Goal: Task Accomplishment & Management: Use online tool/utility

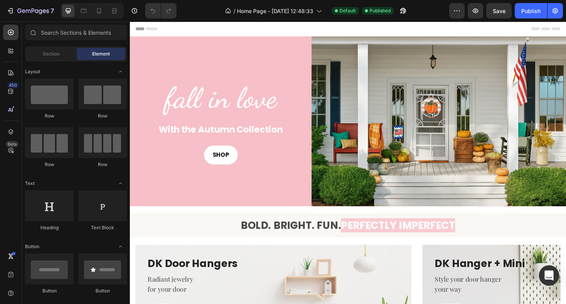
click at [551, 273] on icon "Open Intercom Messenger" at bounding box center [549, 276] width 9 height 10
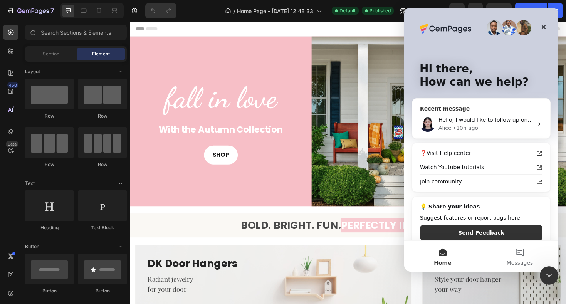
click at [467, 124] on div "• 10h ago" at bounding box center [465, 128] width 25 height 8
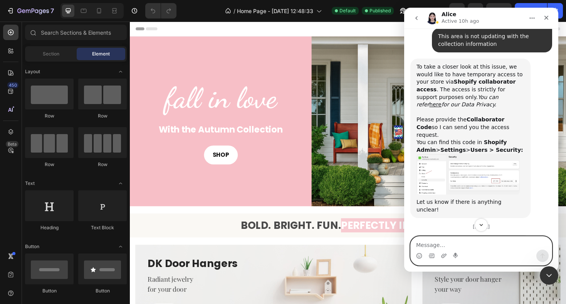
scroll to position [1898, 0]
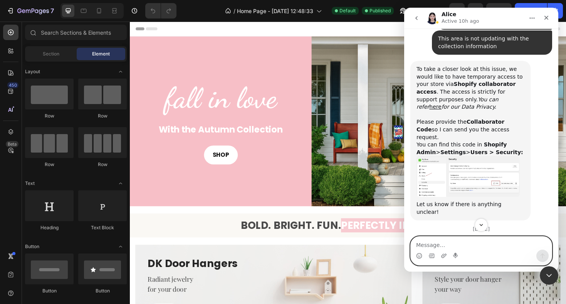
click at [438, 246] on textarea "Message…" at bounding box center [481, 243] width 141 height 13
paste textarea "0276"
type textarea "Here is the code: 0276"
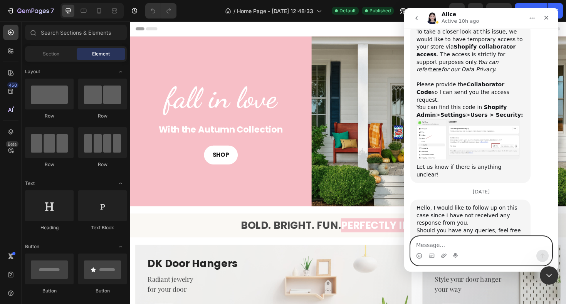
scroll to position [1967, 0]
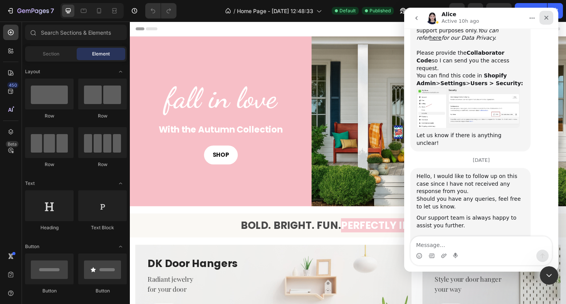
click at [546, 17] on icon "Close" at bounding box center [547, 18] width 6 height 6
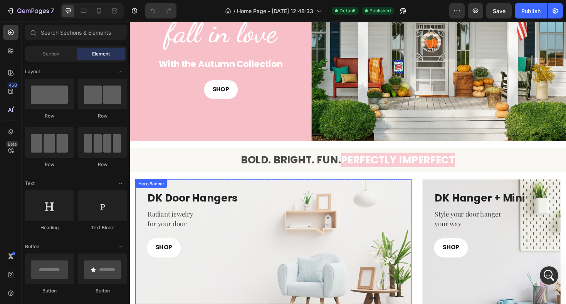
scroll to position [0, 0]
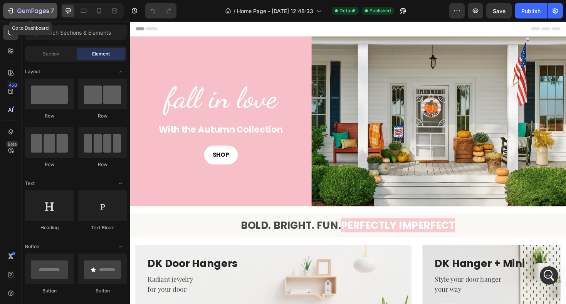
click at [30, 11] on icon "button" at bounding box center [28, 11] width 5 height 3
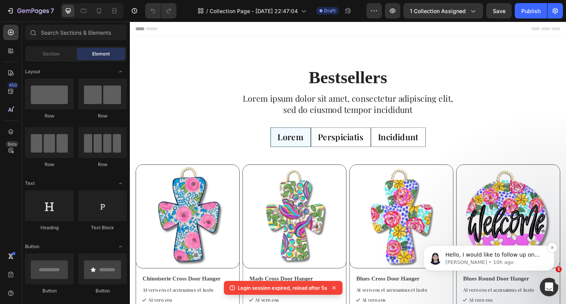
click at [498, 256] on p "Hello, I would like to follow up on this case since I have not received any res…" at bounding box center [495, 255] width 99 height 8
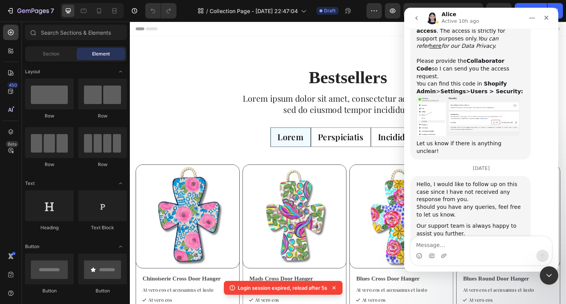
scroll to position [1967, 0]
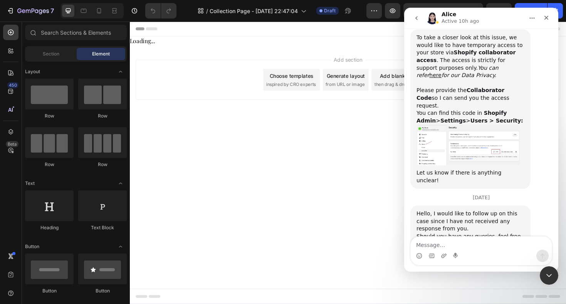
scroll to position [1967, 0]
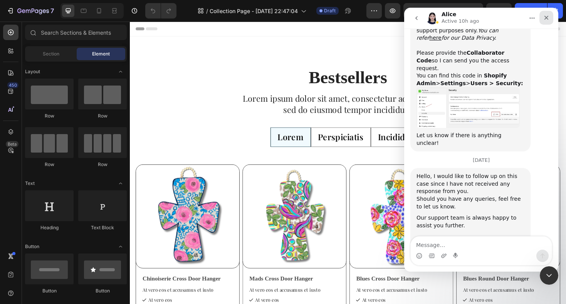
click at [547, 19] on icon "Close" at bounding box center [547, 18] width 6 height 6
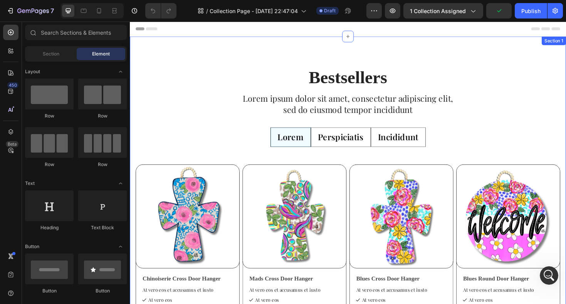
radio input "false"
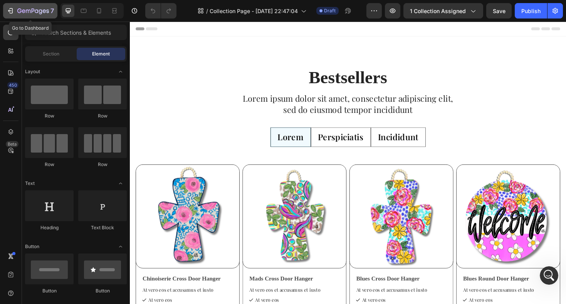
scroll to position [0, 0]
click at [34, 12] on icon "button" at bounding box center [33, 11] width 32 height 7
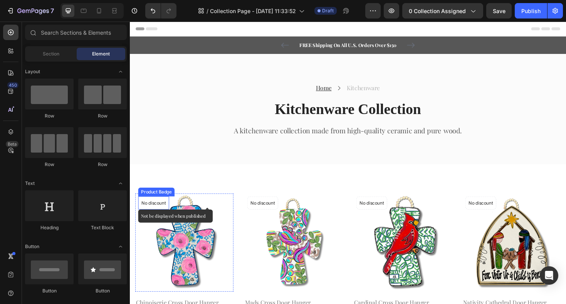
click at [150, 215] on p "No discount" at bounding box center [155, 213] width 26 height 7
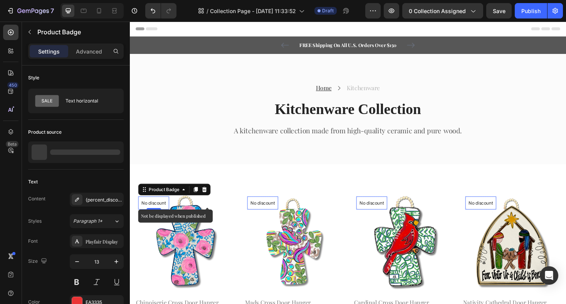
click at [163, 215] on p "No discount" at bounding box center [155, 213] width 26 height 7
click at [210, 200] on icon at bounding box center [209, 199] width 5 height 5
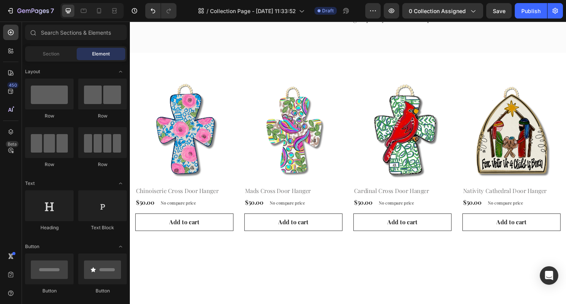
scroll to position [120, 0]
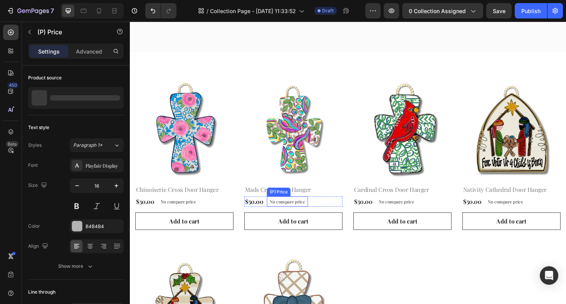
click at [200, 212] on p "No compare price" at bounding box center [181, 212] width 37 height 5
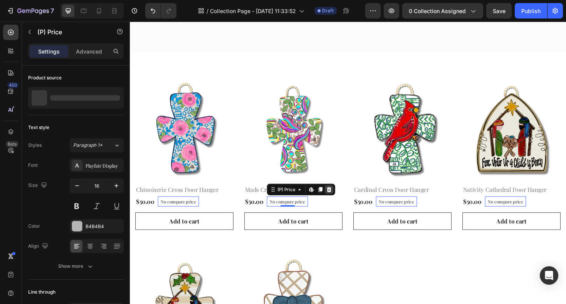
click at [130, 22] on icon at bounding box center [130, 22] width 0 height 0
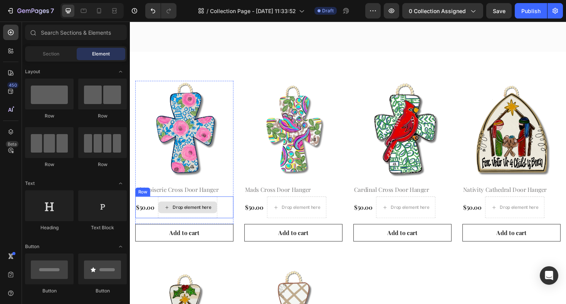
click at [163, 212] on div "Drop element here" at bounding box center [191, 218] width 62 height 12
click at [154, 211] on div "$50.00 (P) Price (P) Price" at bounding box center [146, 218] width 21 height 23
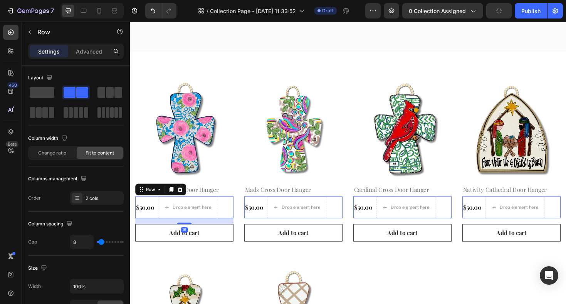
scroll to position [0, 0]
click at [45, 97] on span at bounding box center [42, 92] width 25 height 11
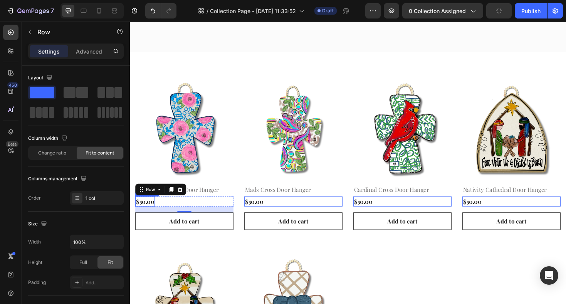
click at [155, 214] on div "$50.00" at bounding box center [146, 212] width 21 height 11
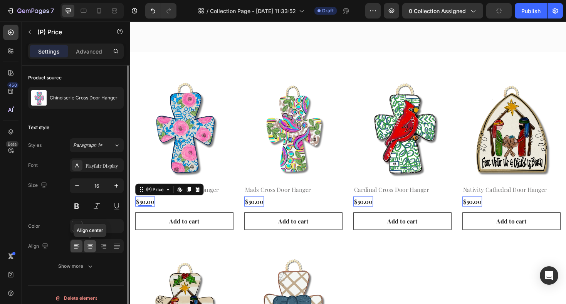
click at [91, 245] on icon at bounding box center [90, 246] width 8 height 8
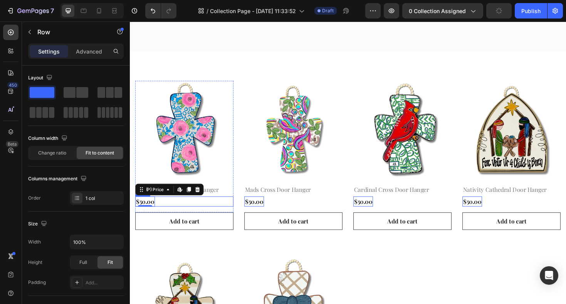
click at [192, 211] on div "$50.00 (P) Price Edit content in Shopify 0 (P) Price Edit content in Shopify 0 …" at bounding box center [188, 212] width 104 height 11
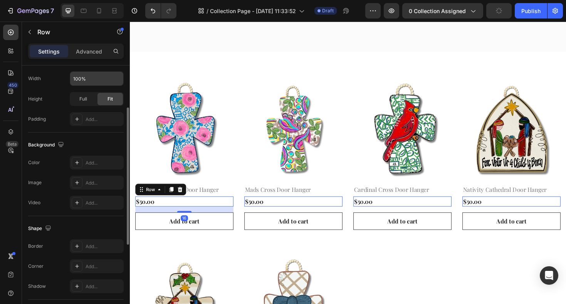
scroll to position [233, 0]
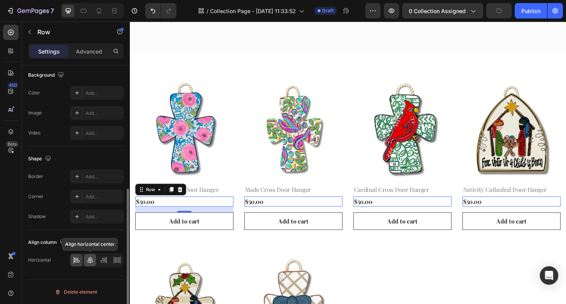
click at [91, 262] on icon at bounding box center [90, 260] width 8 height 8
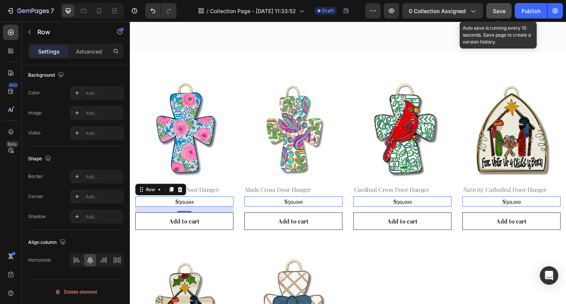
click at [500, 13] on span "Save" at bounding box center [499, 11] width 13 height 7
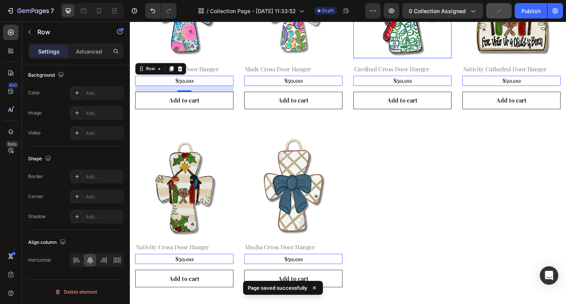
scroll to position [245, 0]
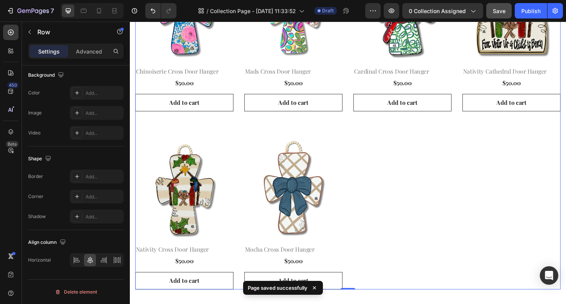
click at [389, 156] on div "Product Images & Gallery Row Chinoiserie Cross Door Hanger (P) Title $50.00 (P)…" at bounding box center [361, 132] width 451 height 347
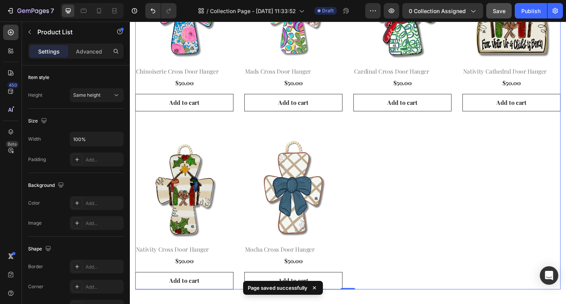
scroll to position [0, 0]
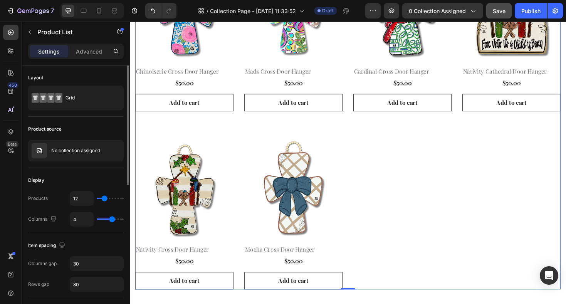
type input "9"
type input "10"
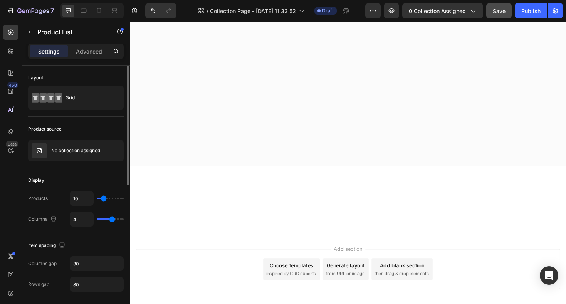
type input "11"
type input "13"
type input "14"
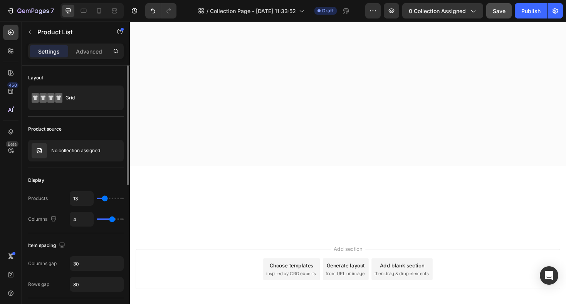
type input "14"
type input "15"
type input "16"
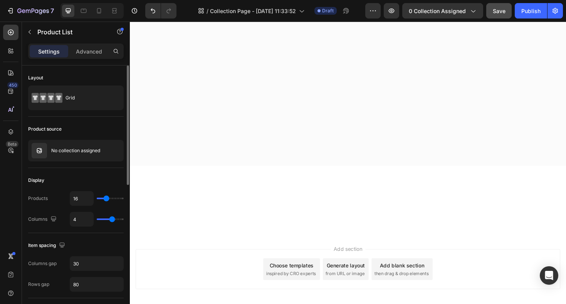
type input "17"
type input "18"
type input "19"
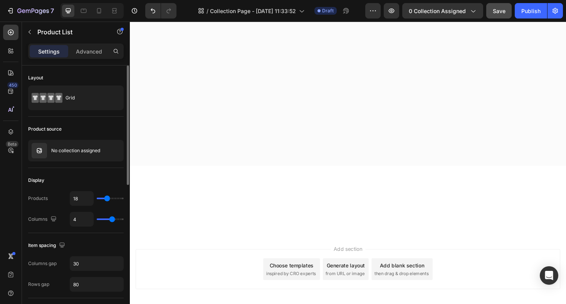
type input "19"
type input "20"
type input "21"
drag, startPoint x: 103, startPoint y: 199, endPoint x: 108, endPoint y: 199, distance: 5.4
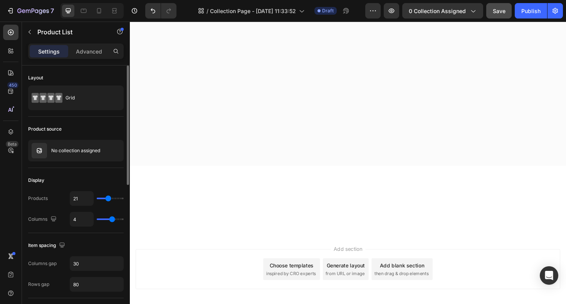
type input "21"
click at [108, 199] on input "range" at bounding box center [110, 199] width 27 height 2
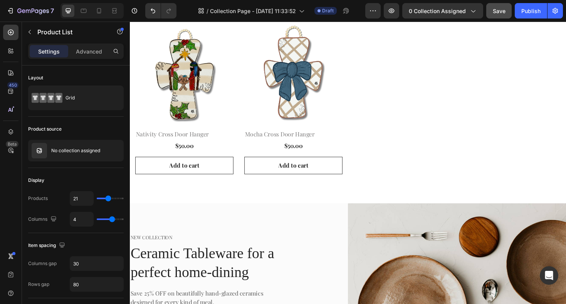
scroll to position [381, 0]
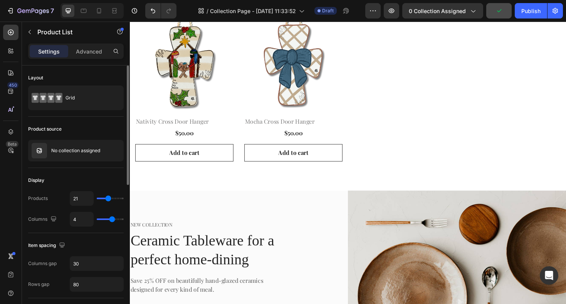
type input "5"
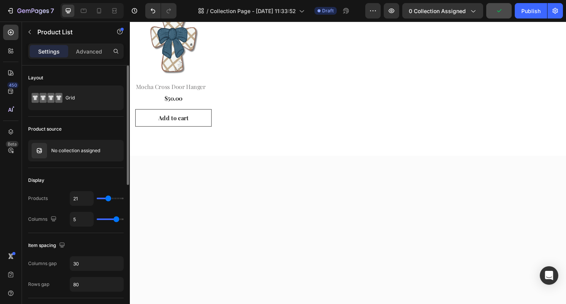
scroll to position [192, 0]
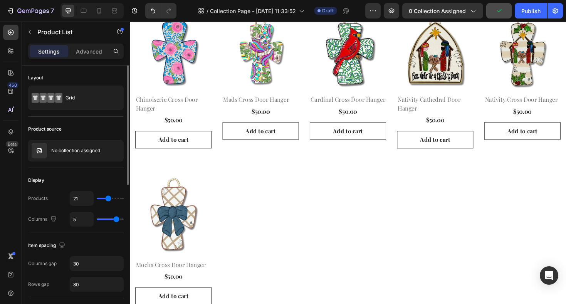
type input "5"
click at [115, 220] on input "range" at bounding box center [110, 220] width 27 height 2
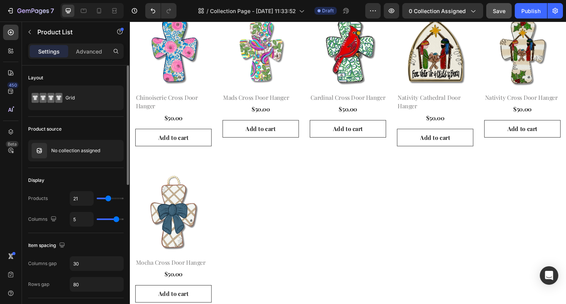
type input "4"
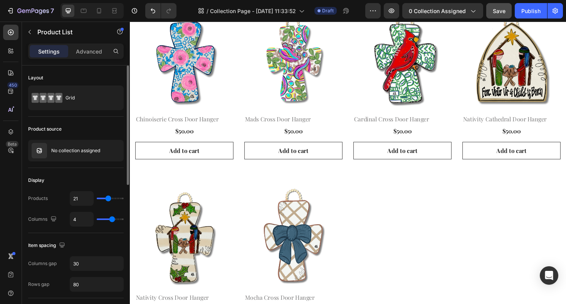
drag, startPoint x: 118, startPoint y: 221, endPoint x: 114, endPoint y: 221, distance: 4.3
type input "4"
click at [114, 220] on input "range" at bounding box center [110, 220] width 27 height 2
click at [88, 155] on div "No collection assigned" at bounding box center [76, 151] width 96 height 22
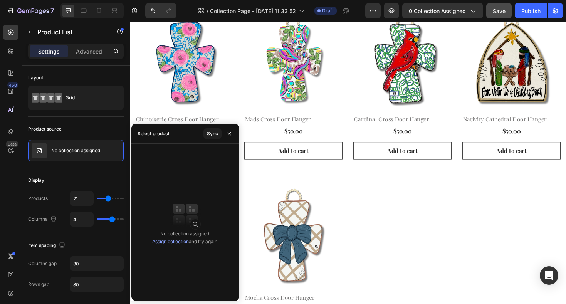
click at [183, 242] on link "Assign collection" at bounding box center [170, 242] width 37 height 6
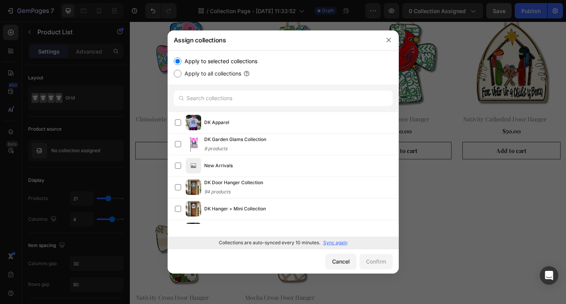
click at [180, 75] on input "Apply to all collections" at bounding box center [178, 74] width 8 height 8
radio input "true"
click at [374, 261] on div "Confirm" at bounding box center [376, 262] width 20 height 8
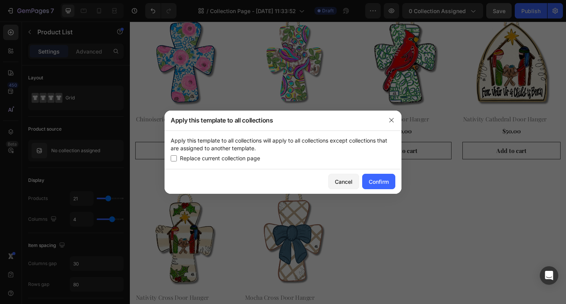
click at [174, 159] on input "checkbox" at bounding box center [174, 158] width 6 height 6
checkbox input "true"
click at [386, 183] on div "Confirm" at bounding box center [379, 182] width 20 height 8
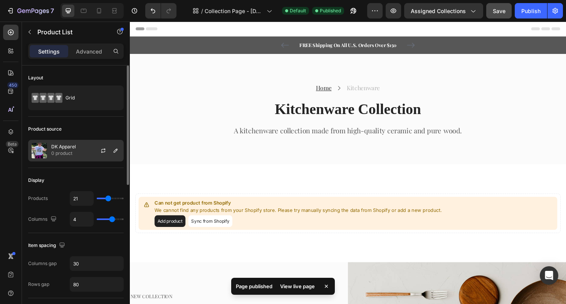
click at [94, 148] on div at bounding box center [106, 150] width 34 height 21
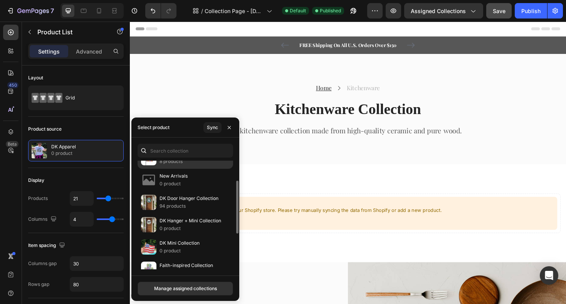
scroll to position [44, 0]
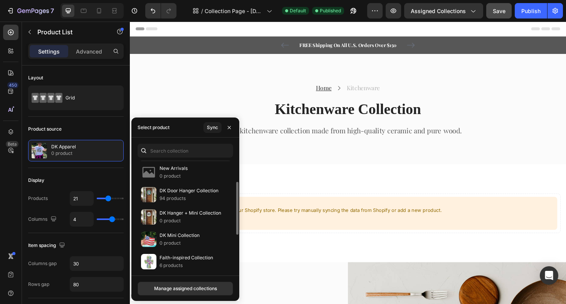
click at [179, 199] on p "94 products" at bounding box center [189, 199] width 59 height 8
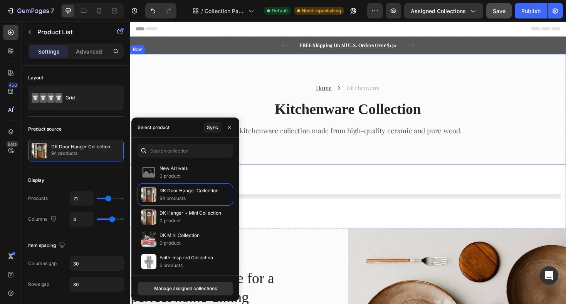
click at [354, 165] on div "Home Text block Icon Kitchenware Text block Row Kitchenware Collection Heading …" at bounding box center [361, 115] width 463 height 118
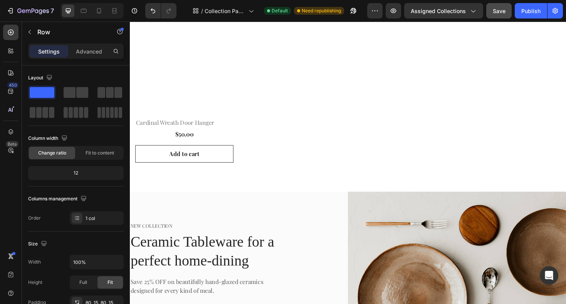
scroll to position [1165, 0]
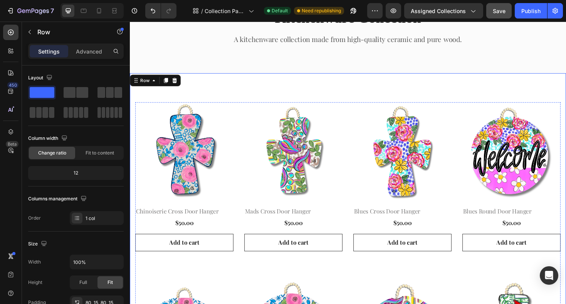
scroll to position [0, 0]
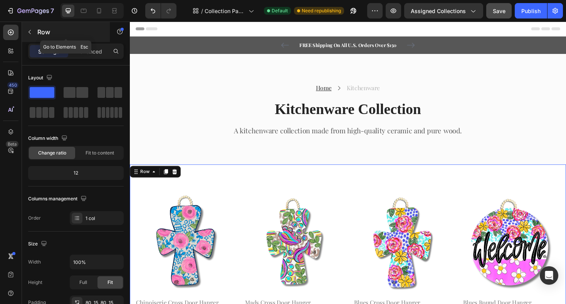
click at [28, 32] on icon "button" at bounding box center [30, 32] width 6 height 6
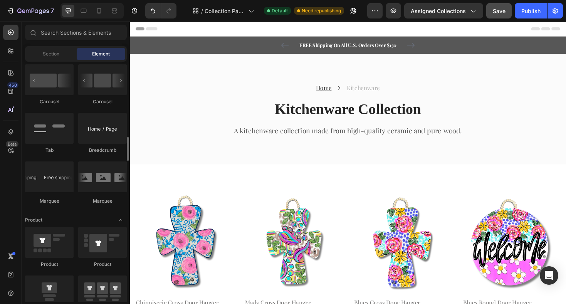
scroll to position [825, 0]
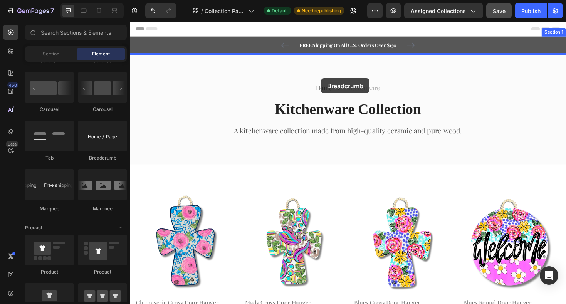
drag, startPoint x: 225, startPoint y: 160, endPoint x: 333, endPoint y: 82, distance: 133.1
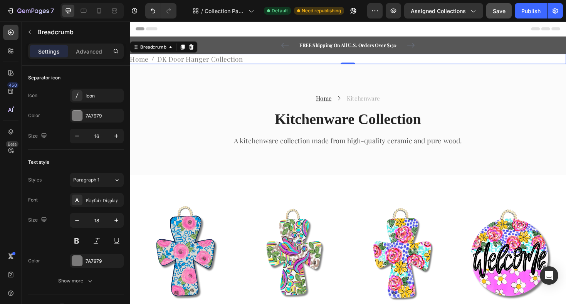
click at [207, 61] on span "DK Door Hanger Collection" at bounding box center [204, 61] width 91 height 11
click at [199, 61] on span "DK Door Hanger Collection" at bounding box center [204, 61] width 91 height 11
click at [83, 97] on div "Icon" at bounding box center [97, 96] width 54 height 14
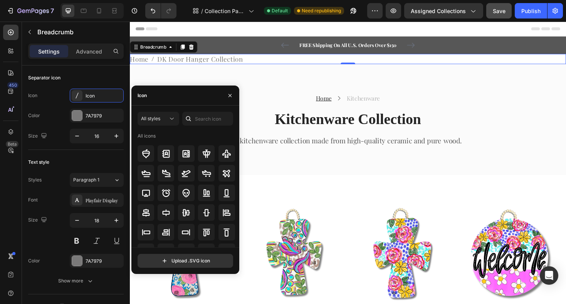
scroll to position [0, 0]
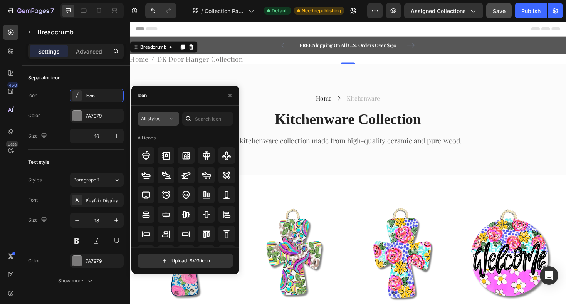
click at [173, 119] on icon at bounding box center [172, 119] width 8 height 8
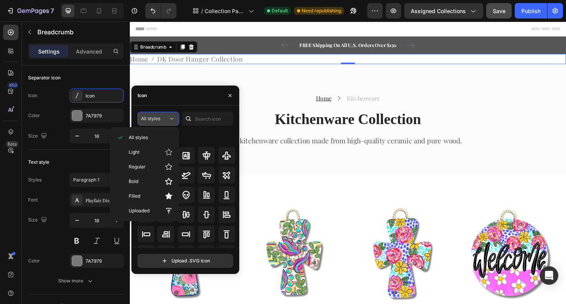
click at [173, 119] on icon at bounding box center [172, 119] width 8 height 8
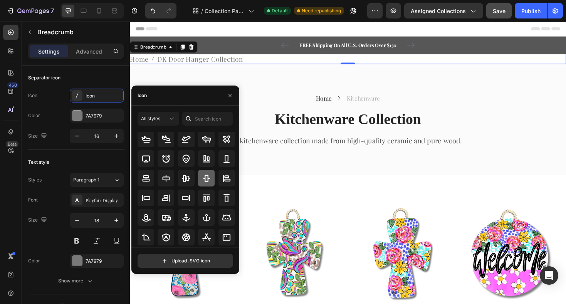
scroll to position [37, 0]
click at [79, 136] on icon "button" at bounding box center [77, 136] width 8 height 8
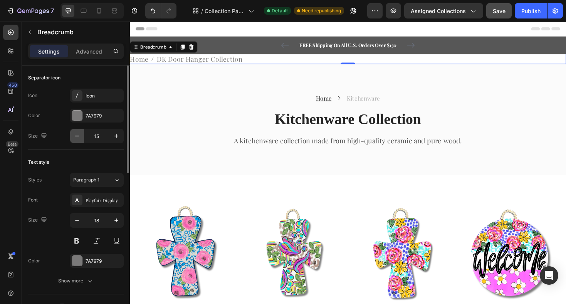
click at [79, 136] on icon "button" at bounding box center [77, 136] width 8 height 8
type input "14"
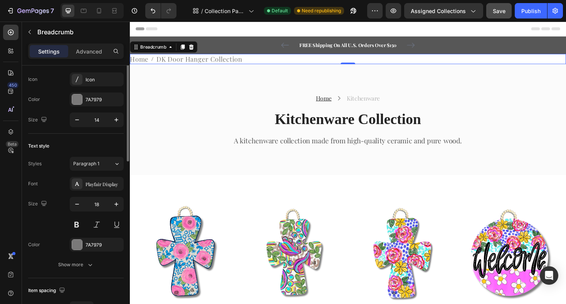
scroll to position [17, 0]
click at [107, 185] on div "Playfair Display" at bounding box center [104, 183] width 36 height 7
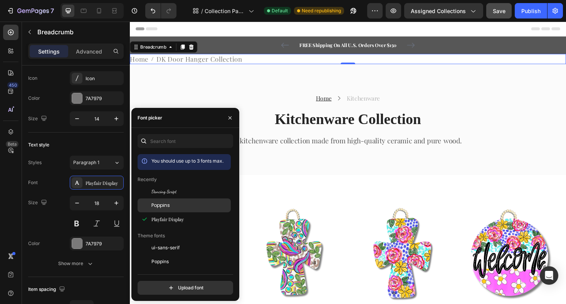
click at [155, 204] on span "Poppins" at bounding box center [161, 205] width 19 height 7
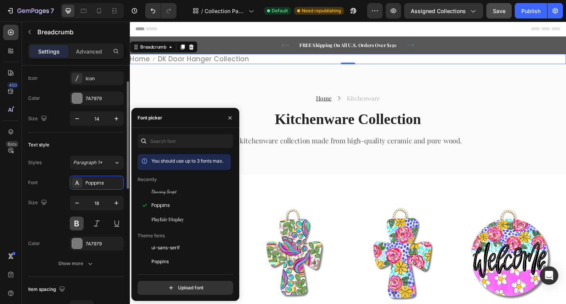
scroll to position [32, 0]
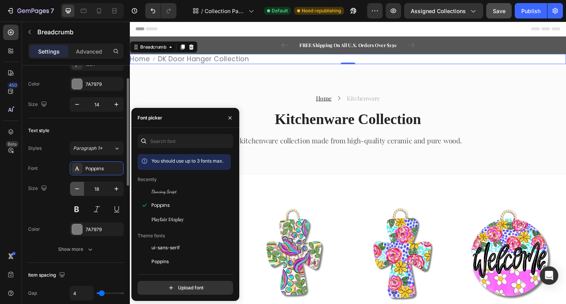
click at [79, 189] on icon "button" at bounding box center [77, 189] width 8 height 8
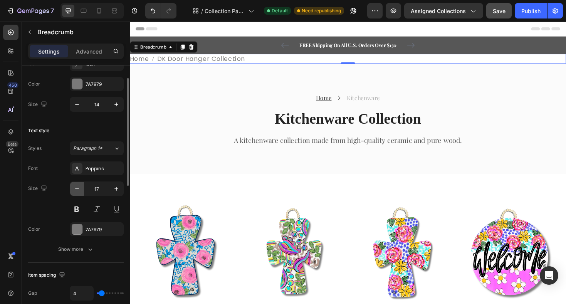
click at [79, 189] on icon "button" at bounding box center [77, 189] width 8 height 8
type input "15"
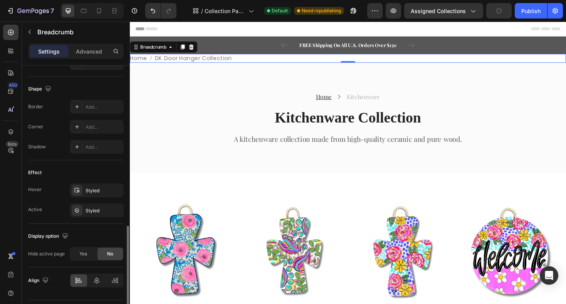
scroll to position [370, 0]
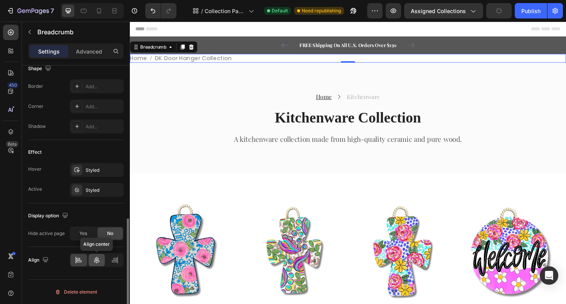
click at [94, 258] on icon at bounding box center [97, 260] width 8 height 8
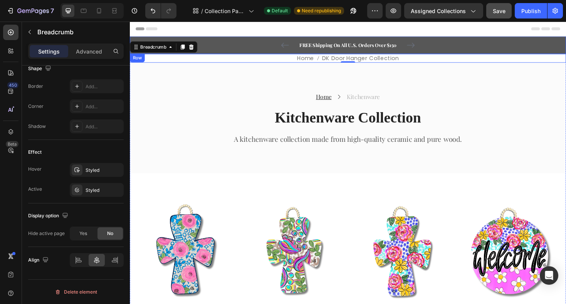
scroll to position [0, 0]
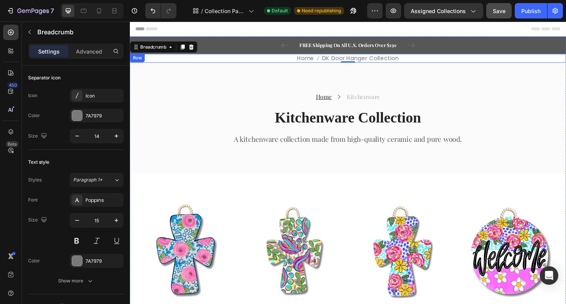
click at [272, 48] on div "FREE Shipping On All U.S. Orders Over $150 Text block 5000+ Text block Icon Ico…" at bounding box center [361, 46] width 451 height 9
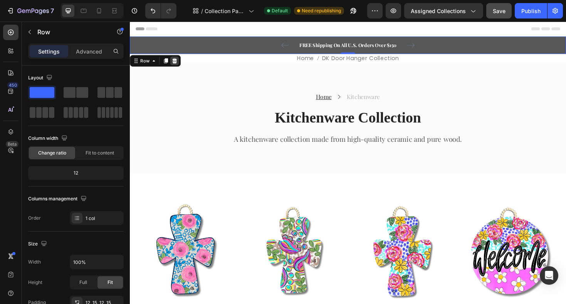
click at [176, 66] on icon at bounding box center [177, 63] width 6 height 6
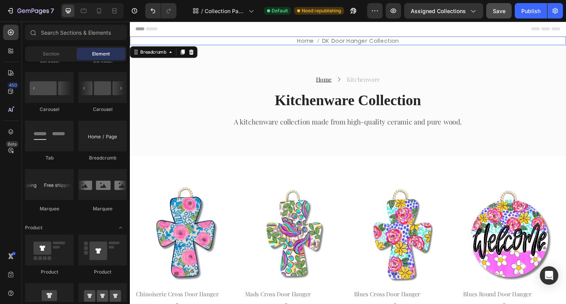
click at [247, 43] on nav "Home DK Door Hanger Collection" at bounding box center [361, 41] width 463 height 9
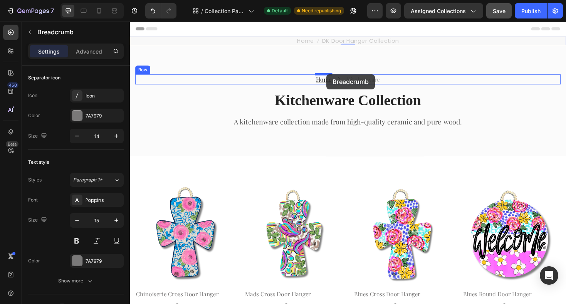
drag, startPoint x: 300, startPoint y: 40, endPoint x: 338, endPoint y: 77, distance: 54.0
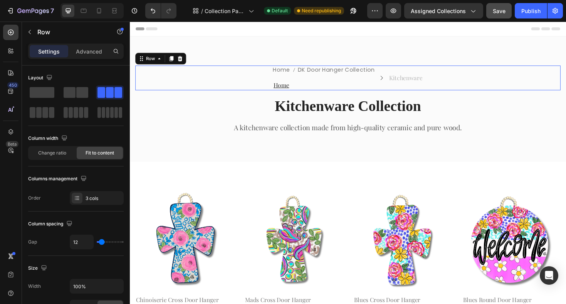
click at [401, 89] on div "Home DK Door Hanger Collection Breadcrumb Home Text block Icon Kitchenware Text…" at bounding box center [361, 81] width 451 height 26
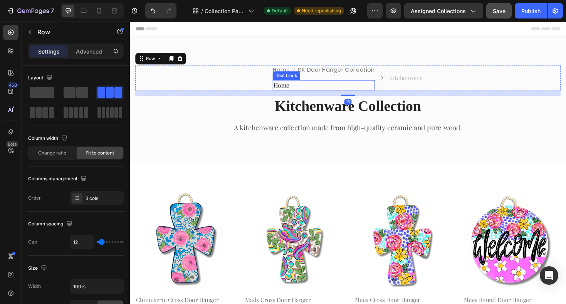
click at [380, 86] on p "Home" at bounding box center [335, 88] width 106 height 9
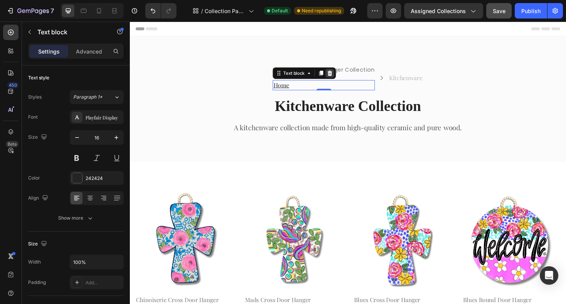
click at [342, 77] on icon at bounding box center [342, 76] width 5 height 5
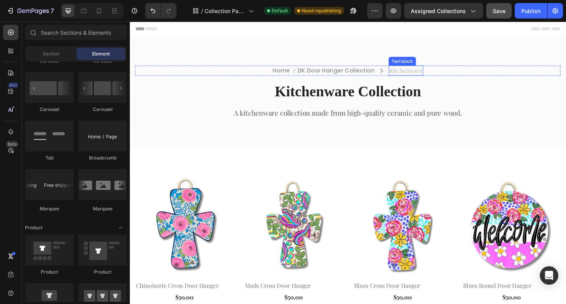
click at [414, 75] on p "Kitchenware" at bounding box center [422, 73] width 35 height 9
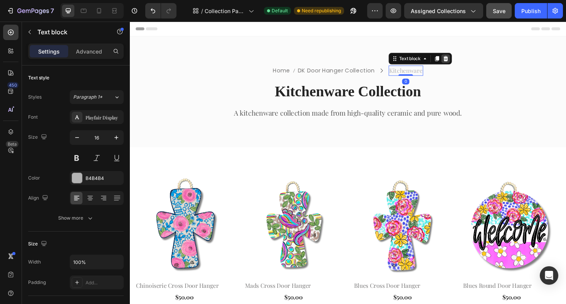
click at [466, 61] on icon at bounding box center [465, 61] width 6 height 6
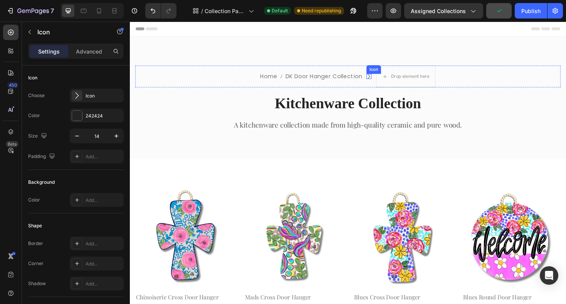
click at [384, 81] on div "Icon" at bounding box center [383, 79] width 5 height 5
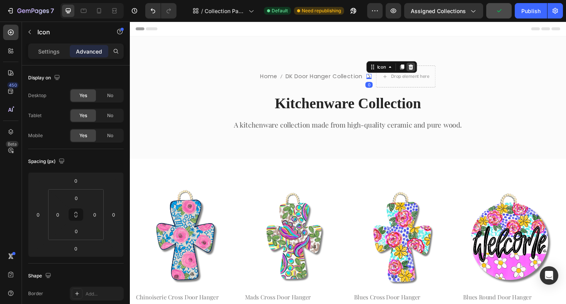
click at [428, 69] on icon at bounding box center [428, 69] width 5 height 5
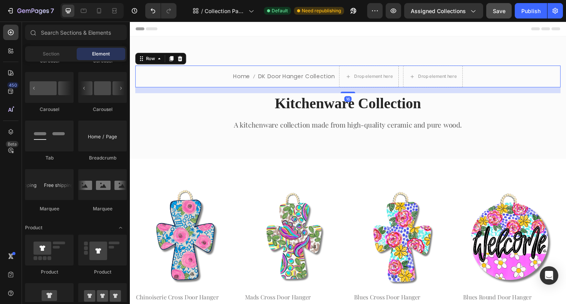
click at [226, 81] on div "Home DK Door Hanger Collection Breadcrumb Drop element here Drop element here R…" at bounding box center [361, 79] width 451 height 23
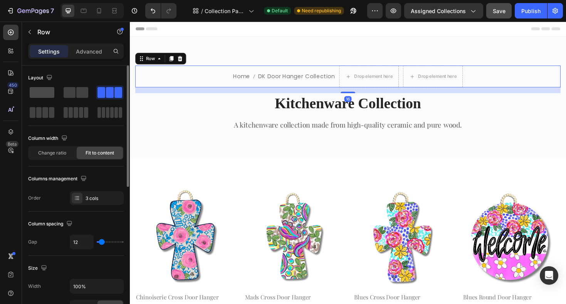
click at [42, 90] on span at bounding box center [42, 92] width 25 height 11
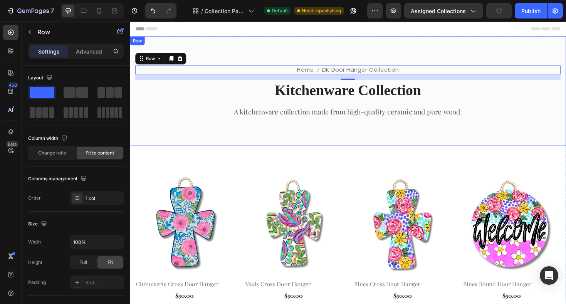
click at [479, 145] on div "Home DK Door Hanger Collection Breadcrumb Row 16 Kitchenware Collection Heading…" at bounding box center [361, 95] width 463 height 116
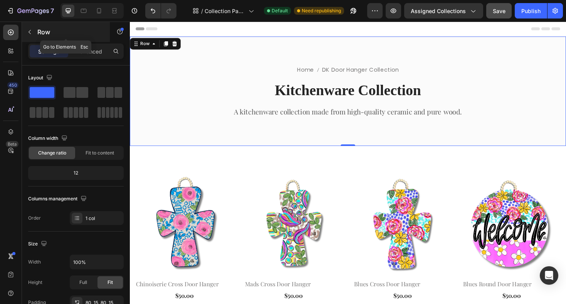
click at [29, 31] on icon "button" at bounding box center [30, 32] width 2 height 4
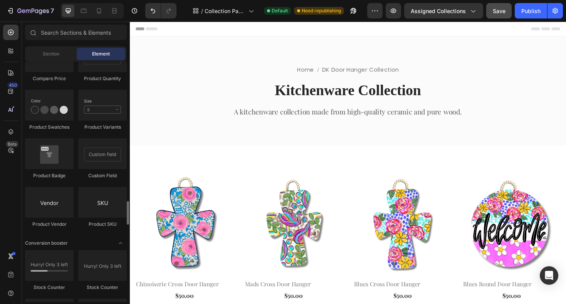
scroll to position [1353, 0]
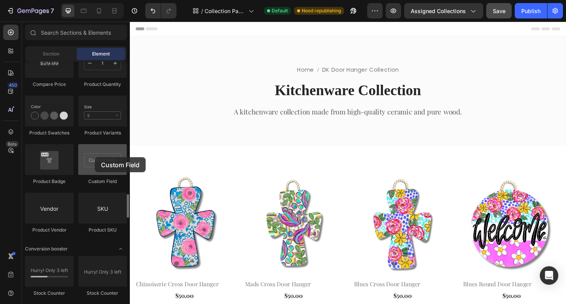
click at [95, 157] on div at bounding box center [102, 159] width 49 height 31
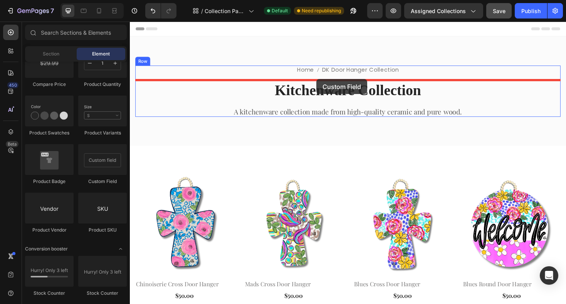
drag, startPoint x: 224, startPoint y: 181, endPoint x: 328, endPoint y: 82, distance: 143.4
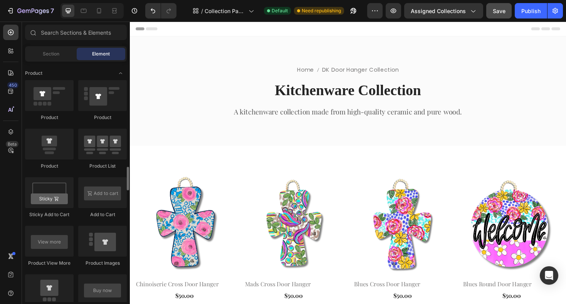
scroll to position [973, 0]
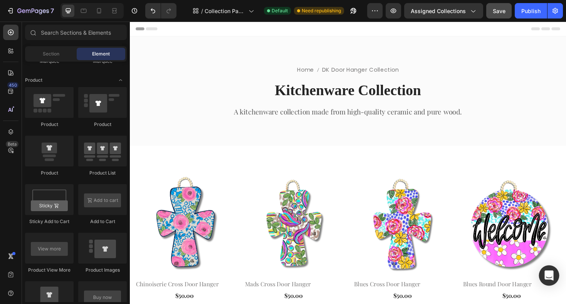
click at [552, 276] on icon "Open Intercom Messenger" at bounding box center [549, 276] width 9 height 10
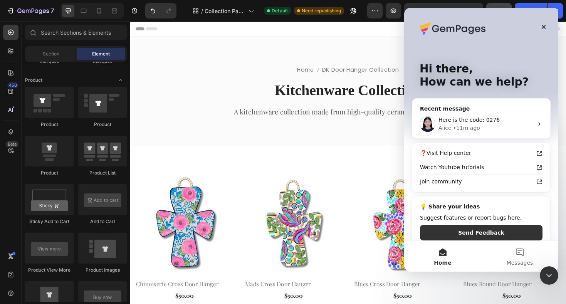
scroll to position [0, 0]
click at [498, 120] on div "Here is the code: 0276" at bounding box center [486, 120] width 95 height 8
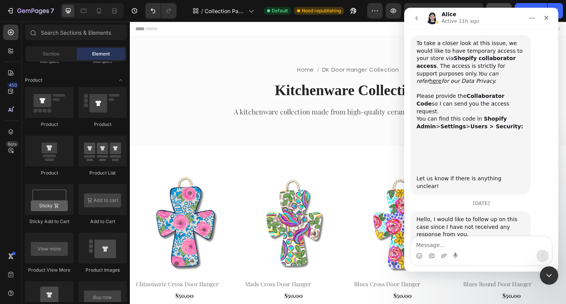
scroll to position [1967, 0]
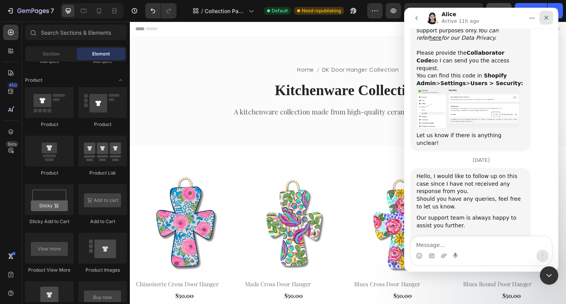
click at [547, 22] on div "Close" at bounding box center [547, 18] width 14 height 14
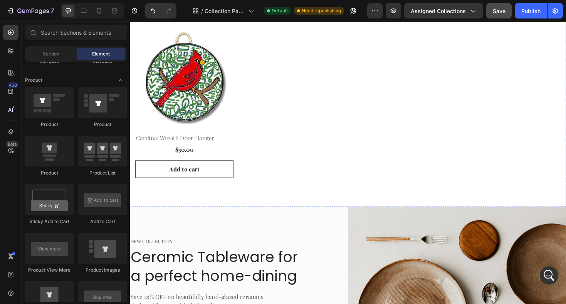
scroll to position [1114, 0]
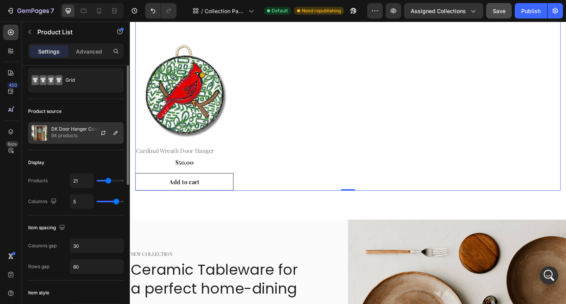
scroll to position [27, 0]
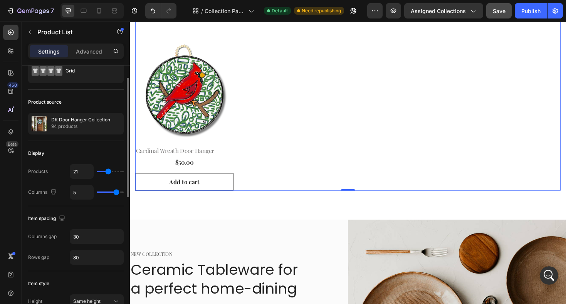
type input "25"
type input "31"
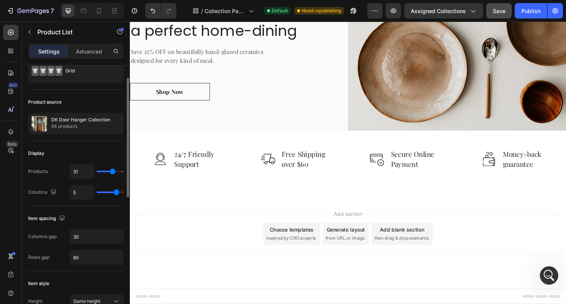
type input "35"
type input "39"
type input "42"
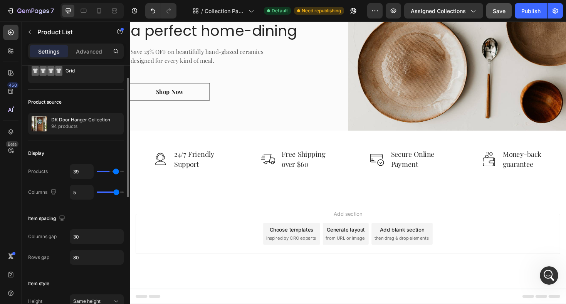
type input "42"
type input "45"
type input "48"
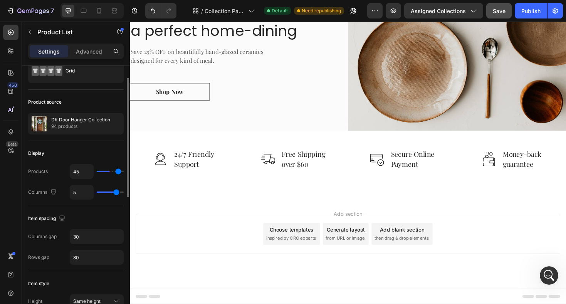
type input "48"
type input "50"
drag, startPoint x: 108, startPoint y: 171, endPoint x: 127, endPoint y: 172, distance: 19.7
type input "50"
click at [124, 172] on input "range" at bounding box center [110, 172] width 27 height 2
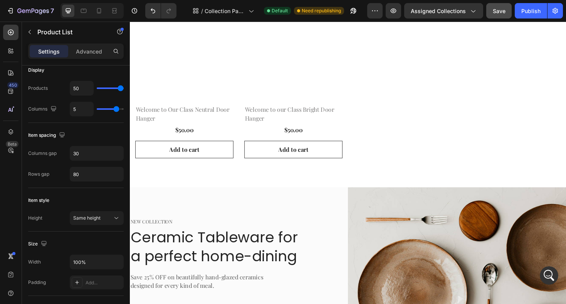
scroll to position [2515, 0]
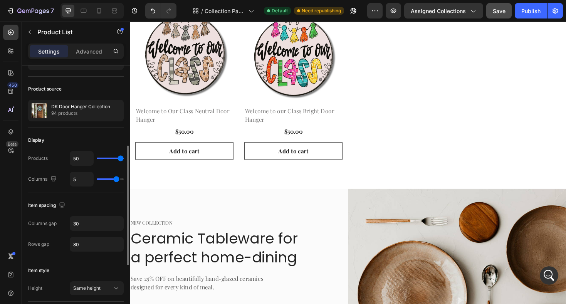
scroll to position [0, 0]
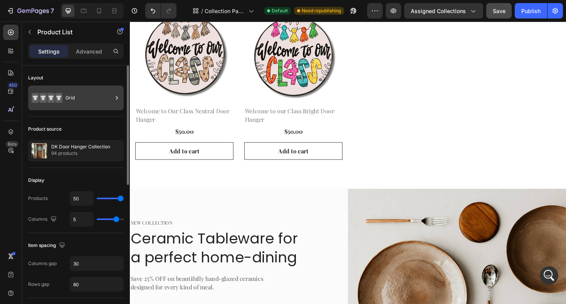
click at [84, 105] on div "Grid" at bounding box center [89, 98] width 47 height 18
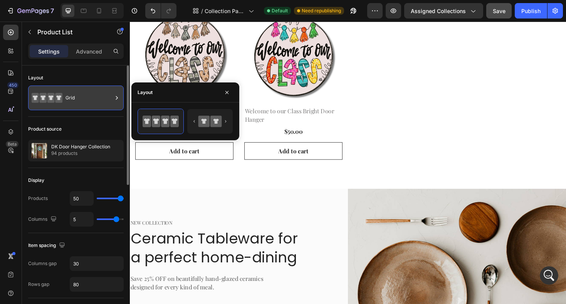
click at [84, 105] on div "Grid" at bounding box center [89, 98] width 47 height 18
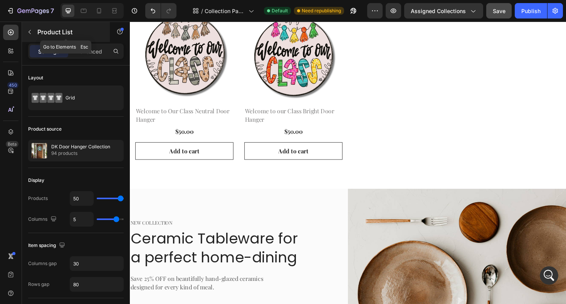
click at [29, 33] on icon "button" at bounding box center [30, 32] width 6 height 6
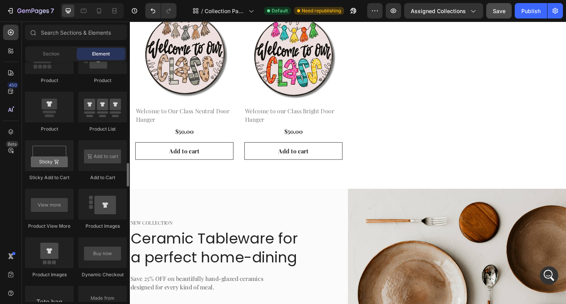
scroll to position [1018, 0]
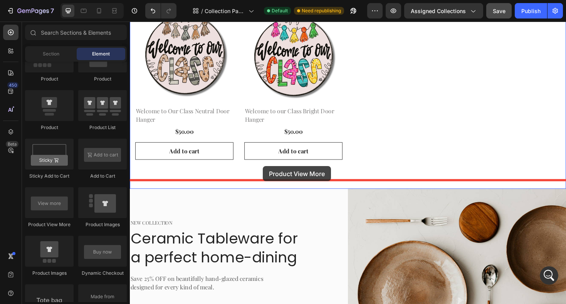
drag, startPoint x: 190, startPoint y: 229, endPoint x: 271, endPoint y: 175, distance: 97.2
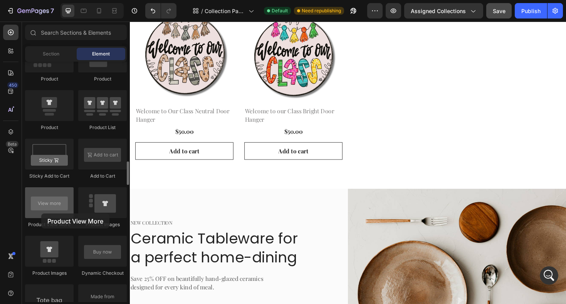
drag, startPoint x: 54, startPoint y: 202, endPoint x: 42, endPoint y: 212, distance: 16.1
click at [42, 212] on div at bounding box center [49, 202] width 49 height 31
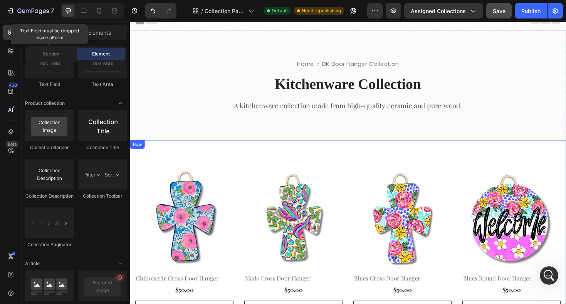
scroll to position [0, 0]
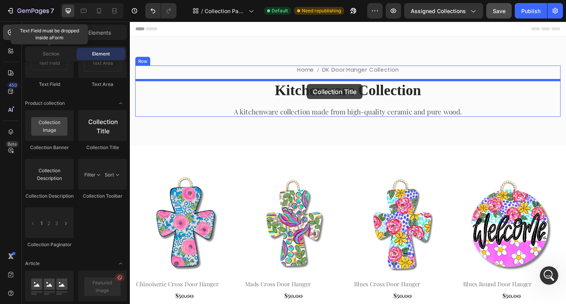
drag, startPoint x: 234, startPoint y: 157, endPoint x: 318, endPoint y: 88, distance: 109.0
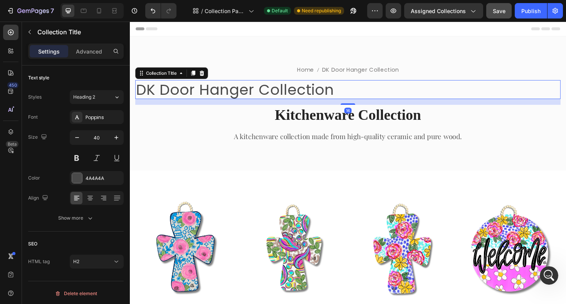
click at [239, 95] on h2 "DK Door Hanger Collection" at bounding box center [361, 94] width 451 height 20
click at [174, 92] on h2 "DK Door Hanger Collection" at bounding box center [361, 94] width 451 height 20
click at [76, 158] on button at bounding box center [77, 158] width 14 height 14
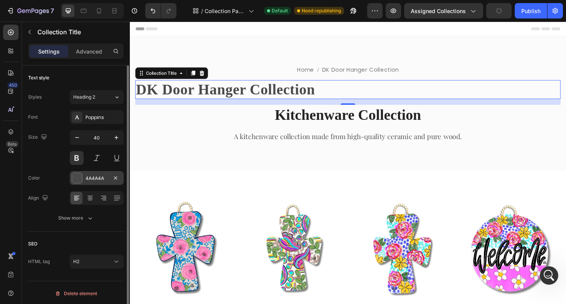
click at [79, 180] on div at bounding box center [77, 178] width 10 height 10
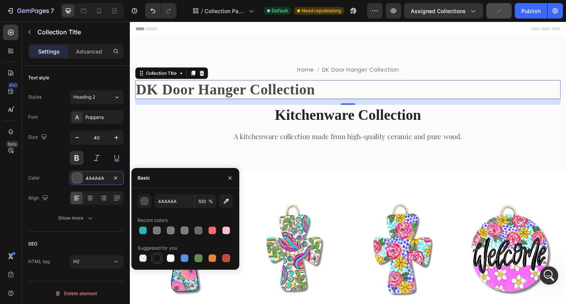
click at [160, 259] on div at bounding box center [157, 258] width 8 height 8
type input "151515"
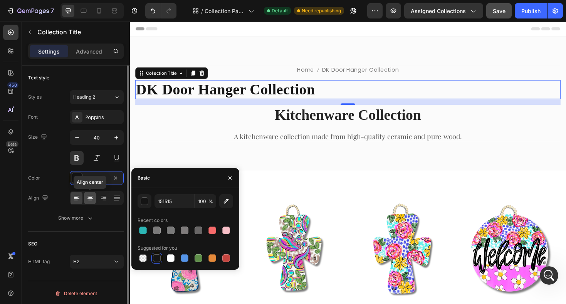
click at [92, 199] on icon at bounding box center [90, 198] width 8 height 8
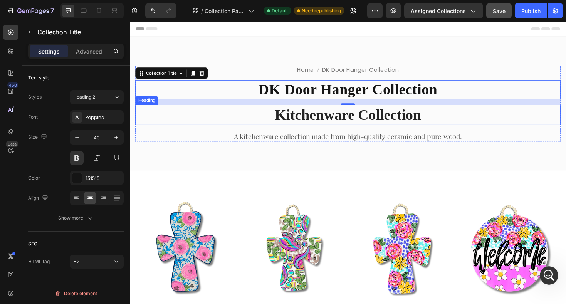
click at [315, 123] on p "Kitchenware Collection" at bounding box center [360, 121] width 449 height 20
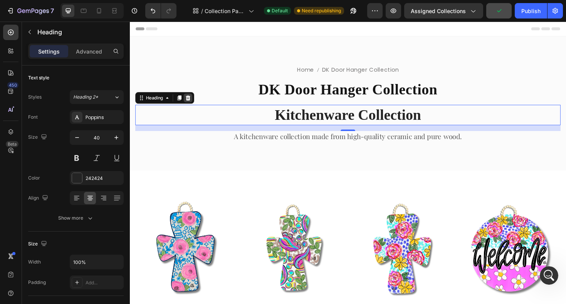
click at [192, 104] on icon at bounding box center [191, 102] width 5 height 5
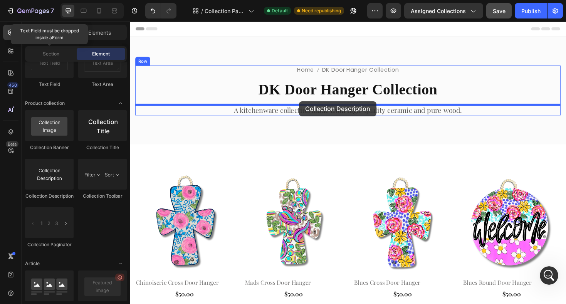
drag, startPoint x: 183, startPoint y: 200, endPoint x: 309, endPoint y: 106, distance: 157.5
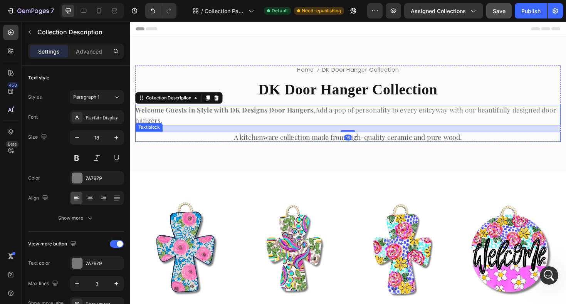
click at [279, 145] on p "A kitchenware collection made from high-quality ceramic and pure wood." at bounding box center [360, 144] width 449 height 10
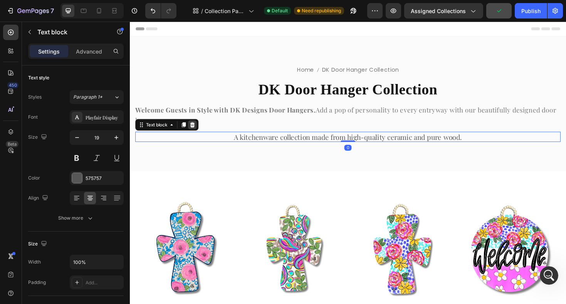
click at [195, 131] on icon at bounding box center [196, 131] width 6 height 6
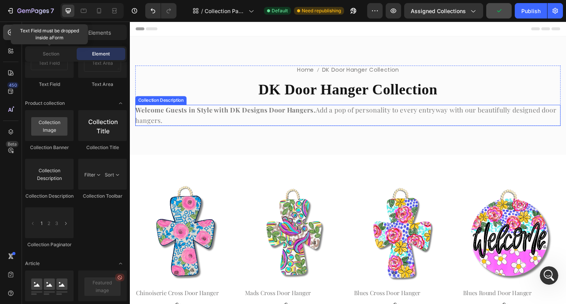
click at [236, 117] on strong "Welcome Guests in Style with DK Designs Door Hangers." at bounding box center [231, 115] width 191 height 9
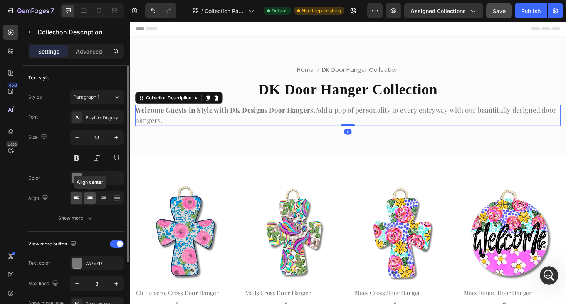
click at [93, 197] on icon at bounding box center [90, 198] width 8 height 8
click at [98, 116] on div "Playfair Display" at bounding box center [104, 117] width 36 height 7
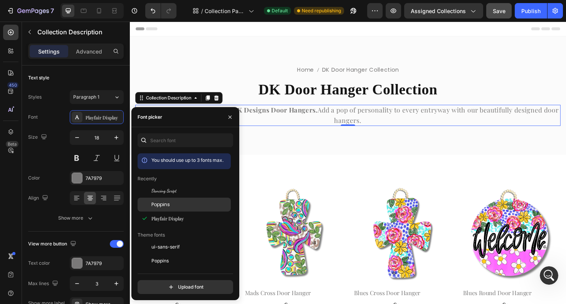
click at [157, 203] on span "Poppins" at bounding box center [161, 204] width 19 height 7
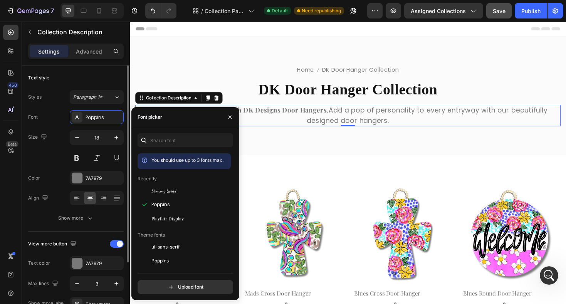
click at [118, 79] on div "Text style" at bounding box center [76, 78] width 96 height 12
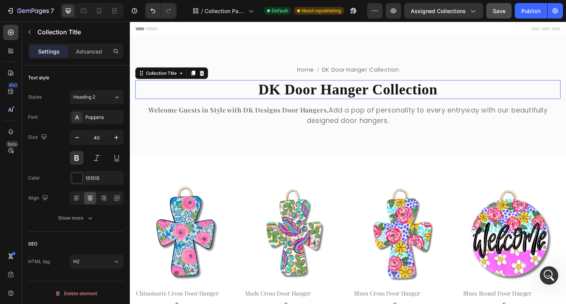
click at [246, 93] on h2 "DK Door Hanger Collection" at bounding box center [361, 94] width 451 height 20
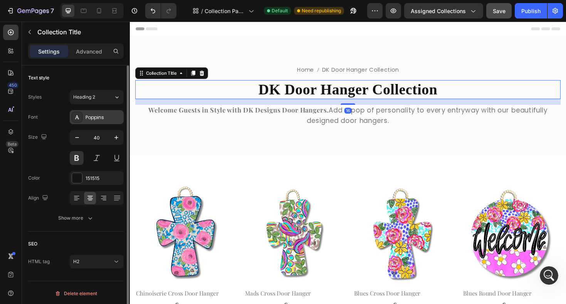
click at [105, 115] on div "Poppins" at bounding box center [104, 117] width 36 height 7
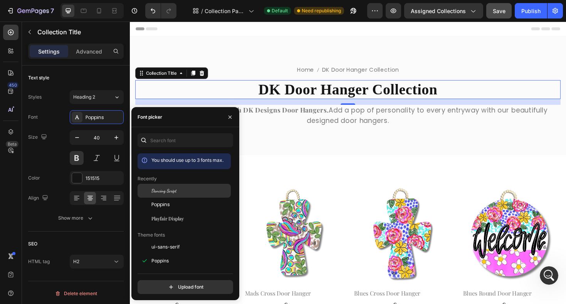
click at [157, 190] on span "Dancing Script" at bounding box center [164, 190] width 25 height 7
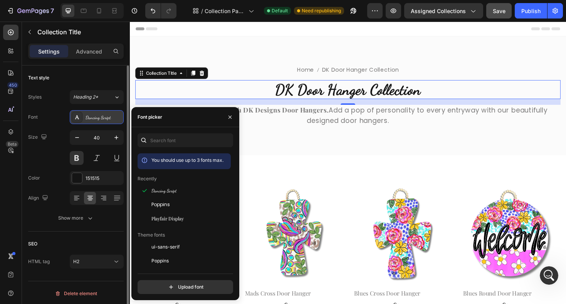
click at [93, 116] on div "Dancing Script" at bounding box center [104, 117] width 36 height 7
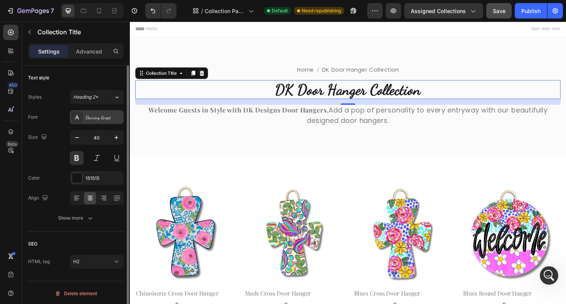
click at [95, 116] on div "Dancing Script" at bounding box center [104, 117] width 36 height 7
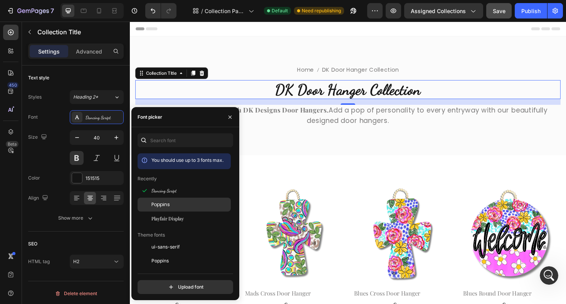
click at [160, 206] on span "Poppins" at bounding box center [161, 204] width 19 height 7
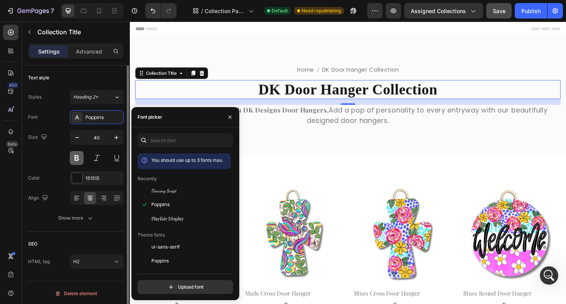
click at [78, 160] on button at bounding box center [77, 158] width 14 height 14
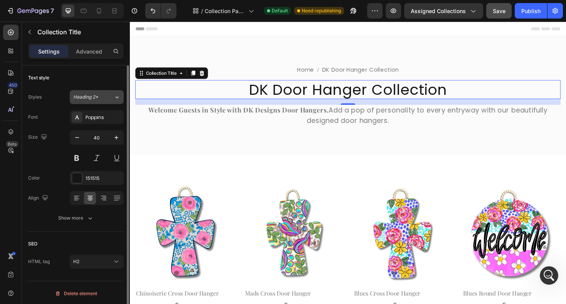
click at [120, 98] on icon at bounding box center [117, 97] width 7 height 8
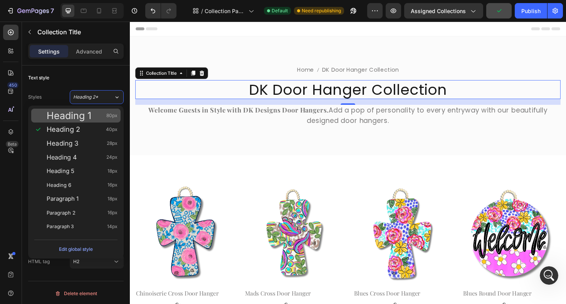
click at [102, 113] on div "Heading 1 80px" at bounding box center [82, 116] width 71 height 8
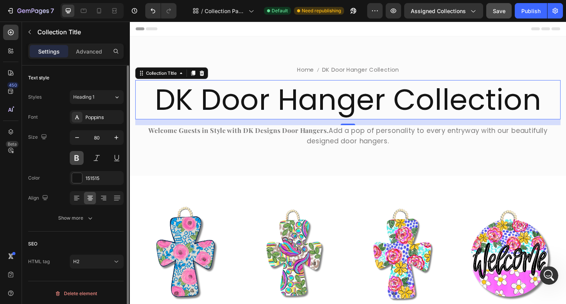
click at [78, 158] on button at bounding box center [77, 158] width 14 height 14
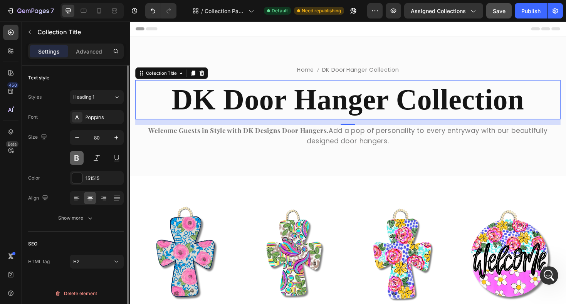
click at [78, 158] on button at bounding box center [77, 158] width 14 height 14
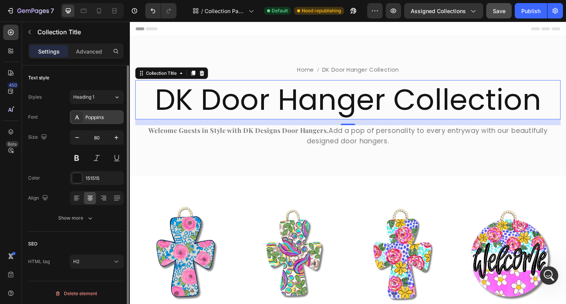
click at [112, 118] on div "Poppins" at bounding box center [104, 117] width 36 height 7
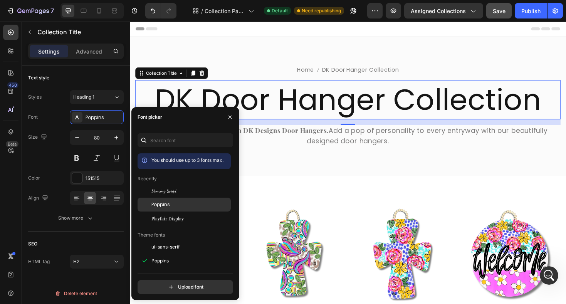
click at [182, 204] on div "Poppins" at bounding box center [191, 204] width 78 height 7
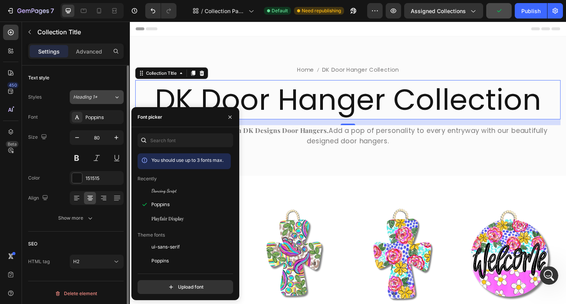
click at [104, 102] on button "Heading 1*" at bounding box center [97, 97] width 54 height 14
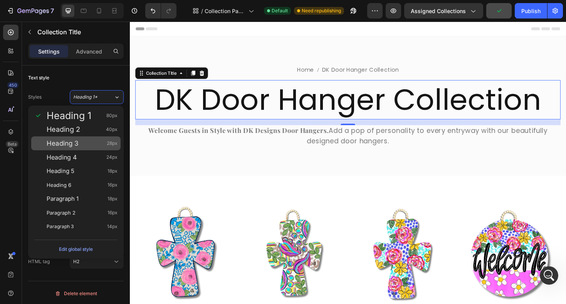
click at [87, 149] on div "Heading 3 28px" at bounding box center [75, 143] width 89 height 14
type input "28"
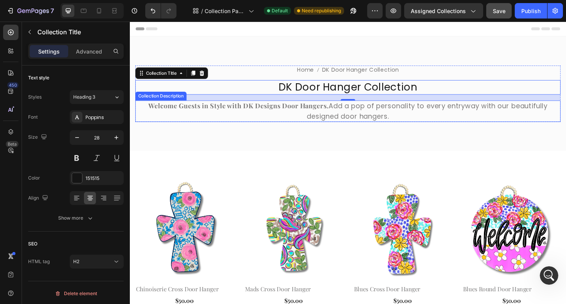
click at [259, 124] on div "Welcome Guests in Style with DK Designs Door Hangers. Add a pop of personality …" at bounding box center [361, 116] width 451 height 23
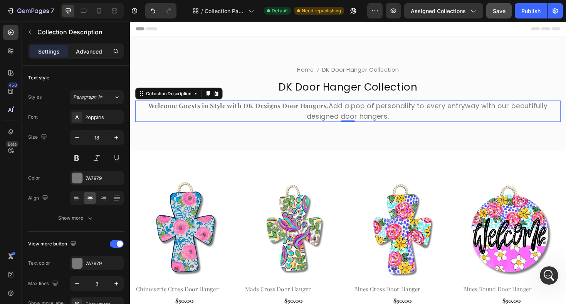
click at [84, 51] on p "Advanced" at bounding box center [89, 51] width 26 height 8
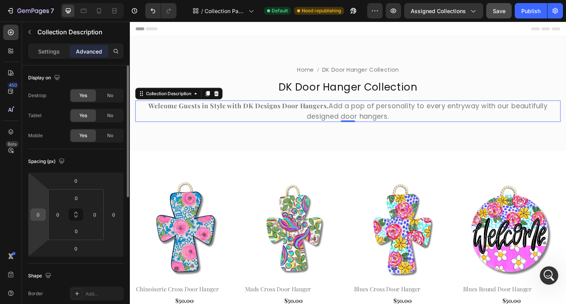
click at [42, 214] on input "0" at bounding box center [38, 215] width 12 height 12
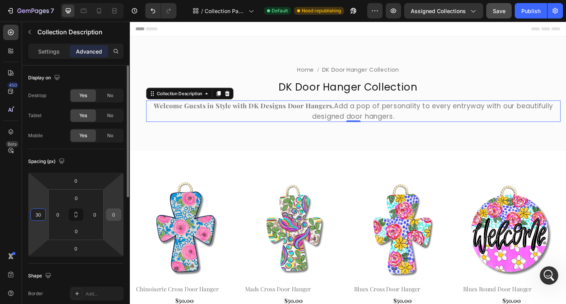
type input "30"
click at [111, 214] on input "0" at bounding box center [114, 215] width 12 height 12
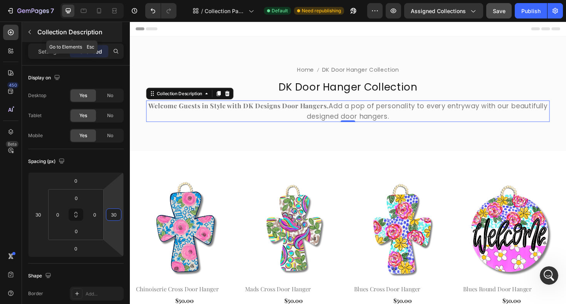
type input "30"
click at [30, 32] on icon "button" at bounding box center [30, 32] width 6 height 6
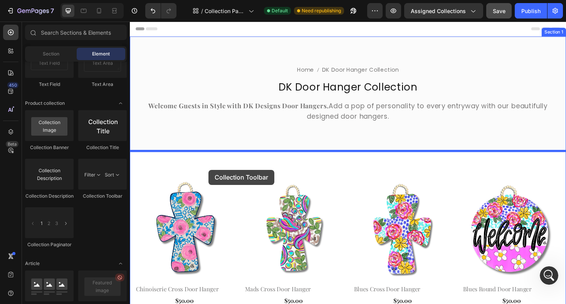
drag, startPoint x: 226, startPoint y: 200, endPoint x: 213, endPoint y: 179, distance: 24.9
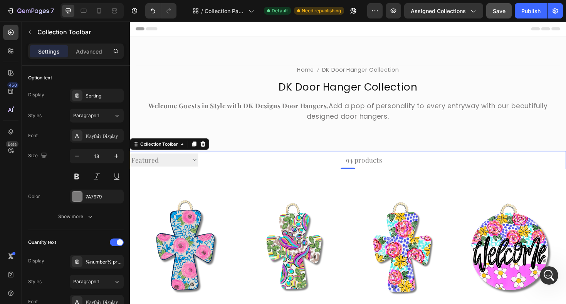
click at [199, 168] on select "Sorting Best selling Featured Alphabetically, A-Z Alphabetically, Z-A Price, lo…" at bounding box center [166, 169] width 72 height 14
click at [130, 162] on select "Sorting Best selling Featured Alphabetically, A-Z Alphabetically, Z-A Price, lo…" at bounding box center [166, 169] width 72 height 14
click at [198, 165] on select "Sorting Best selling Featured Alphabetically, A-Z Alphabetically, Z-A Price, lo…" at bounding box center [166, 169] width 72 height 14
select select "title-ascending"
click at [130, 162] on select "Sorting Best selling Featured Alphabetically, A-Z Alphabetically, Z-A Price, lo…" at bounding box center [166, 169] width 72 height 14
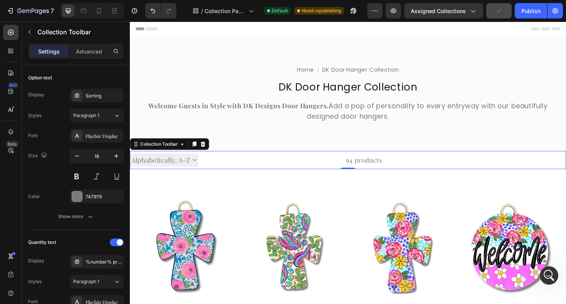
click at [230, 169] on div "94 products" at bounding box center [299, 168] width 195 height 19
click at [76, 177] on button at bounding box center [77, 177] width 14 height 14
click at [82, 200] on div at bounding box center [77, 197] width 10 height 10
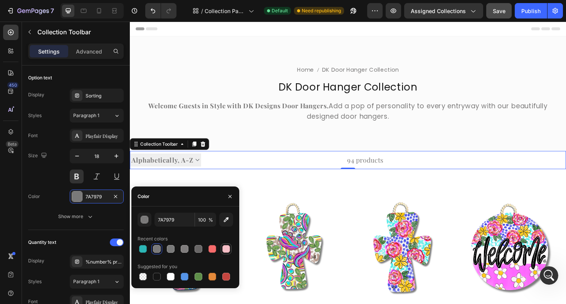
click at [227, 247] on div at bounding box center [226, 249] width 8 height 8
click at [146, 222] on div "button" at bounding box center [145, 220] width 8 height 8
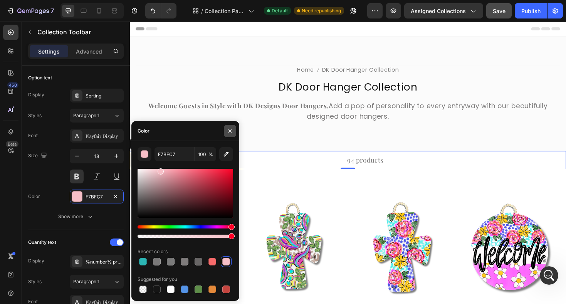
click at [230, 130] on icon "button" at bounding box center [230, 130] width 3 height 3
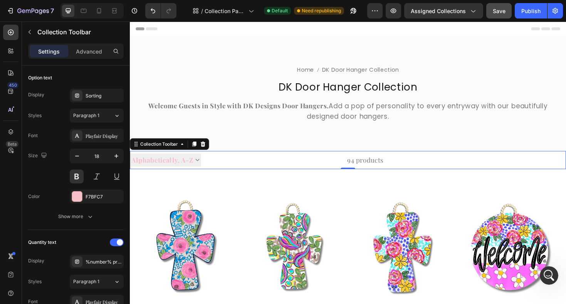
click at [153, 172] on select "Sorting Best selling Featured Alphabetically, A-Z Alphabetically, Z-A Price, lo…" at bounding box center [168, 169] width 76 height 14
click at [77, 196] on div at bounding box center [77, 197] width 10 height 10
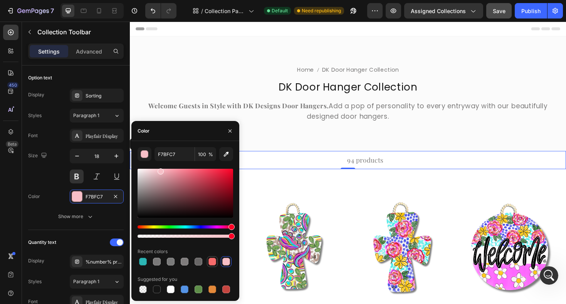
click at [215, 262] on div at bounding box center [213, 262] width 8 height 8
type input "F76B6B"
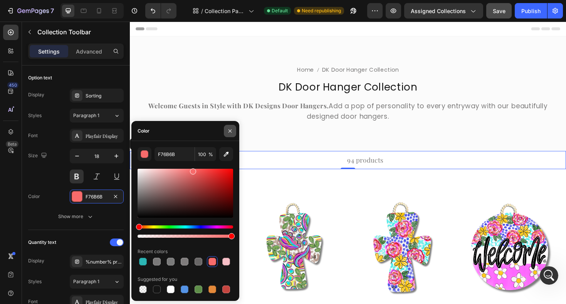
click at [229, 132] on icon "button" at bounding box center [230, 131] width 6 height 6
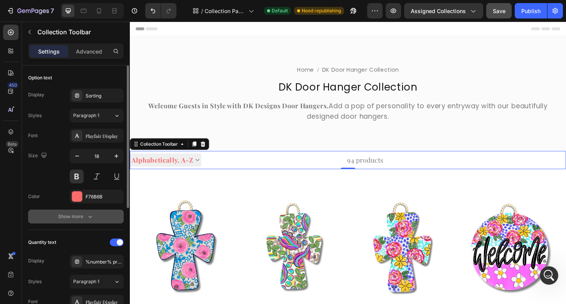
click at [88, 215] on icon "button" at bounding box center [90, 217] width 8 height 8
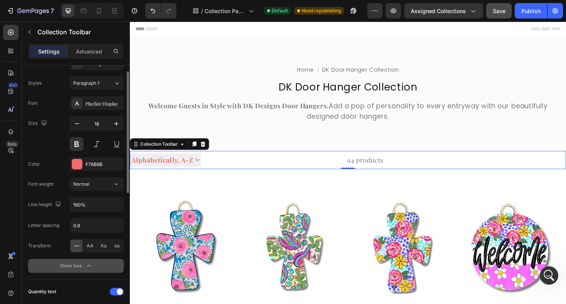
scroll to position [35, 0]
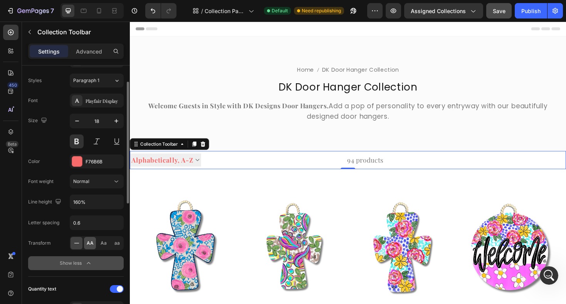
click at [89, 241] on span "AA" at bounding box center [90, 243] width 7 height 7
click at [102, 245] on span "Aa" at bounding box center [104, 243] width 6 height 7
click at [119, 247] on div "aa" at bounding box center [117, 243] width 12 height 12
click at [198, 168] on select "Sorting Best selling Featured Alphabetically, A-Z Alphabetically, Z-A Price, lo…" at bounding box center [166, 169] width 72 height 14
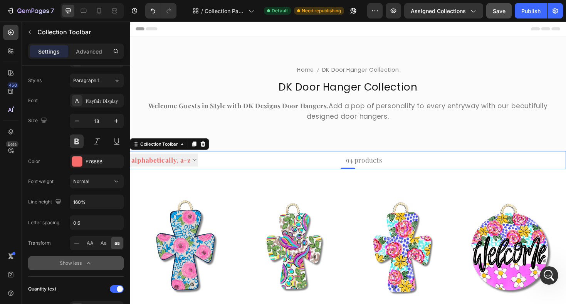
select select "price-ascending"
click at [130, 162] on select "Sorting Best selling Featured Alphabetically, A-Z Alphabetically, Z-A Price, lo…" at bounding box center [166, 169] width 72 height 14
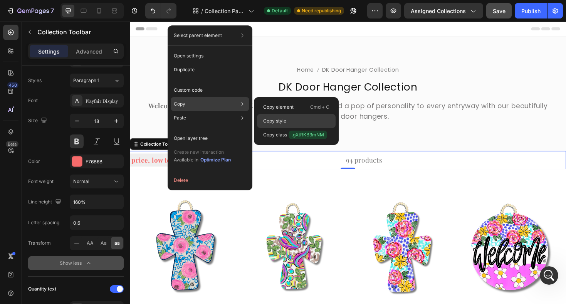
click at [289, 128] on div "Copy style" at bounding box center [296, 135] width 79 height 14
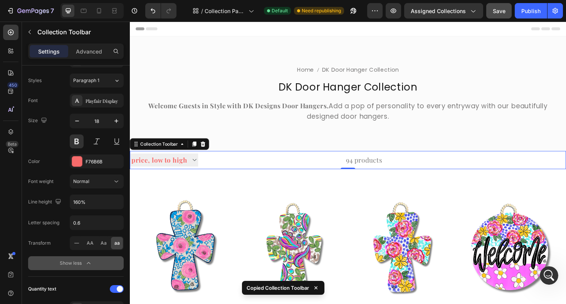
click at [380, 170] on div "94 products" at bounding box center [299, 168] width 195 height 19
click at [364, 171] on div "94 products" at bounding box center [299, 168] width 195 height 19
click at [358, 171] on div "94 products" at bounding box center [299, 168] width 195 height 19
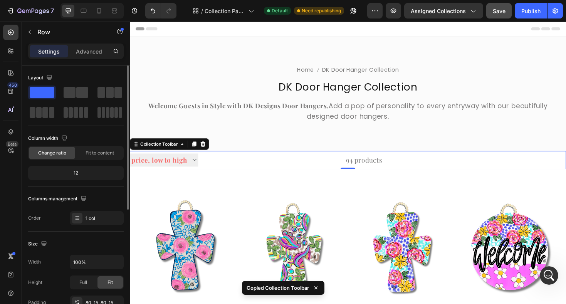
click at [359, 169] on div "94 products" at bounding box center [299, 168] width 195 height 19
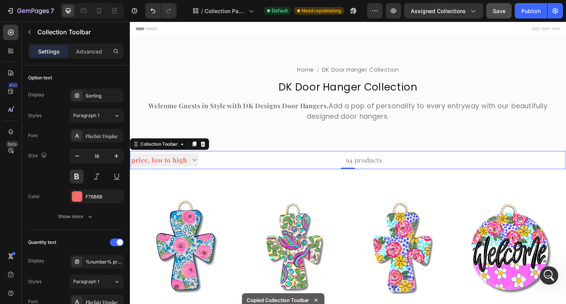
click at [359, 169] on div "94 products" at bounding box center [299, 168] width 195 height 19
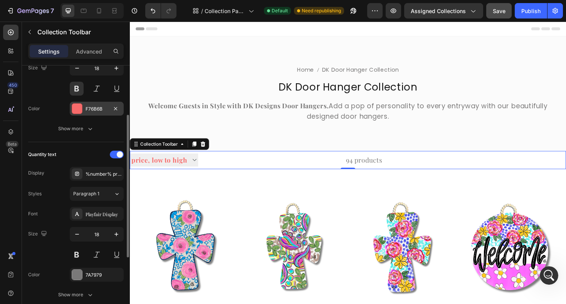
scroll to position [89, 0]
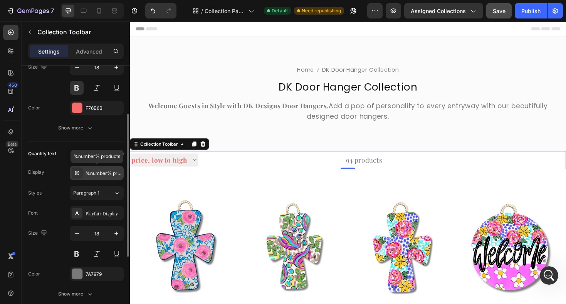
click at [96, 172] on div "%number% products" at bounding box center [104, 173] width 36 height 7
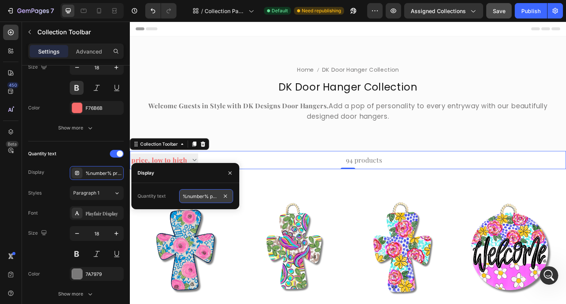
click at [188, 199] on input "%number% products" at bounding box center [206, 196] width 54 height 14
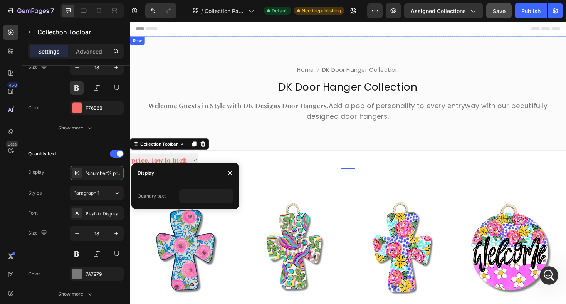
click at [283, 147] on div "Home DK Door Hanger Collection Breadcrumb Row DK Door Hanger Collection Collect…" at bounding box center [361, 97] width 463 height 121
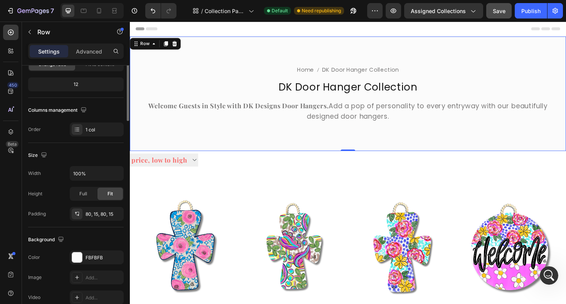
scroll to position [0, 0]
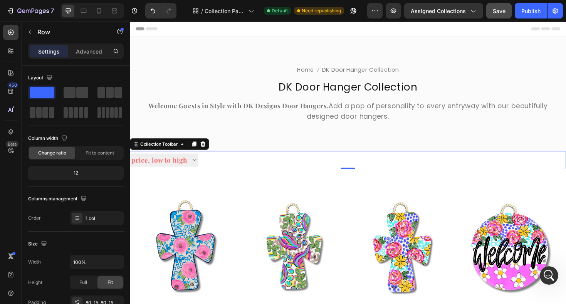
click at [212, 167] on div at bounding box center [299, 168] width 195 height 19
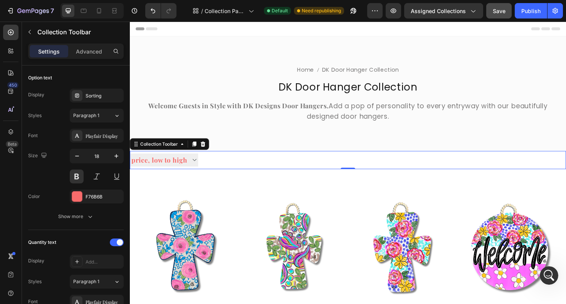
click at [186, 167] on select "Sorting Best selling Featured Alphabetically, A-Z Alphabetically, Z-A Price, lo…" at bounding box center [166, 169] width 72 height 14
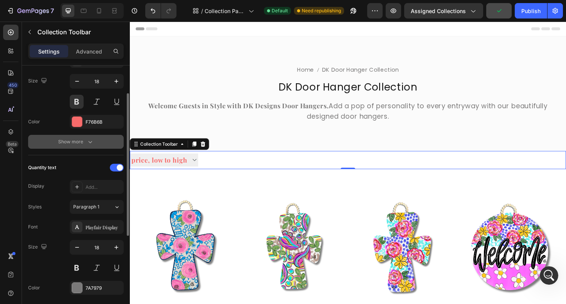
scroll to position [79, 0]
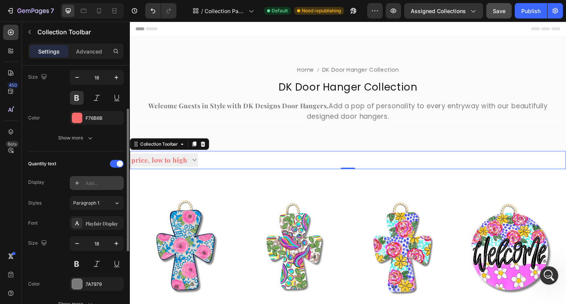
click at [76, 183] on icon at bounding box center [77, 183] width 6 height 6
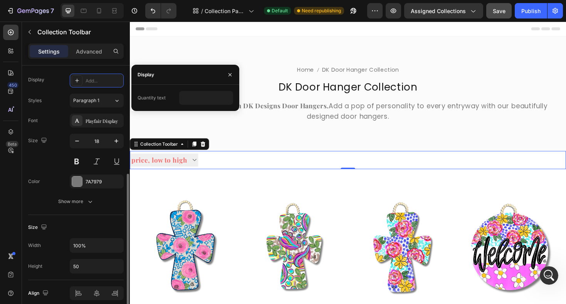
scroll to position [190, 0]
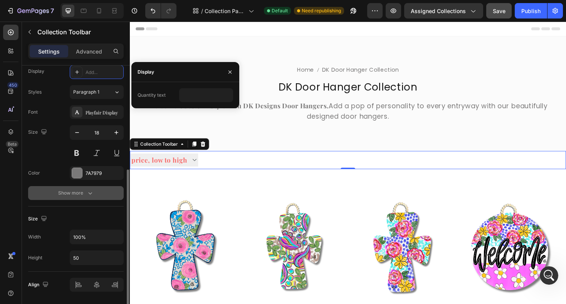
click at [84, 194] on div "Show more" at bounding box center [76, 193] width 36 height 8
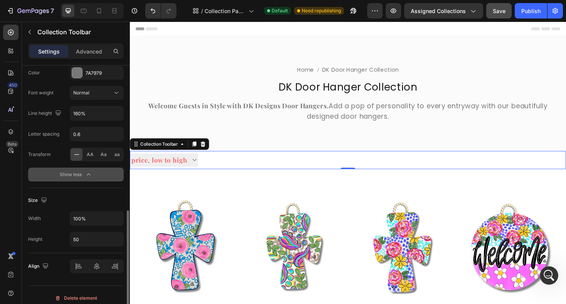
scroll to position [296, 0]
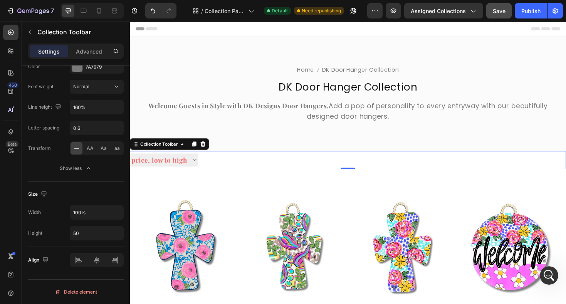
click at [231, 172] on div at bounding box center [299, 168] width 195 height 19
click at [431, 165] on div at bounding box center [494, 168] width 195 height 19
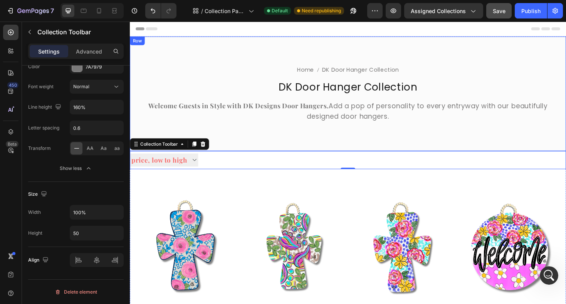
click at [413, 136] on div "Home DK Door Hanger Collection Breadcrumb Row DK Door Hanger Collection Collect…" at bounding box center [361, 97] width 463 height 121
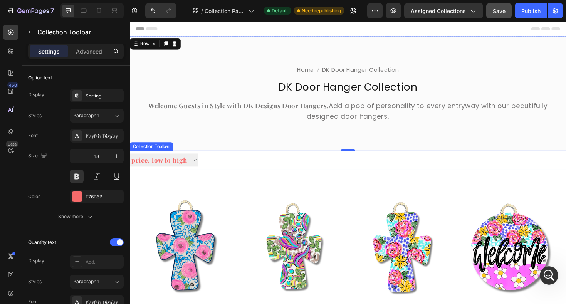
click at [330, 166] on div at bounding box center [299, 168] width 195 height 19
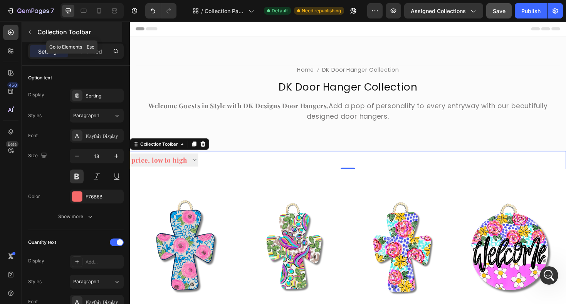
click at [30, 31] on icon "button" at bounding box center [30, 32] width 6 height 6
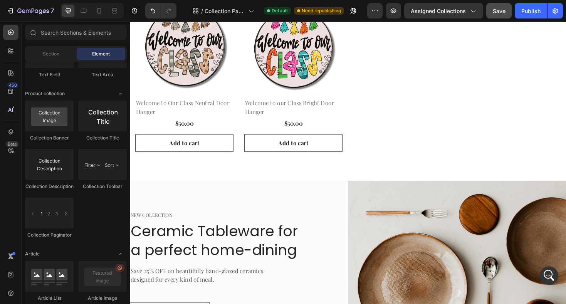
scroll to position [2546, 0]
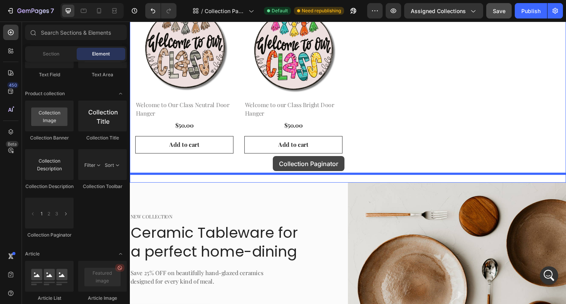
drag, startPoint x: 184, startPoint y: 242, endPoint x: 281, endPoint y: 164, distance: 124.3
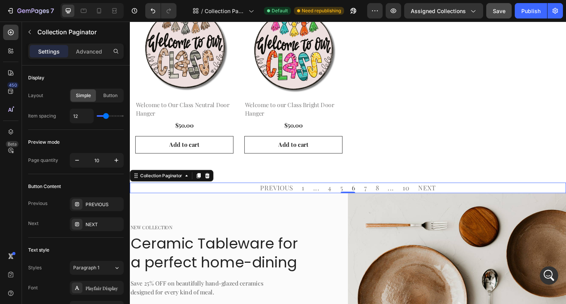
click at [323, 192] on div "PREVIOUS 1 ... 4 5 6 7 8 ... 10 NEXT" at bounding box center [361, 197] width 196 height 11
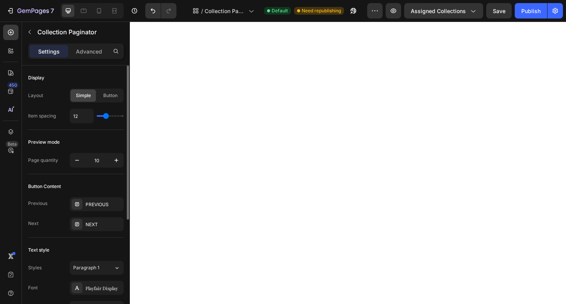
select select "price-ascending"
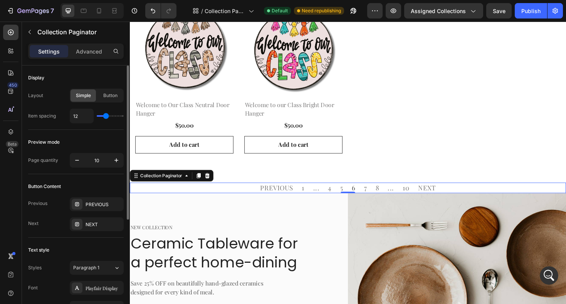
scroll to position [1967, 0]
type input "9"
type input "8"
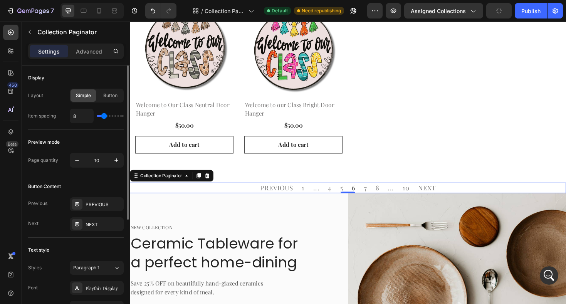
type input "7"
type input "6"
click at [103, 116] on input "range" at bounding box center [110, 116] width 27 height 2
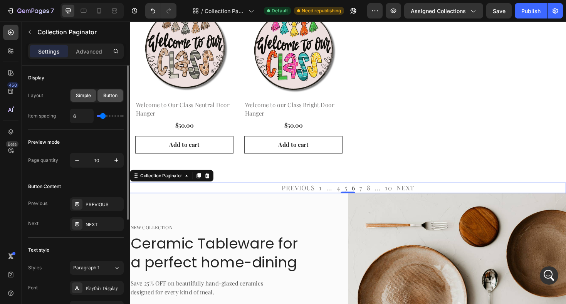
click at [109, 95] on span "Button" at bounding box center [110, 95] width 14 height 7
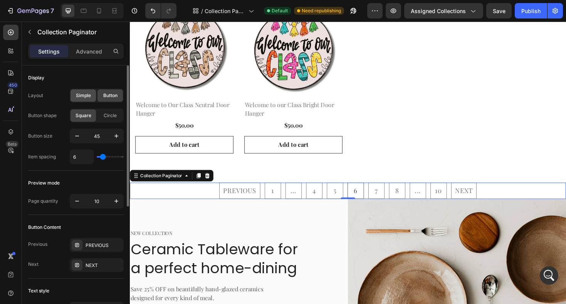
click at [88, 96] on span "Simple" at bounding box center [83, 95] width 15 height 7
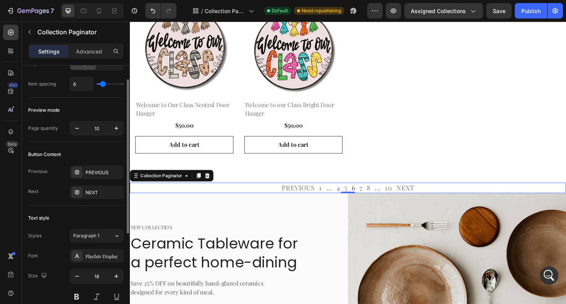
scroll to position [38, 0]
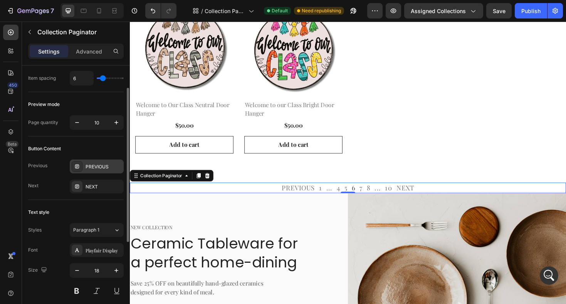
click at [98, 169] on div "PREVIOUS" at bounding box center [104, 166] width 36 height 7
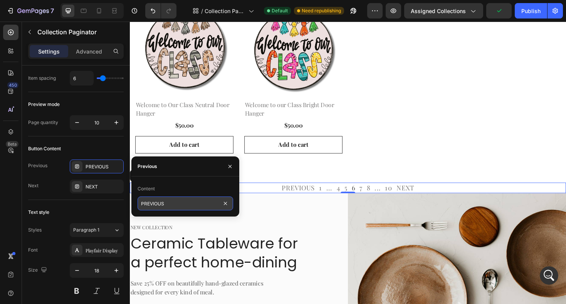
click at [159, 205] on input "PREVIOUS" at bounding box center [186, 204] width 96 height 14
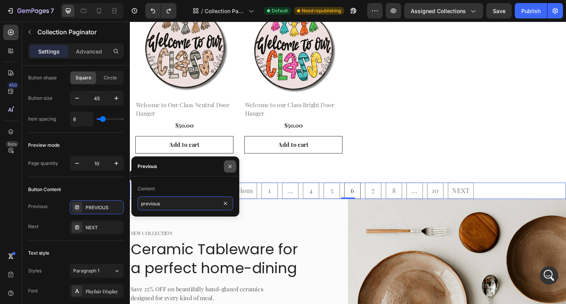
type input "previous"
click at [231, 169] on icon "button" at bounding box center [230, 166] width 6 height 6
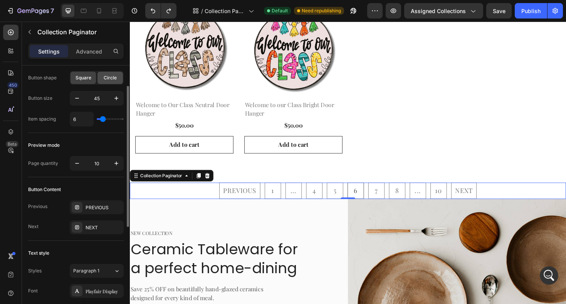
click at [112, 77] on span "Circle" at bounding box center [110, 77] width 13 height 7
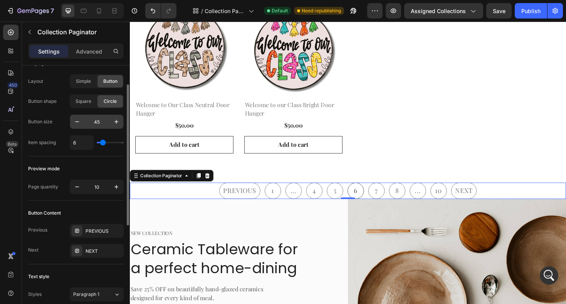
scroll to position [0, 0]
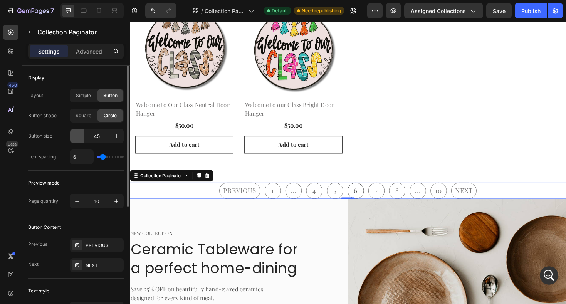
click at [80, 138] on icon "button" at bounding box center [77, 136] width 8 height 8
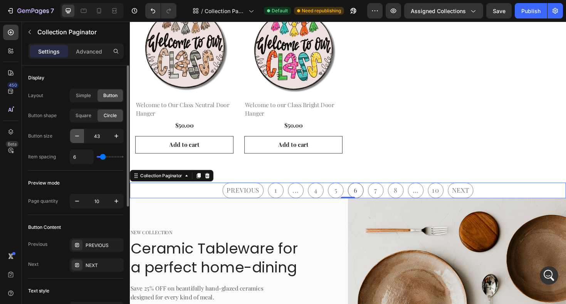
click at [80, 138] on icon "button" at bounding box center [77, 136] width 8 height 8
type input "42"
type input "7"
type input "8"
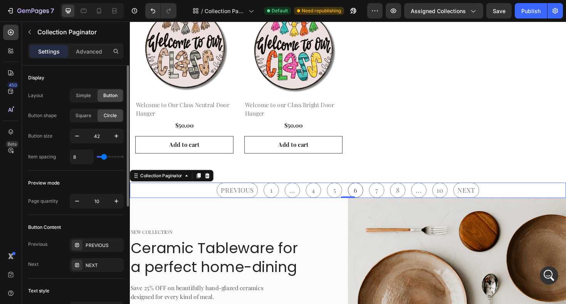
type input "8"
click at [104, 158] on input "range" at bounding box center [110, 157] width 27 height 2
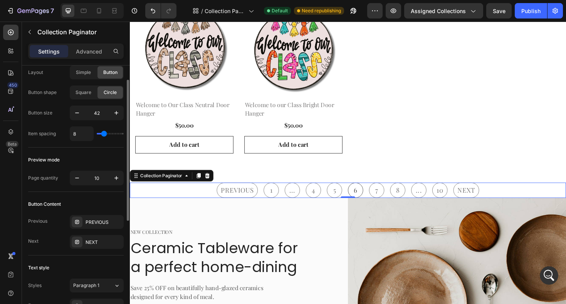
scroll to position [27, 0]
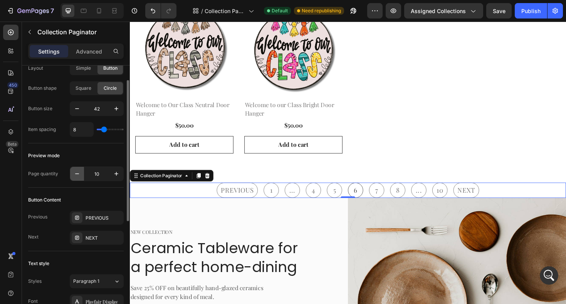
click at [79, 178] on button "button" at bounding box center [77, 174] width 14 height 14
type input "6"
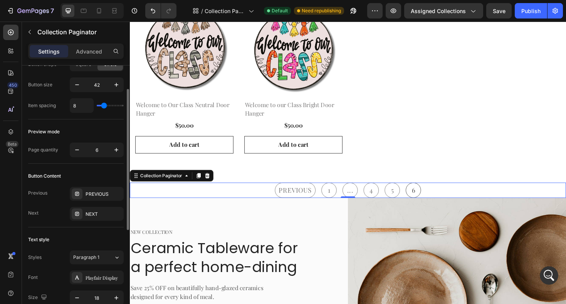
scroll to position [65, 0]
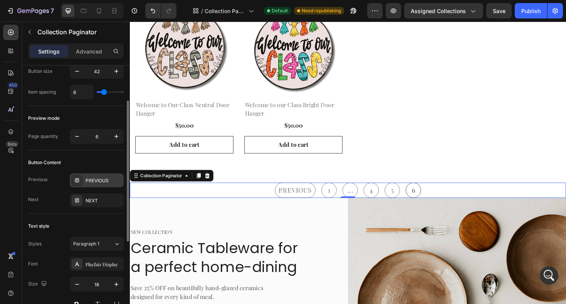
click at [87, 183] on div "PREVIOUS" at bounding box center [104, 180] width 36 height 7
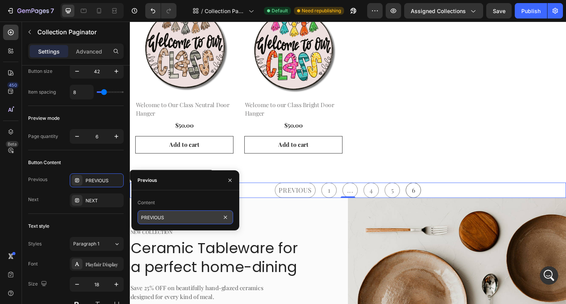
click at [160, 220] on input "PREVIOUS" at bounding box center [186, 217] width 96 height 14
type input "previous"
click at [231, 182] on icon "button" at bounding box center [230, 180] width 6 height 6
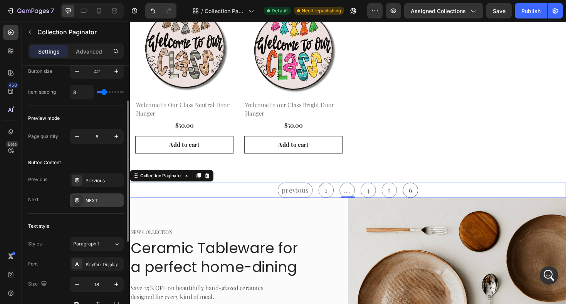
click at [102, 202] on div "NEXT" at bounding box center [104, 200] width 36 height 7
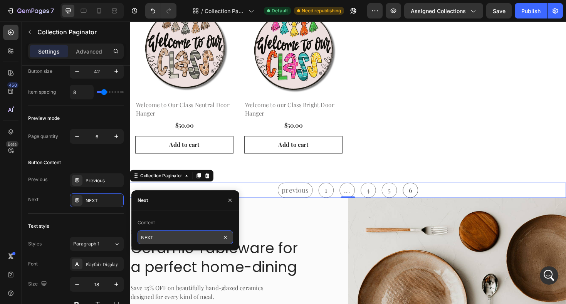
click at [156, 240] on input "NEXT" at bounding box center [186, 238] width 96 height 14
type input "next"
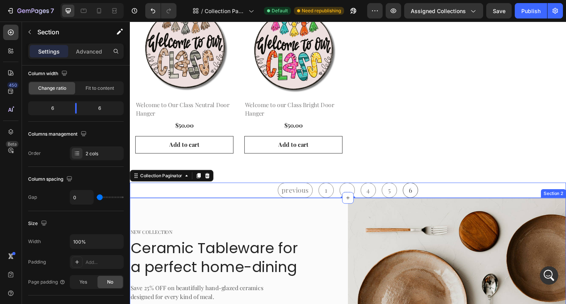
click at [268, 209] on div "NEW COLLECTION Text block Ceramic Tableware for a perfect home-dining Heading S…" at bounding box center [245, 298] width 231 height 179
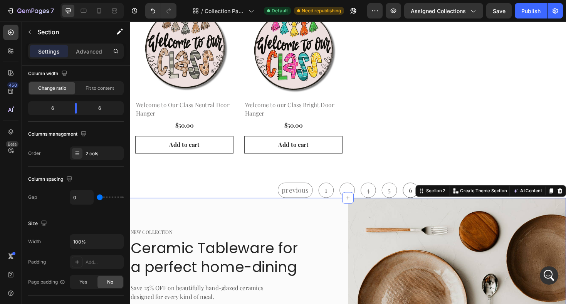
scroll to position [0, 0]
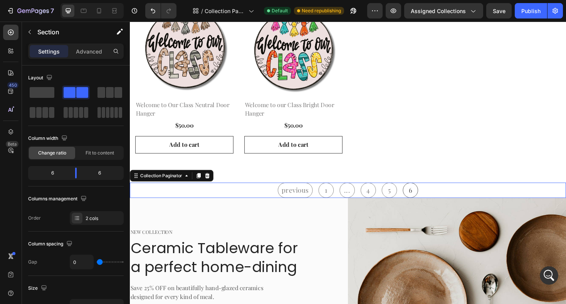
click at [276, 192] on div "previous 1 ... 4 5 6" at bounding box center [361, 200] width 463 height 16
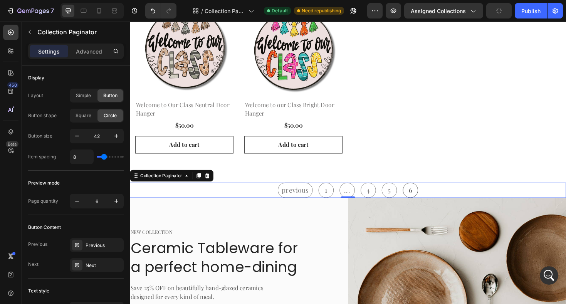
click at [307, 196] on span "previous" at bounding box center [305, 200] width 37 height 16
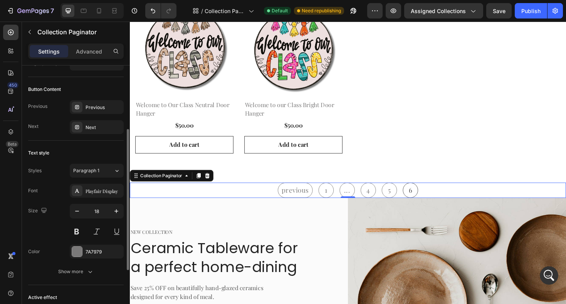
scroll to position [139, 0]
click at [95, 124] on div "Next" at bounding box center [104, 126] width 36 height 7
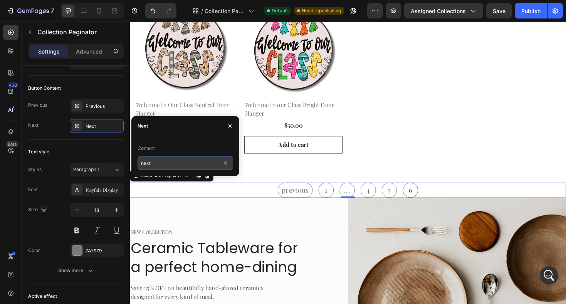
click at [160, 166] on input "next" at bounding box center [186, 163] width 96 height 14
click at [229, 126] on icon "button" at bounding box center [230, 126] width 6 height 6
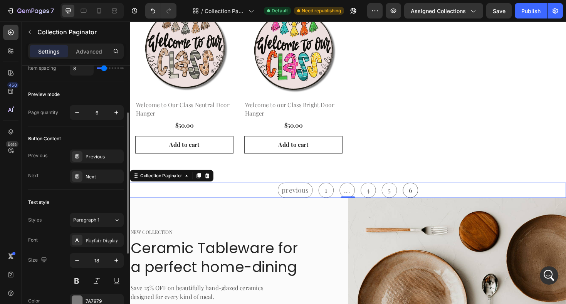
scroll to position [88, 0]
click at [118, 115] on icon "button" at bounding box center [117, 113] width 8 height 8
type input "7"
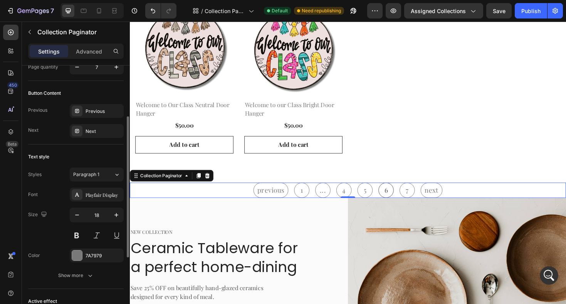
scroll to position [142, 0]
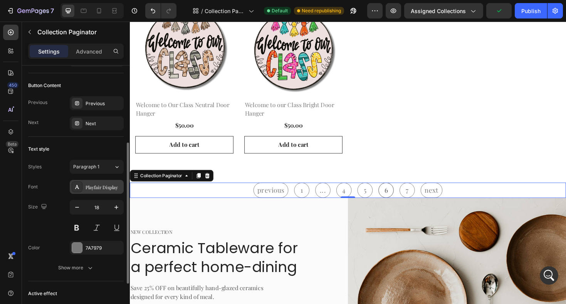
click at [103, 185] on div "Playfair Display" at bounding box center [104, 187] width 36 height 7
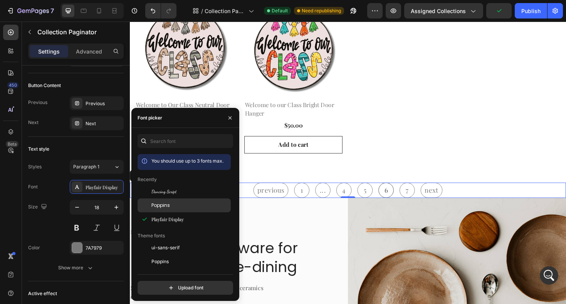
click at [152, 207] on span "Poppins" at bounding box center [161, 205] width 19 height 7
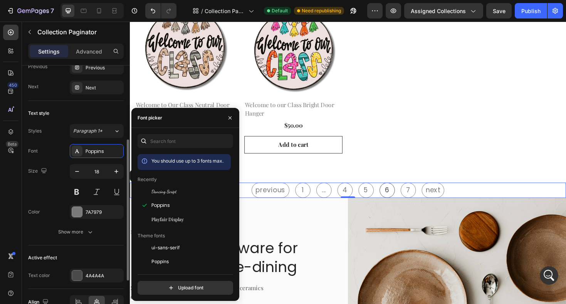
scroll to position [180, 0]
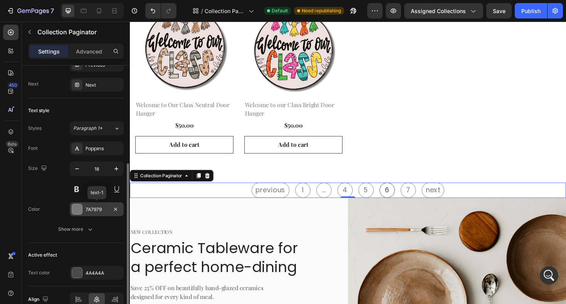
click at [77, 209] on div at bounding box center [77, 209] width 10 height 10
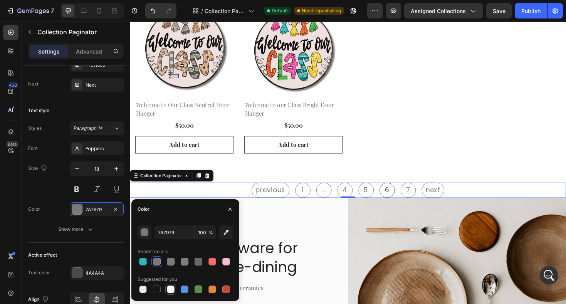
click at [169, 290] on div at bounding box center [171, 290] width 8 height 8
type input "FFFFFF"
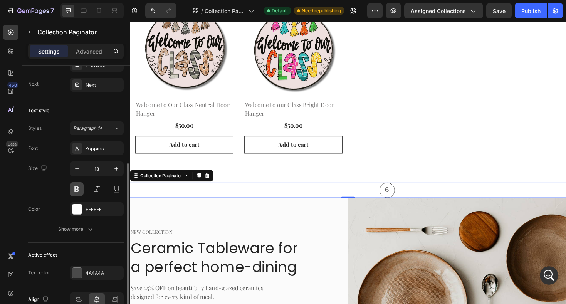
click at [78, 191] on button at bounding box center [77, 189] width 14 height 14
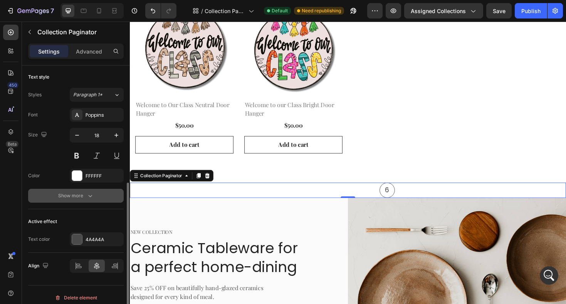
scroll to position [220, 0]
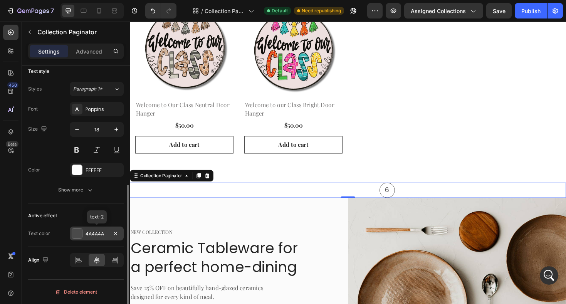
click at [79, 234] on div at bounding box center [77, 234] width 10 height 10
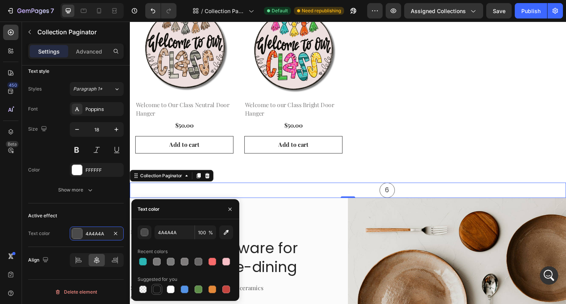
click at [156, 290] on div at bounding box center [157, 290] width 8 height 8
type input "151515"
click at [233, 209] on icon "button" at bounding box center [230, 209] width 6 height 6
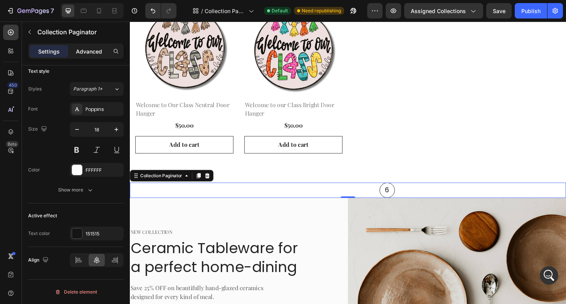
click at [86, 54] on p "Advanced" at bounding box center [89, 51] width 26 height 8
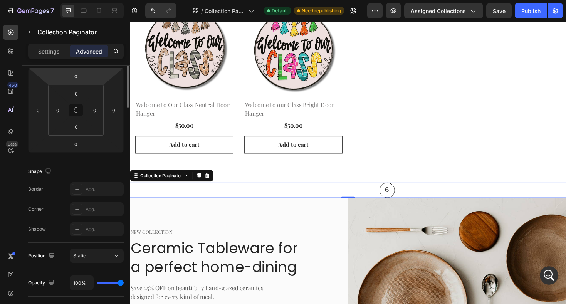
scroll to position [0, 0]
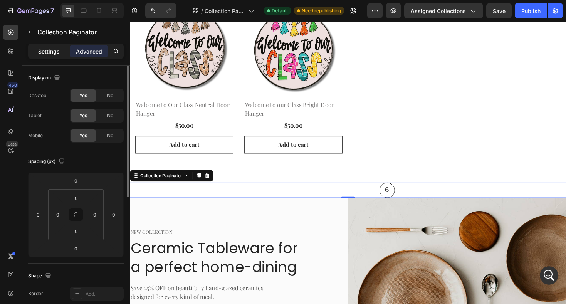
click at [45, 52] on p "Settings" at bounding box center [49, 51] width 22 height 8
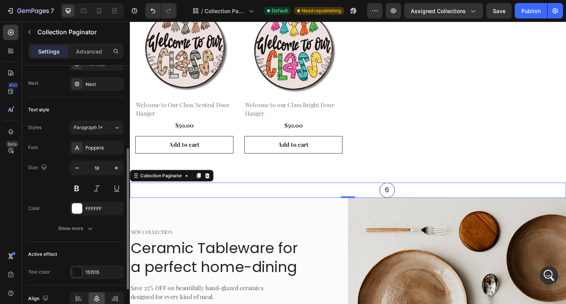
scroll to position [220, 0]
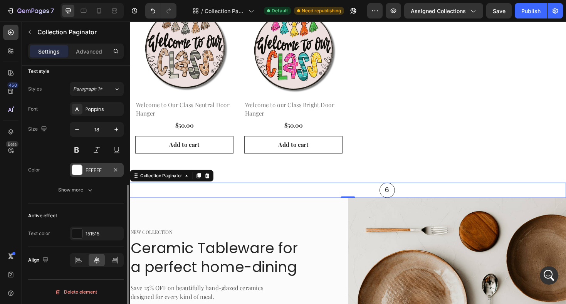
click at [76, 173] on div at bounding box center [77, 170] width 10 height 10
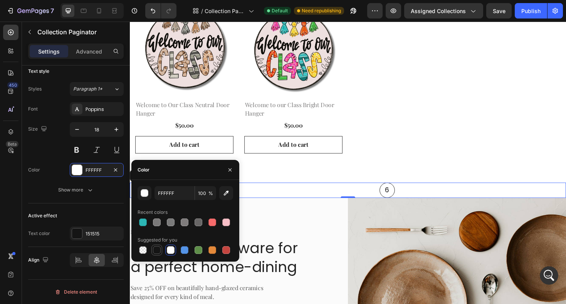
click at [158, 250] on div at bounding box center [157, 250] width 8 height 8
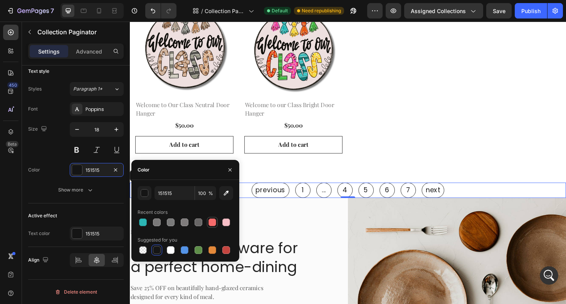
click at [214, 223] on div at bounding box center [213, 223] width 8 height 8
type input "F76B6B"
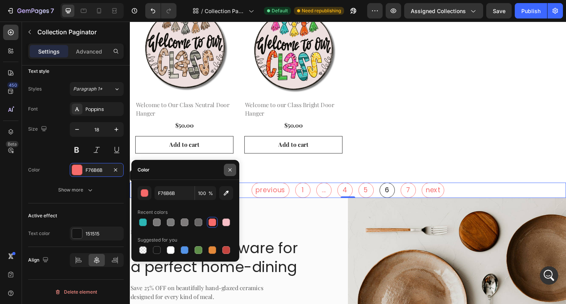
click at [232, 169] on icon "button" at bounding box center [230, 170] width 6 height 6
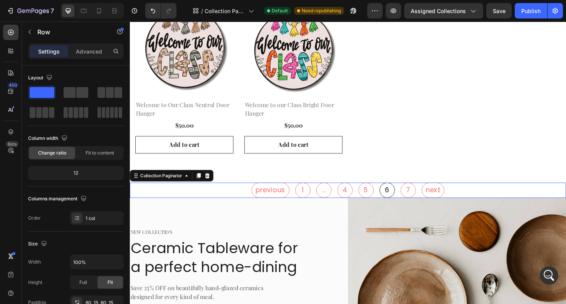
click at [535, 198] on div "previous 1 ... 4 5 6 7 next" at bounding box center [361, 200] width 463 height 16
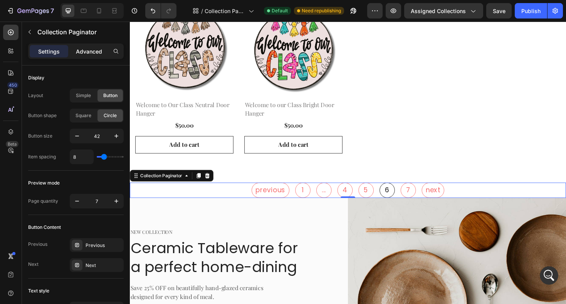
click at [92, 54] on p "Advanced" at bounding box center [89, 51] width 26 height 8
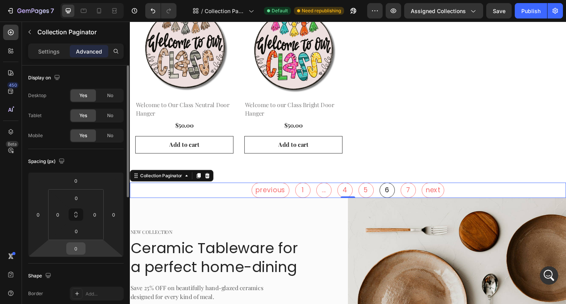
click at [79, 247] on input "0" at bounding box center [75, 249] width 15 height 12
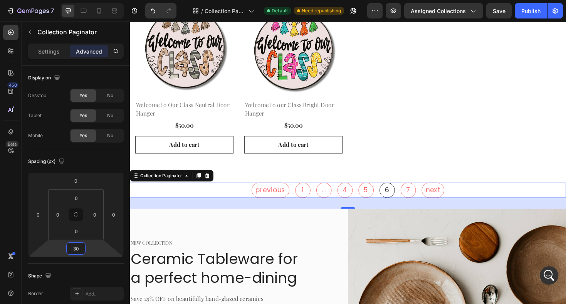
type input "30"
click at [245, 209] on div "30" at bounding box center [361, 215] width 463 height 12
click at [285, 239] on div "NEW COLLECTION Text block Ceramic Tableware for a perfect home-dining Heading S…" at bounding box center [226, 309] width 193 height 140
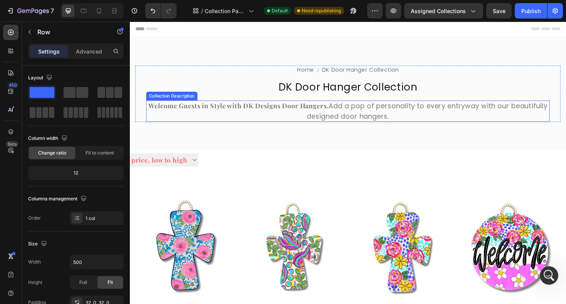
click at [357, 113] on p "Welcome Guests in Style with DK Designs Door Hangers. Add a pop of personality …" at bounding box center [361, 116] width 423 height 21
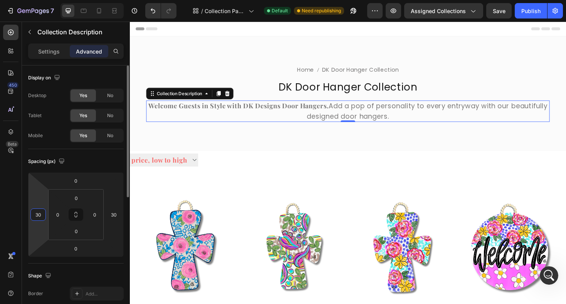
click at [42, 217] on input "30" at bounding box center [38, 215] width 12 height 12
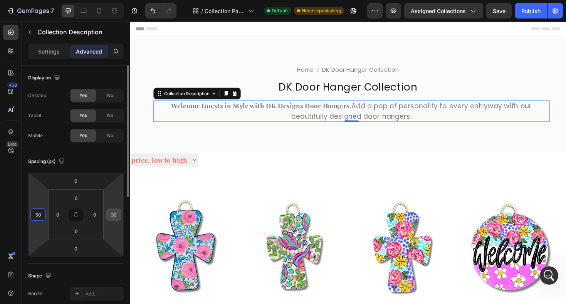
type input "50"
click at [114, 216] on input "30" at bounding box center [114, 215] width 12 height 12
type input "50"
click at [37, 217] on input "50" at bounding box center [38, 215] width 12 height 12
type input "100"
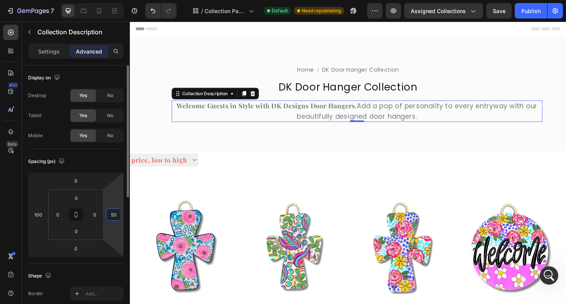
click at [116, 214] on input "50" at bounding box center [114, 215] width 12 height 12
type input "100"
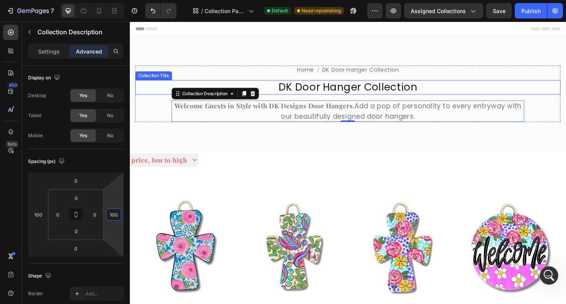
click at [355, 95] on h2 "DK Door Hanger Collection" at bounding box center [361, 91] width 451 height 15
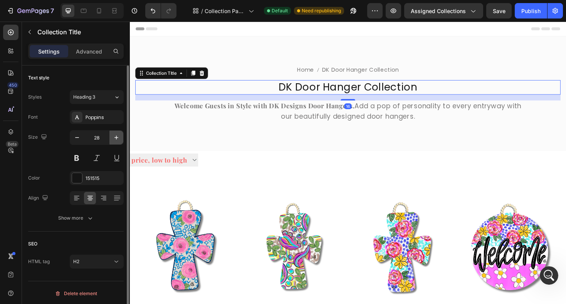
click at [113, 137] on icon "button" at bounding box center [117, 138] width 8 height 8
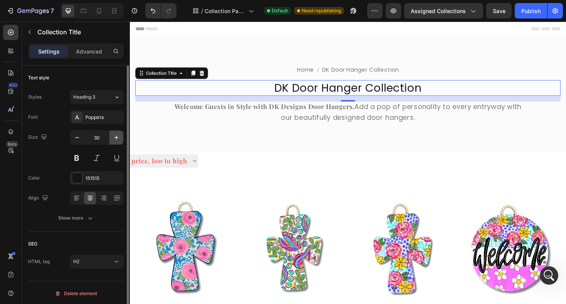
click at [113, 137] on icon "button" at bounding box center [117, 138] width 8 height 8
type input "32"
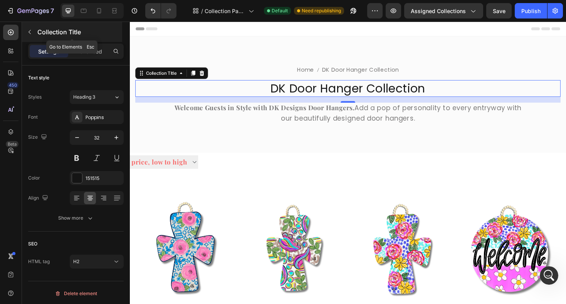
click at [31, 35] on button "button" at bounding box center [30, 32] width 12 height 12
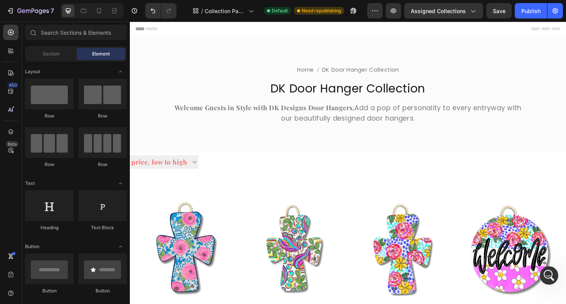
drag, startPoint x: 108, startPoint y: 172, endPoint x: 101, endPoint y: 167, distance: 8.0
click at [57, 56] on span "Section" at bounding box center [51, 54] width 17 height 7
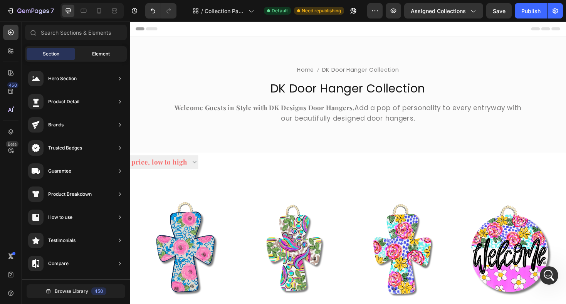
click at [96, 57] on span "Element" at bounding box center [101, 54] width 18 height 7
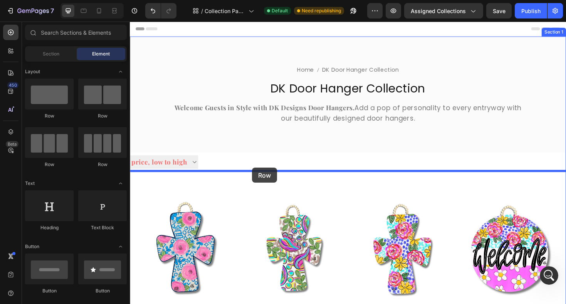
drag, startPoint x: 229, startPoint y: 114, endPoint x: 259, endPoint y: 177, distance: 69.3
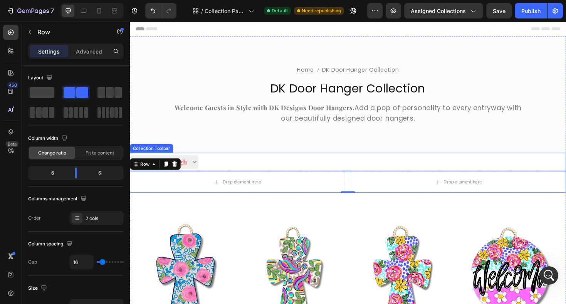
click at [228, 170] on div at bounding box center [299, 170] width 195 height 19
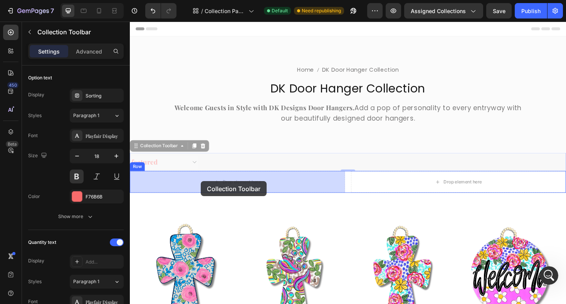
drag, startPoint x: 137, startPoint y: 154, endPoint x: 205, endPoint y: 190, distance: 76.9
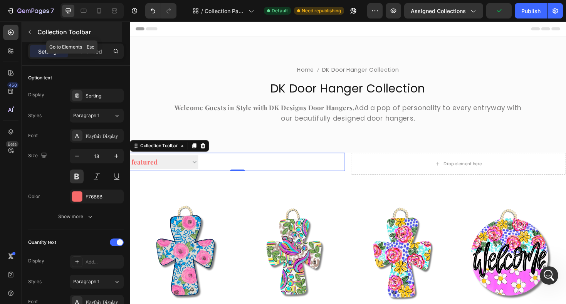
click at [29, 35] on icon "button" at bounding box center [30, 32] width 6 height 6
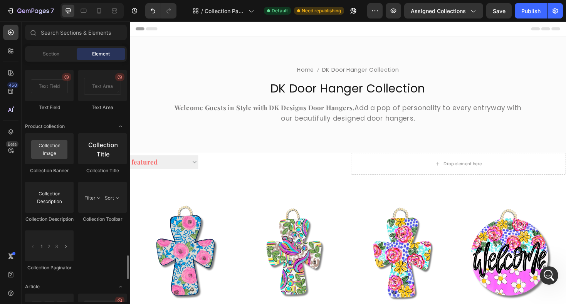
scroll to position [1917, 0]
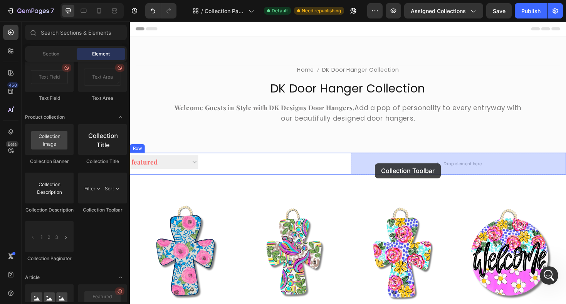
drag, startPoint x: 224, startPoint y: 215, endPoint x: 390, endPoint y: 172, distance: 171.2
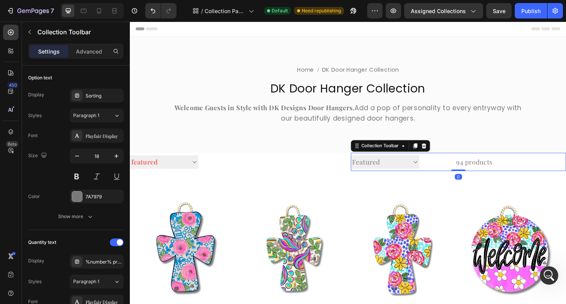
click at [411, 172] on select "Sorting Best selling Featured Alphabetically, A-Z Alphabetically, Z-A Price, lo…" at bounding box center [400, 170] width 72 height 14
click at [487, 170] on div "94 products" at bounding box center [476, 170] width 78 height 19
click at [478, 178] on div "94 products" at bounding box center [476, 170] width 78 height 19
click at [486, 171] on div "94 products" at bounding box center [476, 170] width 78 height 19
click at [451, 171] on div "94 products" at bounding box center [476, 170] width 78 height 19
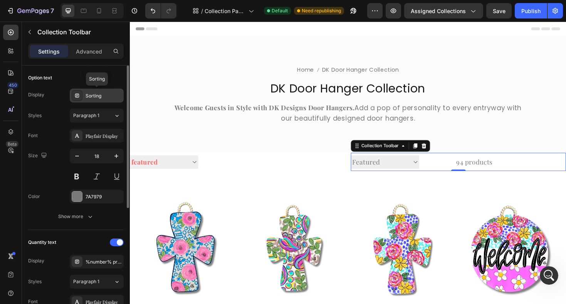
click at [99, 94] on div "Sorting" at bounding box center [104, 96] width 36 height 7
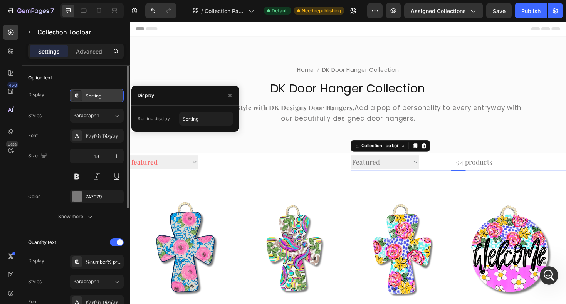
click at [109, 97] on div "Sorting" at bounding box center [104, 96] width 36 height 7
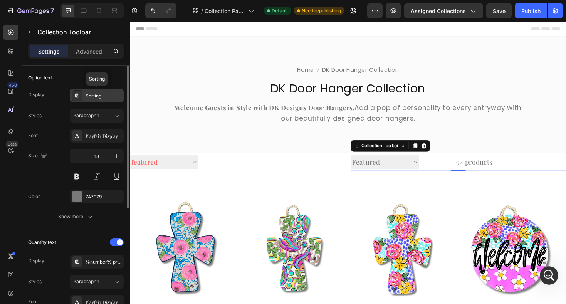
click at [77, 95] on icon at bounding box center [77, 96] width 6 height 6
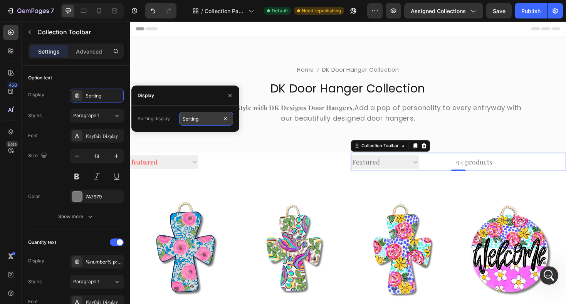
click at [195, 117] on input "Sorting" at bounding box center [206, 119] width 54 height 14
click at [229, 94] on icon "button" at bounding box center [230, 96] width 6 height 6
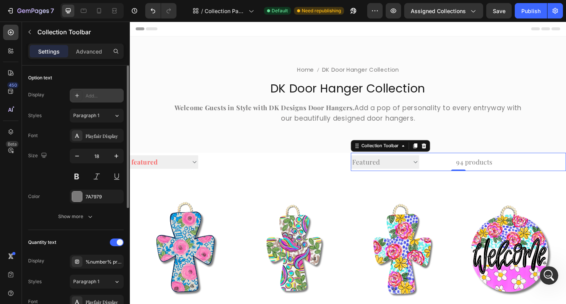
click at [93, 94] on div "Add..." at bounding box center [104, 96] width 36 height 7
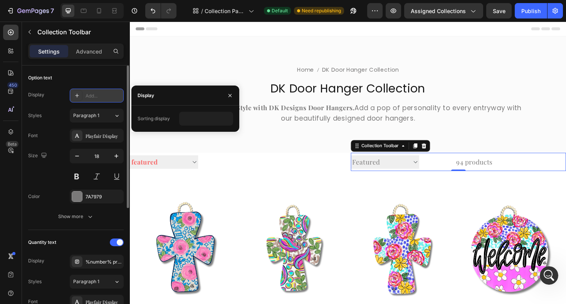
click at [76, 94] on icon at bounding box center [77, 96] width 6 height 6
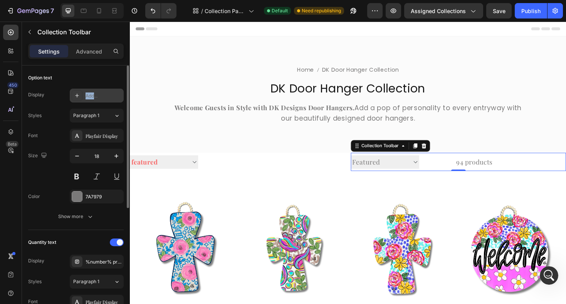
click at [76, 94] on icon at bounding box center [77, 96] width 6 height 6
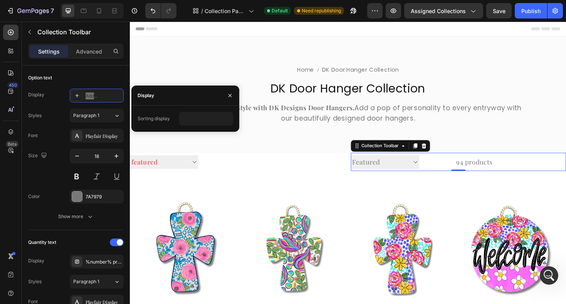
click at [433, 171] on select "Best selling Featured Alphabetically, A-Z Alphabetically, Z-A Price, low to hig…" at bounding box center [400, 170] width 72 height 14
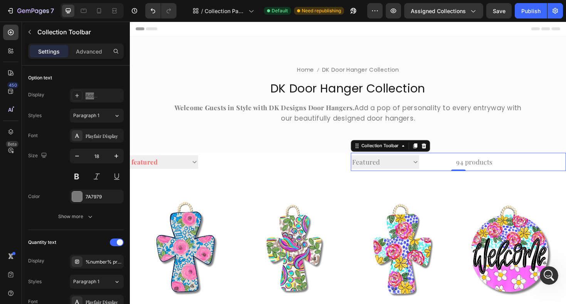
click at [364, 163] on select "Best selling Featured Alphabetically, A-Z Alphabetically, Z-A Price, low to hig…" at bounding box center [400, 170] width 72 height 14
click at [102, 95] on div "Add..." at bounding box center [104, 96] width 36 height 7
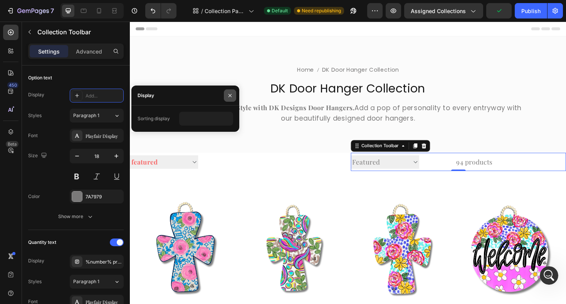
click at [231, 95] on icon "button" at bounding box center [230, 96] width 6 height 6
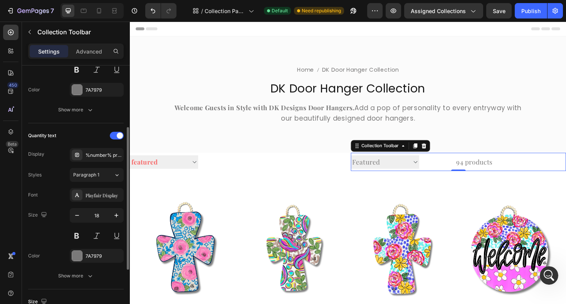
scroll to position [114, 0]
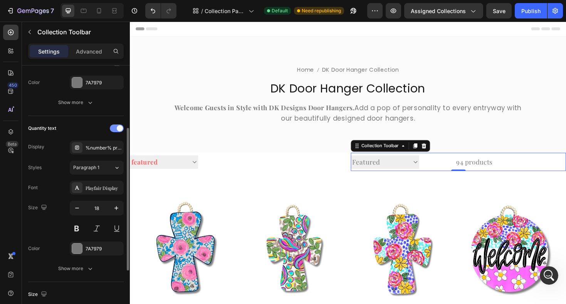
click at [116, 129] on div at bounding box center [117, 129] width 14 height 8
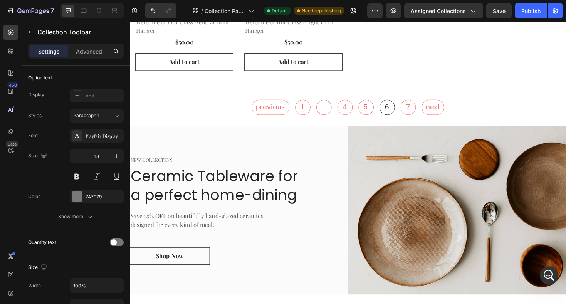
scroll to position [2639, 0]
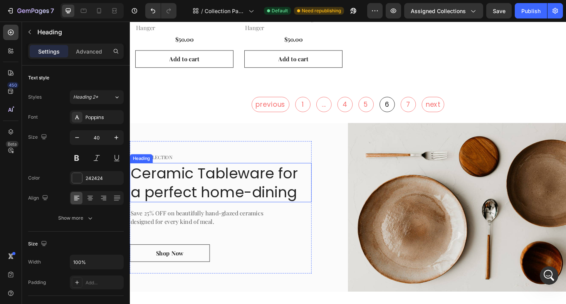
click at [224, 183] on p "Ceramic Tableware for a perfect home-dining" at bounding box center [226, 192] width 191 height 40
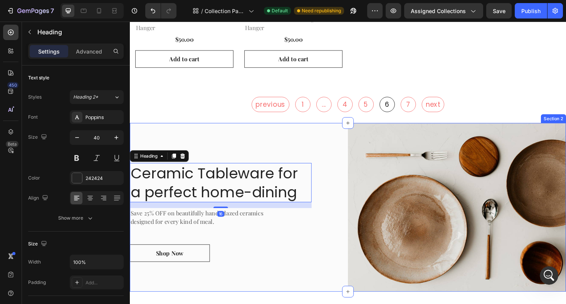
click at [231, 132] on div "NEW COLLECTION Text block Ceramic Tableware for a perfect home-dining Heading 1…" at bounding box center [245, 218] width 231 height 179
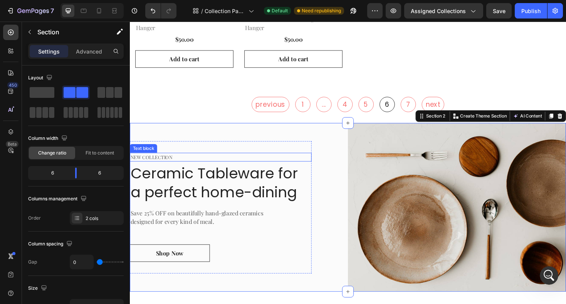
click at [153, 162] on p "NEW COLLECTION" at bounding box center [226, 166] width 191 height 8
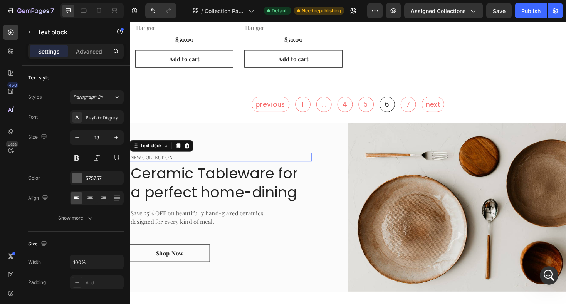
click at [153, 162] on p "NEW COLLECTION" at bounding box center [226, 166] width 191 height 8
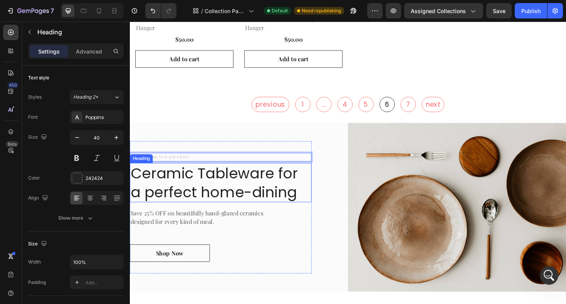
click at [199, 199] on p "Ceramic Tableware for a perfect home-dining" at bounding box center [226, 192] width 191 height 40
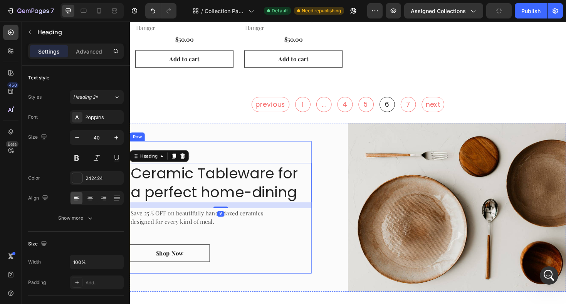
click at [276, 268] on div "Text block Ceramic Tableware for a perfect home-dining Heading 16 Save 25% OFF …" at bounding box center [226, 218] width 193 height 140
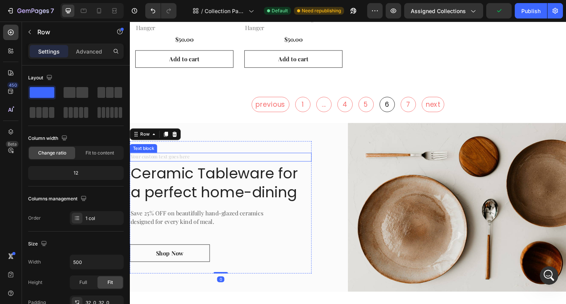
click at [183, 161] on div "Rich Text Editor. Editing area: main" at bounding box center [226, 165] width 193 height 9
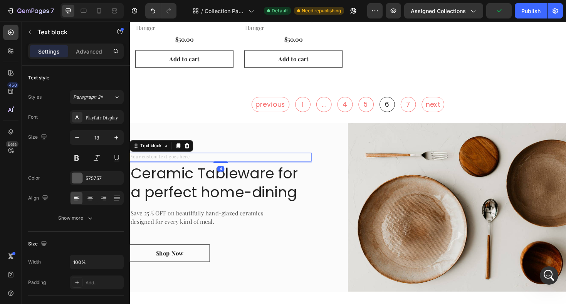
click at [183, 161] on div "Rich Text Editor. Editing area: main" at bounding box center [226, 165] width 193 height 9
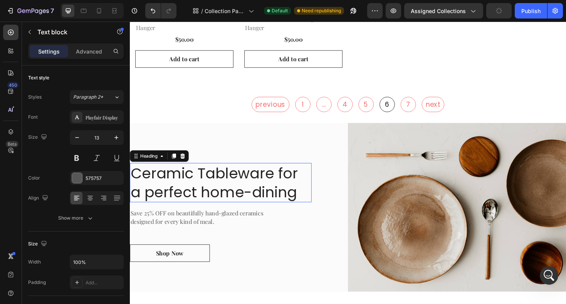
click at [207, 189] on p "Ceramic Tableware for a perfect home-dining" at bounding box center [226, 192] width 191 height 40
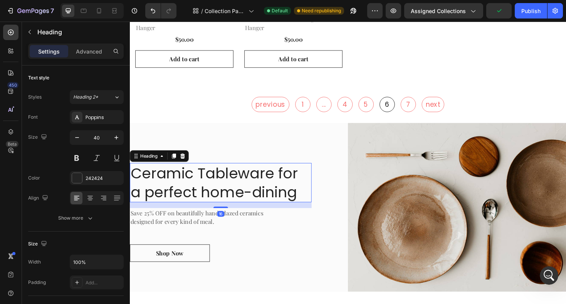
click at [288, 190] on p "Ceramic Tableware for a perfect home-dining" at bounding box center [226, 192] width 191 height 40
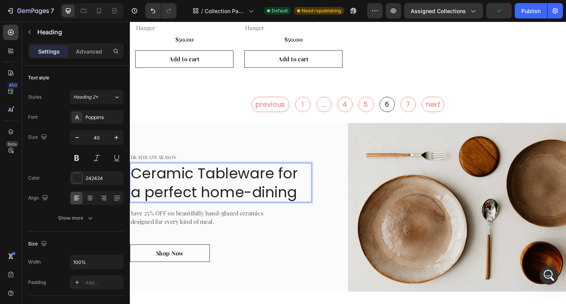
click at [288, 190] on p "Ceramic Tableware for a perfect home-dining" at bounding box center [226, 192] width 191 height 40
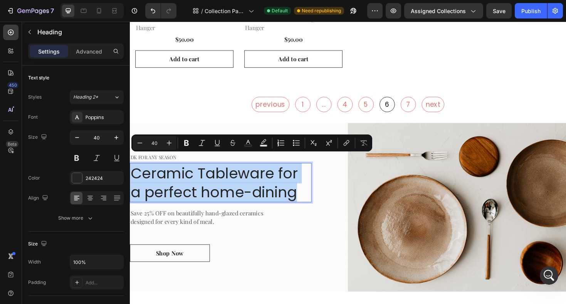
drag, startPoint x: 291, startPoint y: 192, endPoint x: 134, endPoint y: 176, distance: 158.0
click at [134, 176] on p "Ceramic Tableware for a perfect home-dining" at bounding box center [226, 192] width 191 height 40
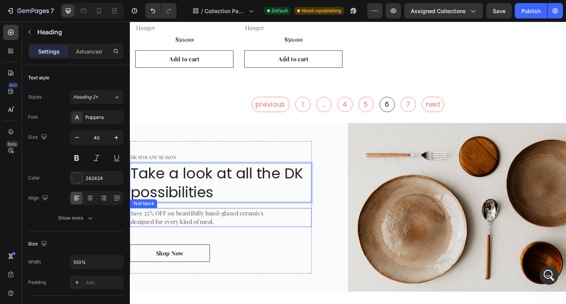
click at [183, 221] on p "Save 25% OFF on beautifully hand-glazed ceramics designed for every kind of mea…" at bounding box center [207, 229] width 153 height 19
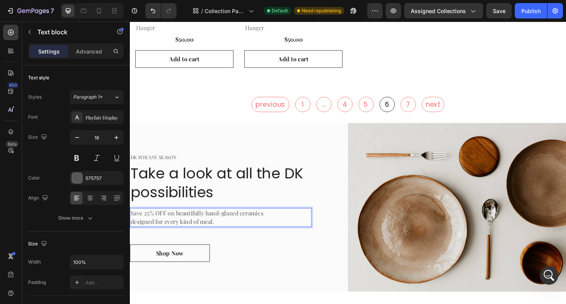
click at [219, 223] on p "Save 25% OFF on beautifully hand-glazed ceramics designed for every kind of mea…" at bounding box center [207, 229] width 153 height 19
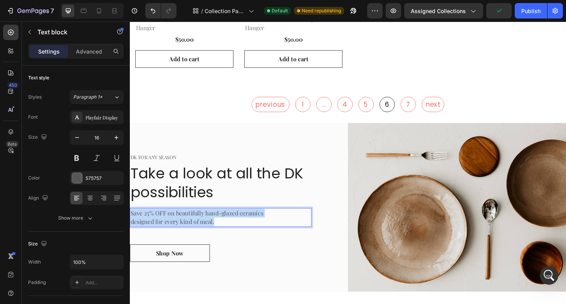
drag, startPoint x: 221, startPoint y: 225, endPoint x: 131, endPoint y: 216, distance: 91.1
click at [130, 219] on div "Save 25% OFF on beautifully hand-glazed ceramics designed for every kind of mea…" at bounding box center [207, 229] width 154 height 20
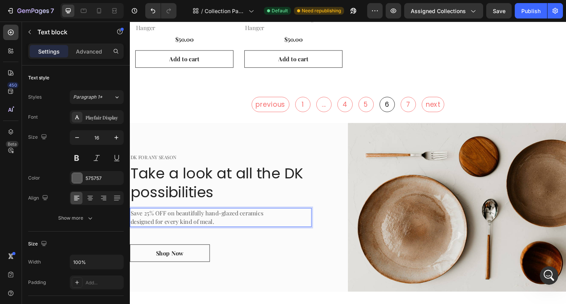
scroll to position [2644, 0]
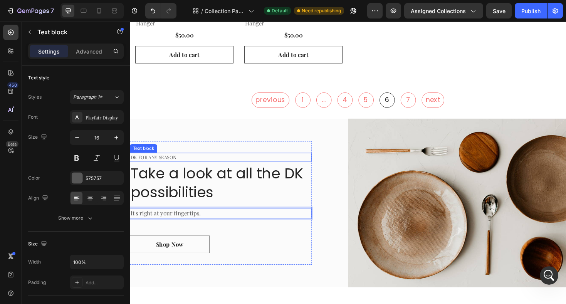
click at [180, 162] on p "DK FOR ANY SEASON" at bounding box center [226, 166] width 191 height 8
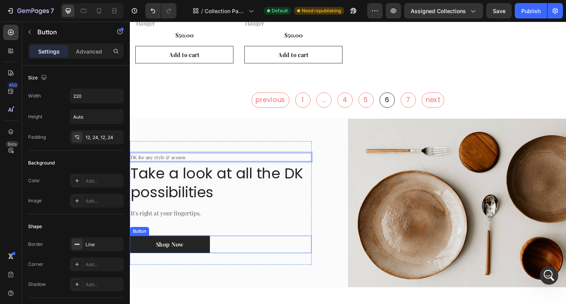
click at [188, 252] on link "Shop Now" at bounding box center [172, 258] width 85 height 19
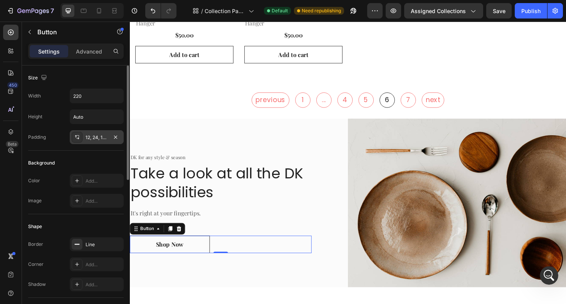
click at [93, 139] on div "12, 24, 12, 24" at bounding box center [97, 137] width 22 height 7
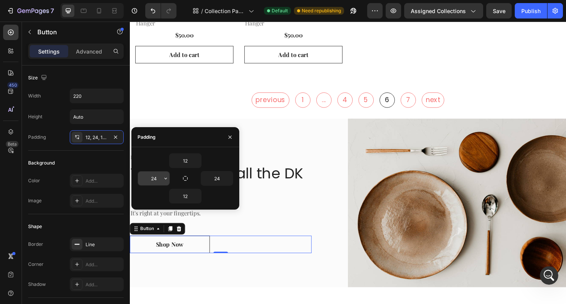
click at [151, 180] on input "24" at bounding box center [154, 179] width 32 height 14
type input "12"
click at [215, 183] on input "24" at bounding box center [217, 179] width 32 height 14
type input "12"
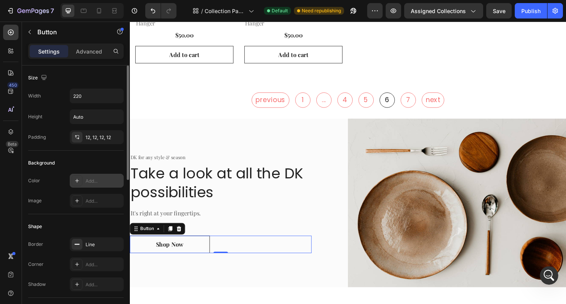
click at [79, 183] on icon at bounding box center [77, 181] width 6 height 6
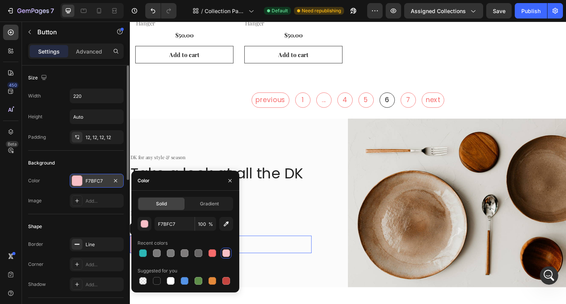
click at [229, 254] on div at bounding box center [226, 253] width 8 height 8
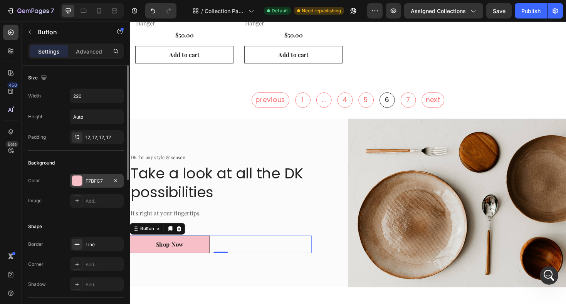
click at [54, 197] on div "Image Add..." at bounding box center [76, 201] width 96 height 14
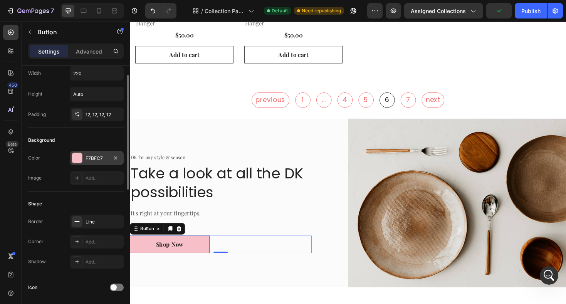
scroll to position [25, 0]
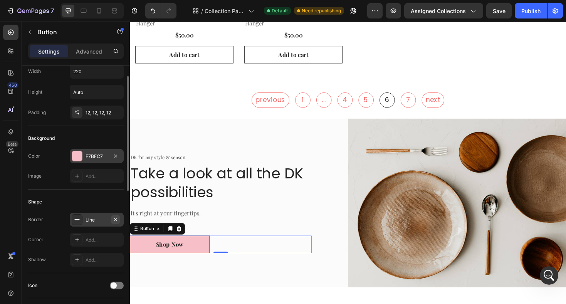
click at [116, 221] on icon "button" at bounding box center [116, 220] width 6 height 6
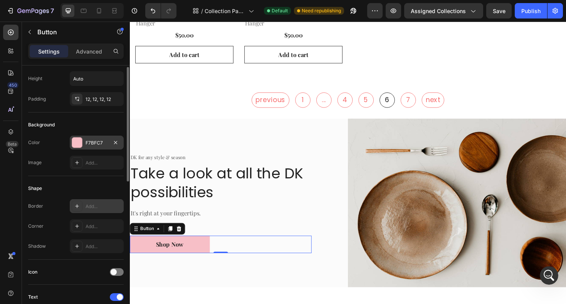
scroll to position [40, 0]
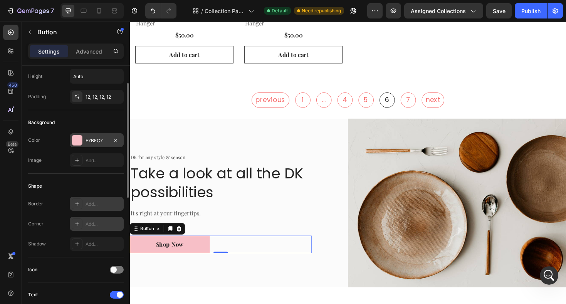
click at [82, 226] on div "Add..." at bounding box center [97, 224] width 54 height 14
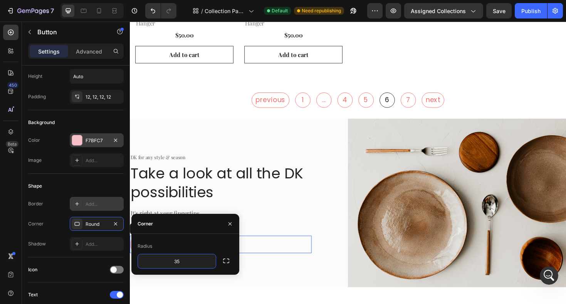
type input "35"
click at [227, 242] on div "Radius" at bounding box center [186, 246] width 96 height 12
click at [231, 224] on icon "button" at bounding box center [230, 224] width 6 height 6
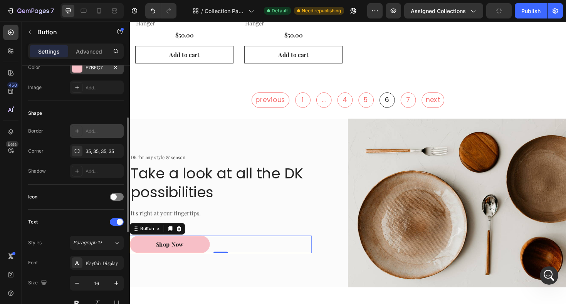
scroll to position [124, 0]
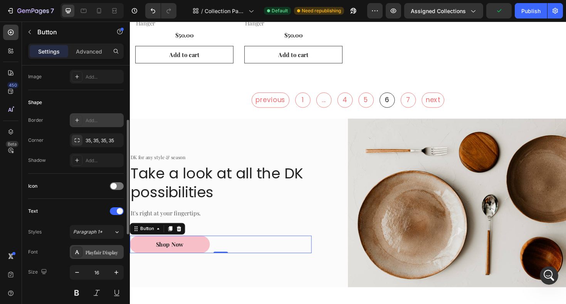
click at [100, 253] on div "Playfair Display" at bounding box center [104, 252] width 36 height 7
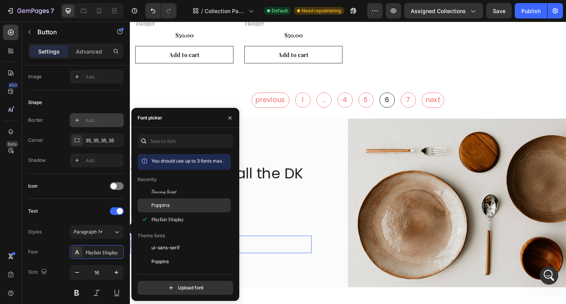
click at [162, 206] on span "Poppins" at bounding box center [161, 205] width 19 height 7
click at [59, 225] on div "Styles Paragraph 1* Font Poppins Size 16 Color 242424 Show more" at bounding box center [76, 282] width 96 height 116
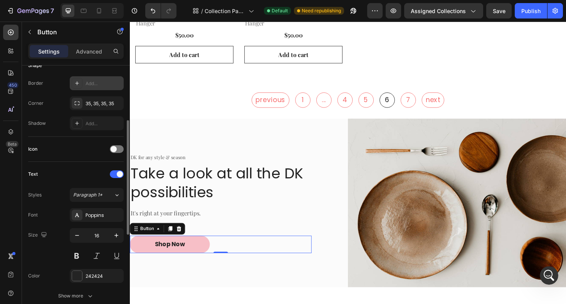
scroll to position [165, 0]
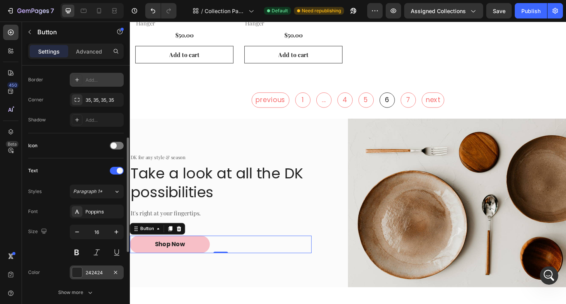
click at [75, 269] on div at bounding box center [77, 273] width 10 height 10
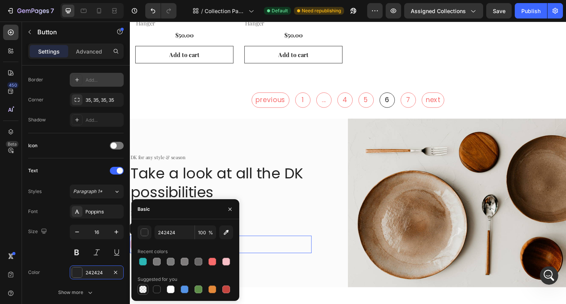
click at [145, 289] on div at bounding box center [143, 290] width 8 height 8
type input "000000"
type input "0"
click at [173, 291] on div at bounding box center [171, 290] width 8 height 8
type input "FFFFFF"
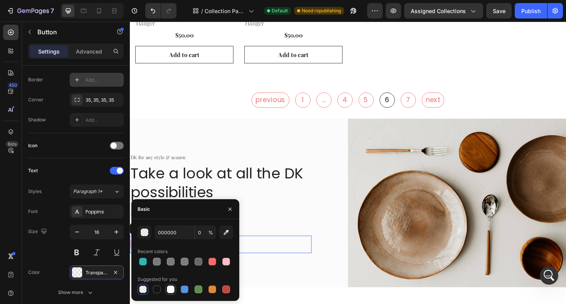
type input "100"
click at [49, 246] on div "Size 16" at bounding box center [76, 242] width 96 height 35
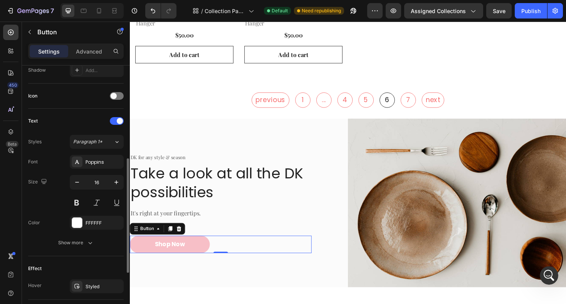
scroll to position [221, 0]
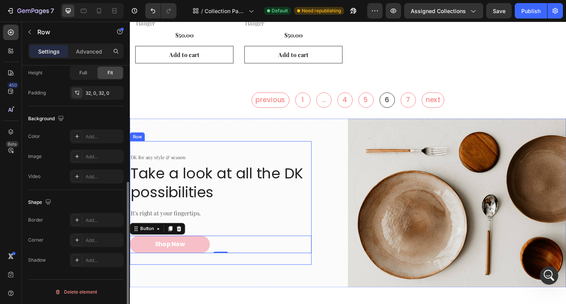
click at [208, 148] on div "DK for any style & season Text block Take a look at all the DK possibilities He…" at bounding box center [226, 213] width 193 height 131
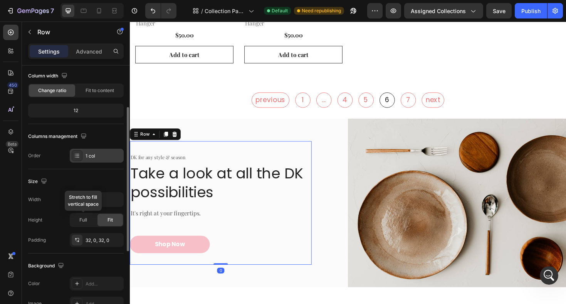
scroll to position [67, 0]
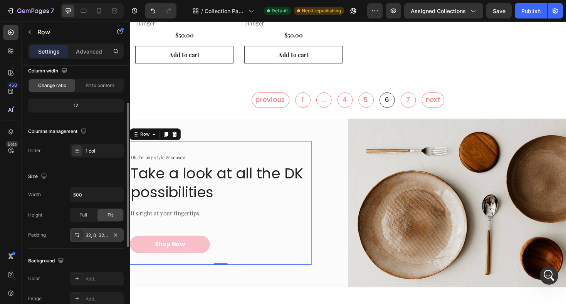
click at [85, 235] on div "32, 0, 32, 0" at bounding box center [97, 235] width 54 height 14
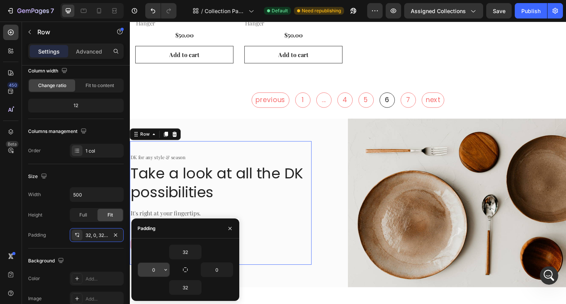
click at [158, 273] on input "0" at bounding box center [154, 270] width 32 height 14
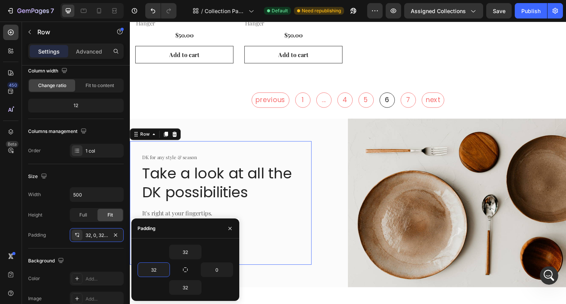
type input "32"
click at [230, 242] on div "32 32 0 32" at bounding box center [185, 270] width 108 height 62
click at [231, 229] on icon "button" at bounding box center [230, 229] width 6 height 6
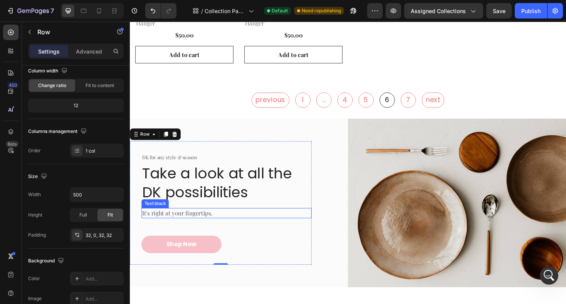
click at [219, 220] on p "It's right at your fingertips." at bounding box center [213, 224] width 140 height 9
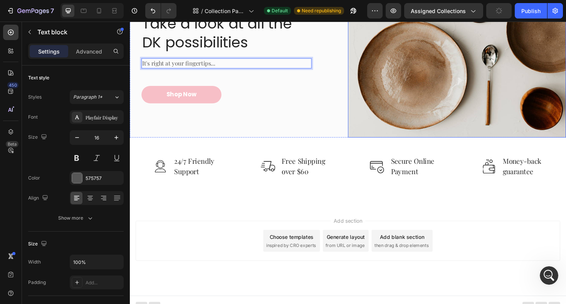
scroll to position [2797, 0]
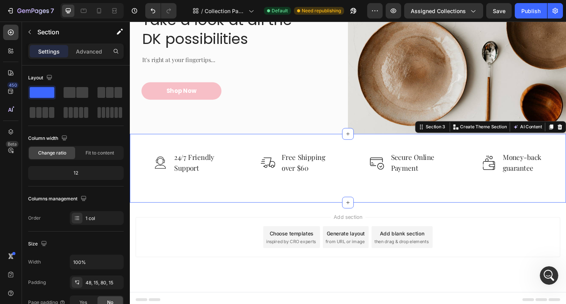
click at [285, 206] on div "Image 24/7 Friendly Support Text block Row Image Free Shipping over $60 Text bl…" at bounding box center [361, 177] width 463 height 73
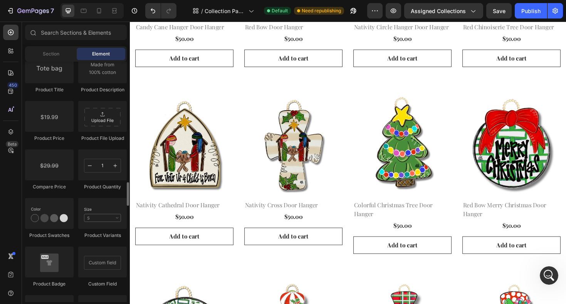
scroll to position [1249, 0]
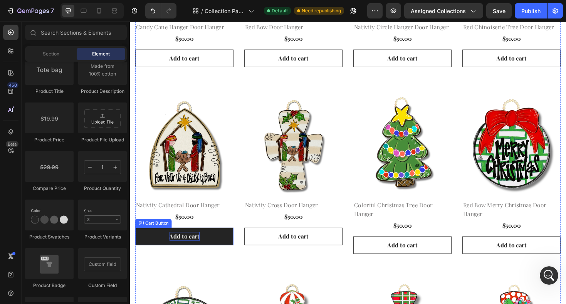
click at [196, 250] on div "Add to cart" at bounding box center [188, 249] width 32 height 9
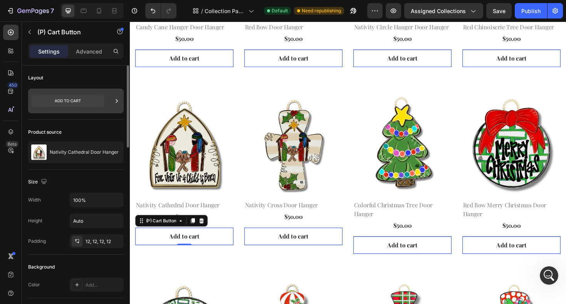
click at [85, 103] on icon at bounding box center [68, 101] width 72 height 12
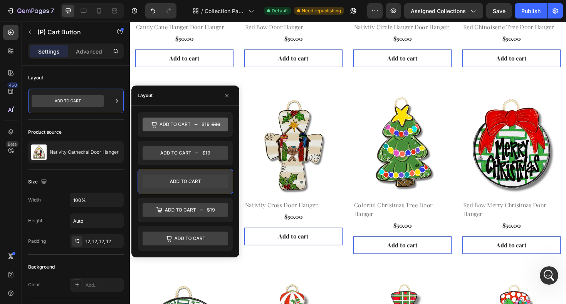
click at [181, 178] on icon at bounding box center [186, 182] width 86 height 14
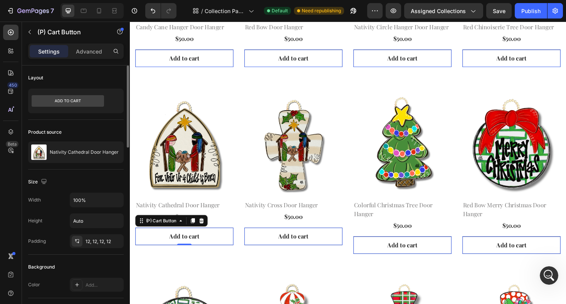
click at [60, 187] on div "Size" at bounding box center [76, 182] width 96 height 12
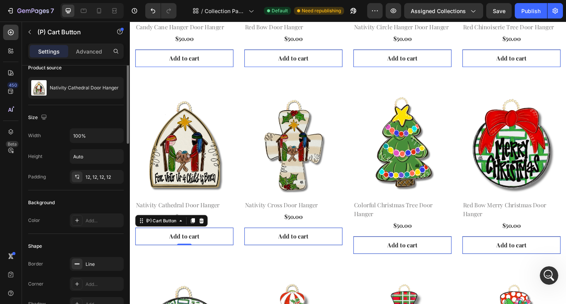
scroll to position [69, 0]
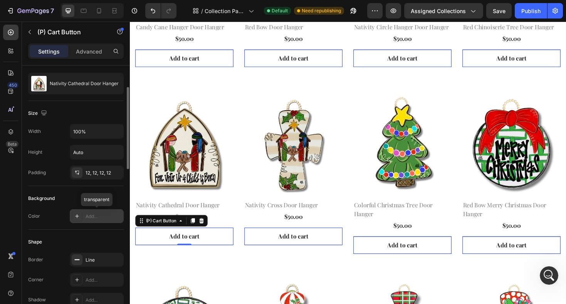
click at [85, 217] on div "Add..." at bounding box center [97, 216] width 54 height 14
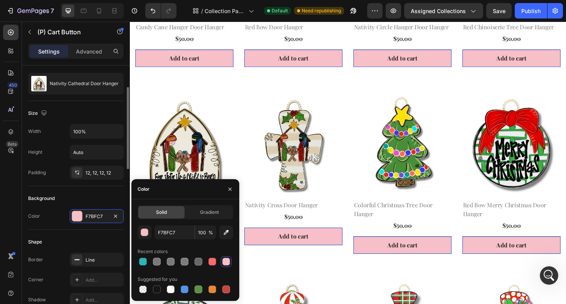
click at [109, 240] on div "Shape" at bounding box center [76, 242] width 96 height 12
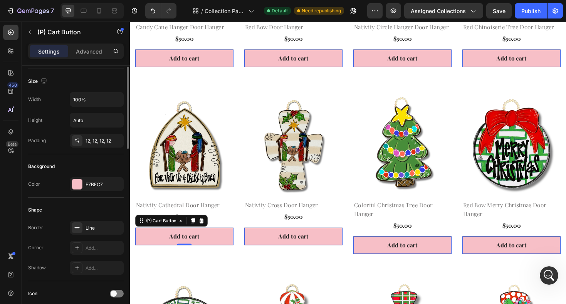
scroll to position [108, 0]
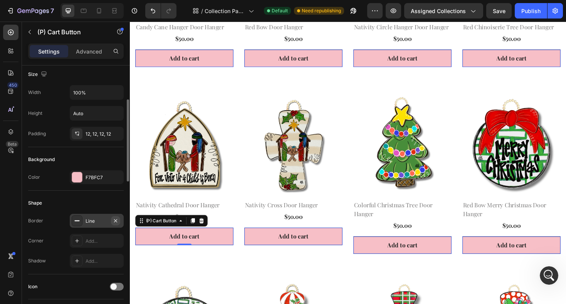
click at [118, 221] on icon "button" at bounding box center [116, 221] width 6 height 6
click at [94, 238] on div "Add..." at bounding box center [104, 241] width 36 height 7
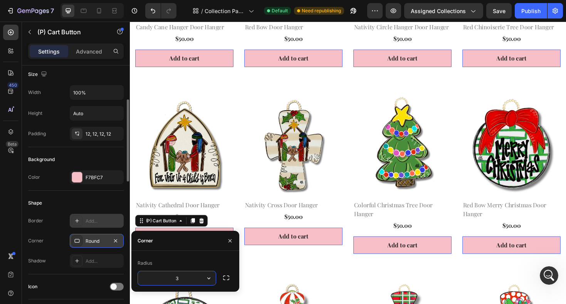
type input "35"
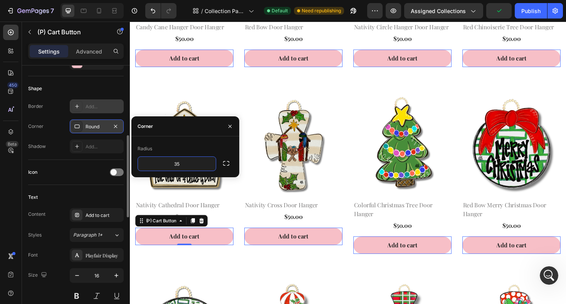
scroll to position [225, 0]
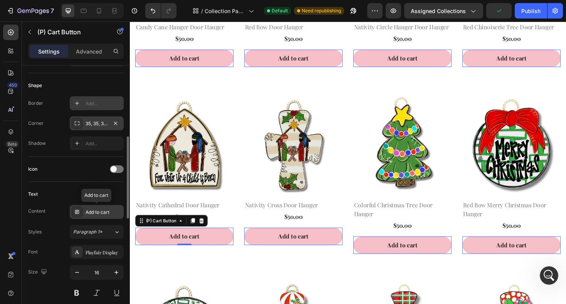
click at [100, 213] on div "Add to cart" at bounding box center [104, 212] width 36 height 7
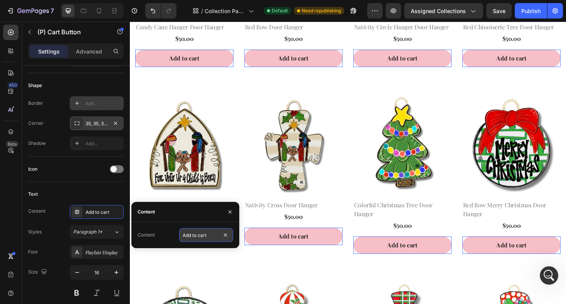
click at [207, 239] on input "Add to cart" at bounding box center [206, 235] width 54 height 14
type input "V"
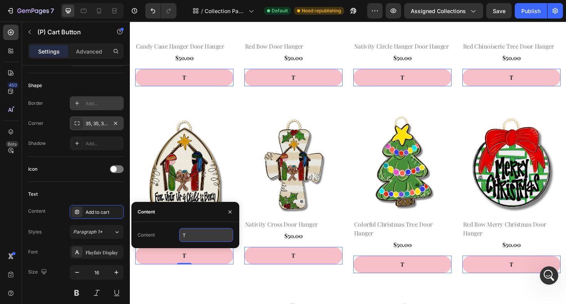
scroll to position [884, 0]
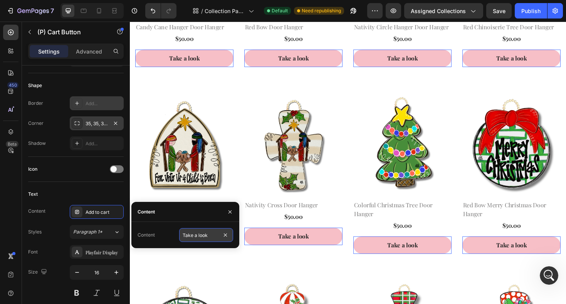
click at [206, 237] on input "Take a look" at bounding box center [206, 235] width 54 height 14
type input "See more"
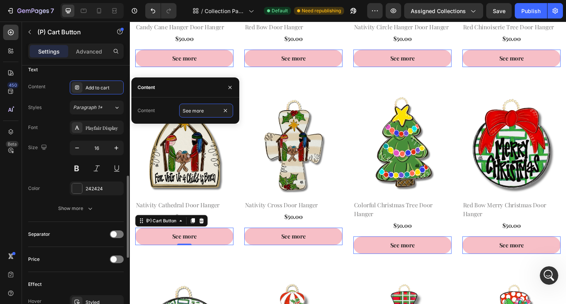
scroll to position [351, 0]
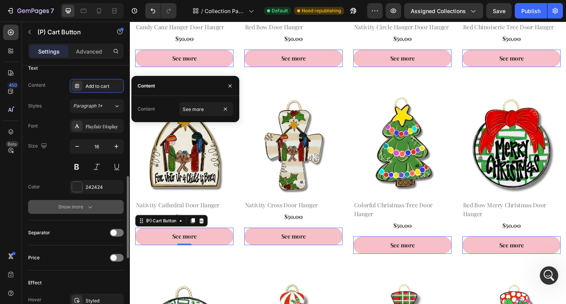
click at [84, 208] on div "Show more" at bounding box center [76, 207] width 36 height 8
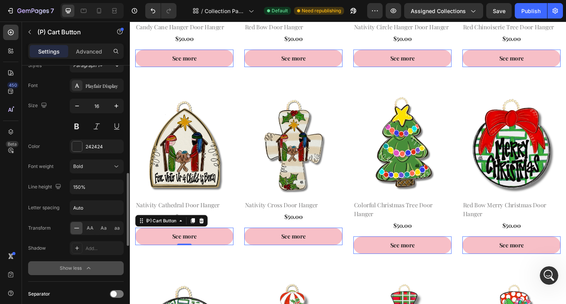
scroll to position [404, 0]
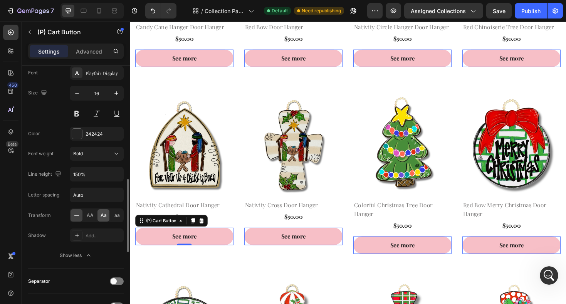
click at [102, 216] on span "Aa" at bounding box center [104, 215] width 6 height 7
click at [120, 217] on div "aa" at bounding box center [117, 215] width 12 height 12
click at [101, 217] on span "Aa" at bounding box center [104, 215] width 6 height 7
click at [77, 218] on icon at bounding box center [77, 216] width 8 height 8
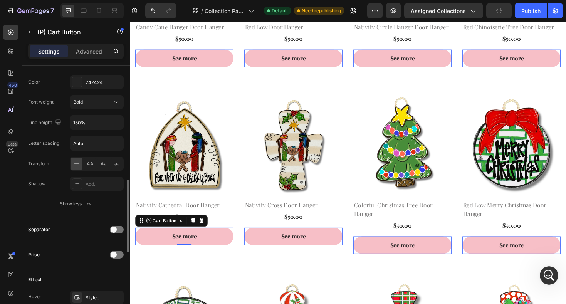
scroll to position [459, 0]
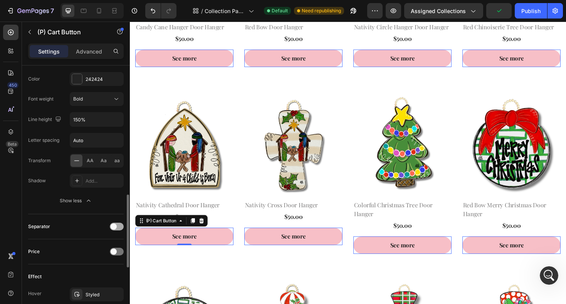
click at [116, 226] on span at bounding box center [114, 227] width 6 height 6
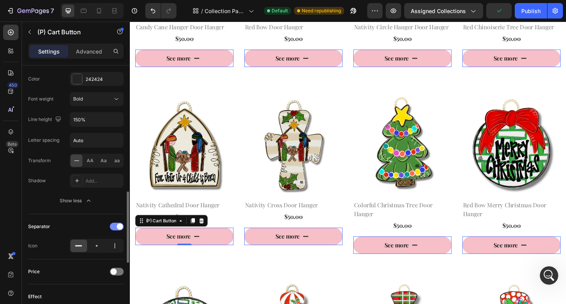
click at [116, 226] on div at bounding box center [117, 227] width 14 height 8
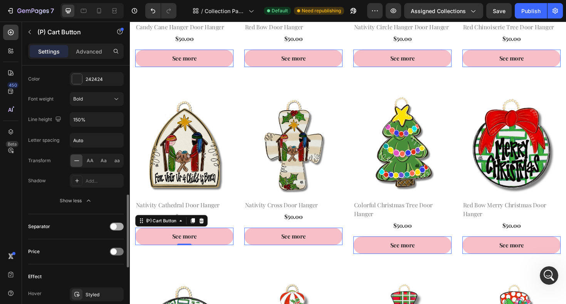
click at [116, 227] on span at bounding box center [114, 227] width 6 height 6
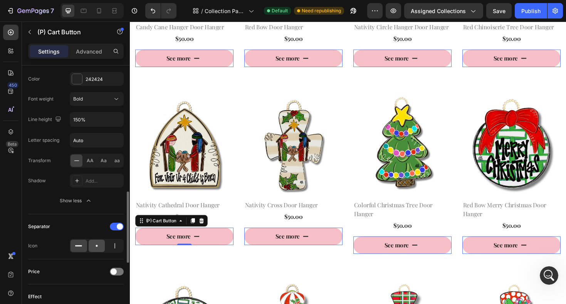
click at [98, 247] on icon at bounding box center [97, 246] width 8 height 8
click at [115, 229] on div at bounding box center [117, 227] width 14 height 8
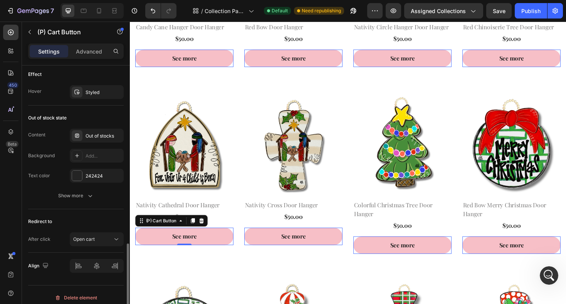
scroll to position [667, 0]
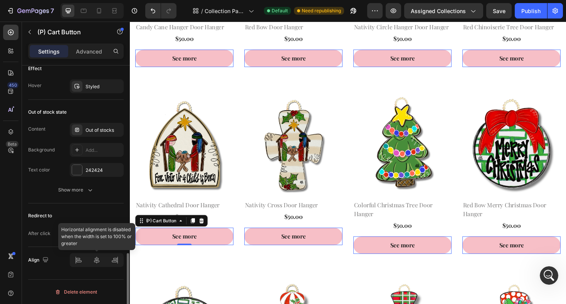
click at [96, 262] on div at bounding box center [97, 260] width 54 height 14
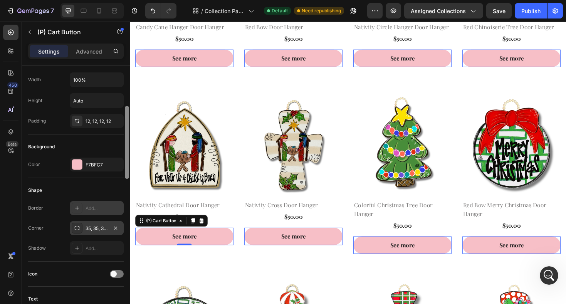
scroll to position [120, 0]
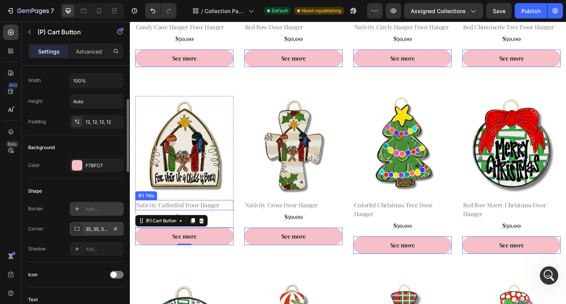
click at [158, 220] on h2 "Nativity Cathedral Door Hanger" at bounding box center [188, 216] width 104 height 11
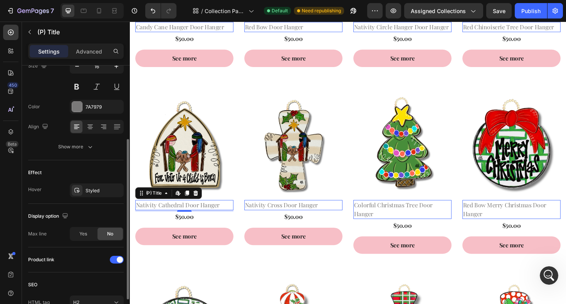
scroll to position [0, 0]
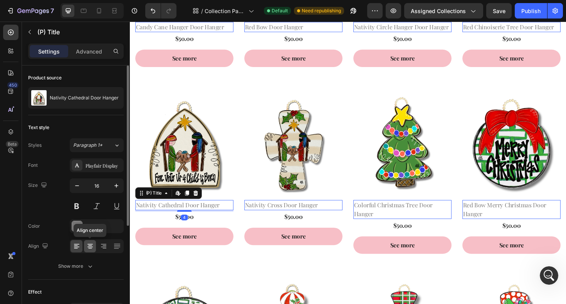
click at [91, 251] on div at bounding box center [90, 246] width 12 height 12
click at [81, 210] on button at bounding box center [77, 206] width 14 height 14
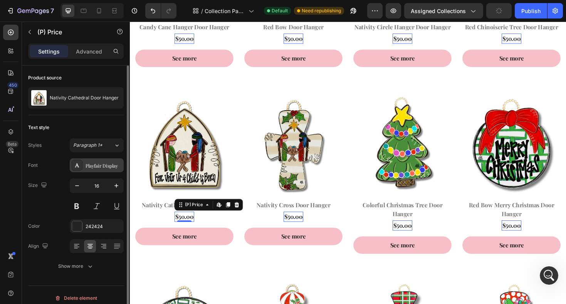
click at [93, 170] on div "Playfair Display" at bounding box center [97, 165] width 54 height 14
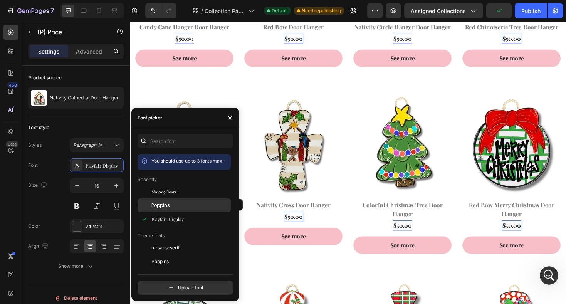
click at [159, 206] on span "Poppins" at bounding box center [161, 205] width 19 height 7
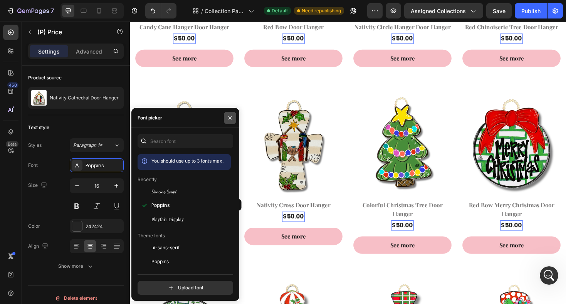
click at [232, 117] on icon "button" at bounding box center [230, 118] width 6 height 6
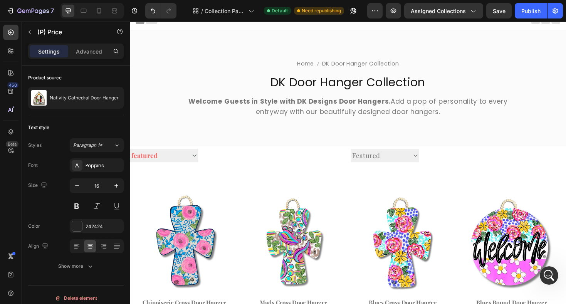
scroll to position [4, 0]
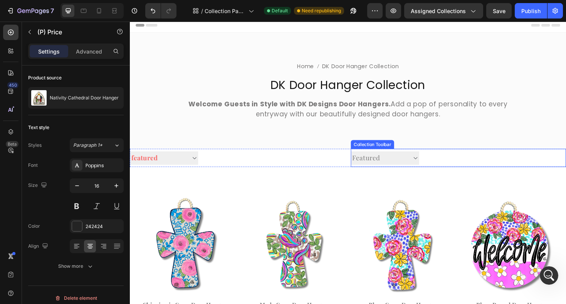
click at [431, 167] on select "Best selling Featured Alphabetically, A-Z Alphabetically, Z-A Price, low to hig…" at bounding box center [400, 166] width 72 height 14
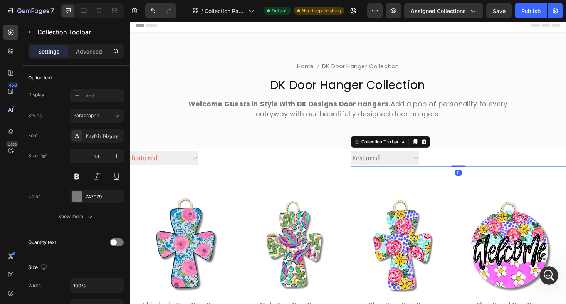
click at [364, 159] on select "Best selling Featured Alphabetically, A-Z Alphabetically, Z-A Price, low to hig…" at bounding box center [400, 166] width 72 height 14
click at [444, 149] on icon at bounding box center [441, 148] width 5 height 5
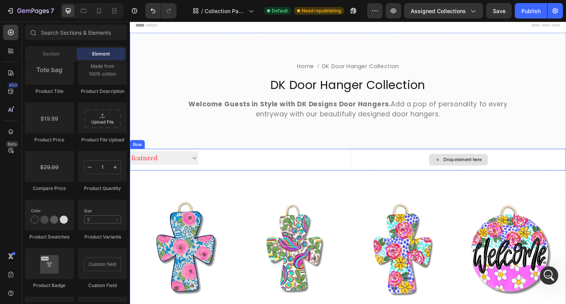
click at [423, 162] on div "Drop element here" at bounding box center [478, 168] width 228 height 23
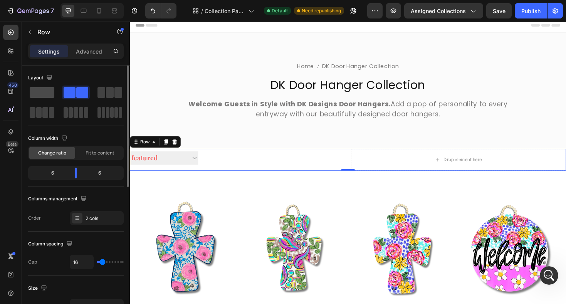
click at [46, 91] on span at bounding box center [42, 92] width 25 height 11
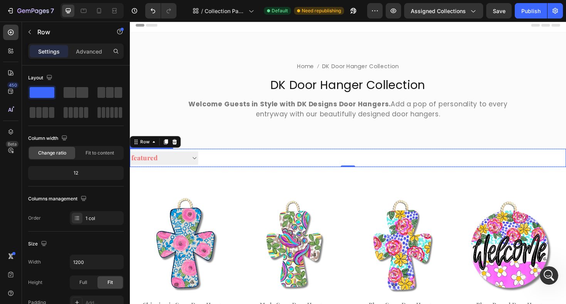
click at [151, 167] on select "Sorting Best selling Featured Alphabetically, A-Z Alphabetically, Z-A Price, lo…" at bounding box center [166, 166] width 72 height 14
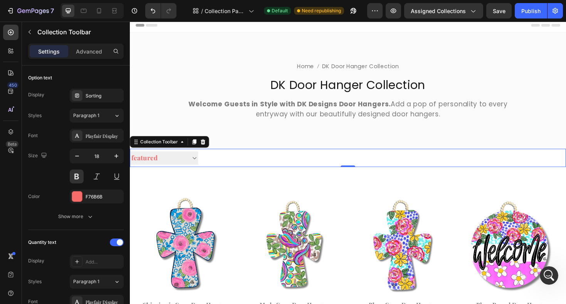
click at [243, 163] on div at bounding box center [299, 166] width 195 height 19
click at [95, 51] on p "Advanced" at bounding box center [89, 51] width 26 height 8
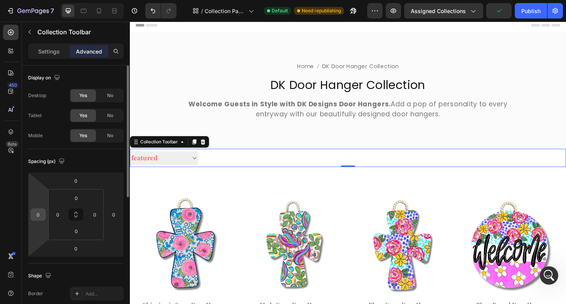
click at [40, 217] on input "0" at bounding box center [38, 215] width 12 height 12
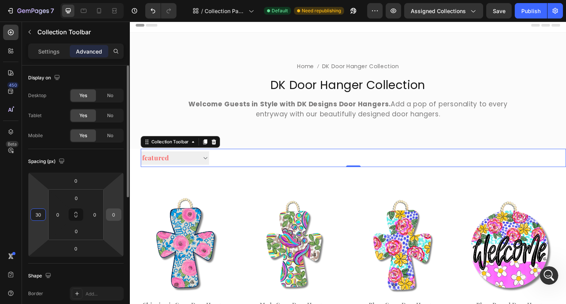
type input "30"
click at [113, 217] on input "0" at bounding box center [114, 215] width 12 height 12
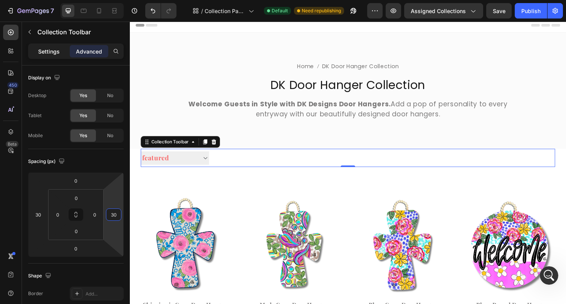
type input "30"
click at [56, 52] on p "Settings" at bounding box center [49, 51] width 22 height 8
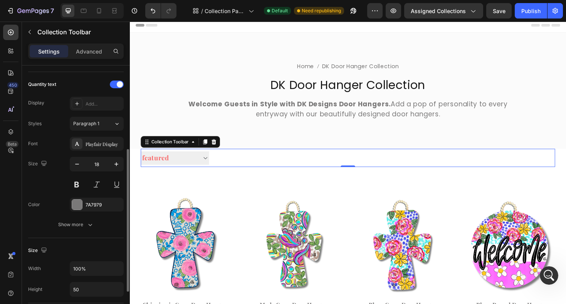
scroll to position [152, 0]
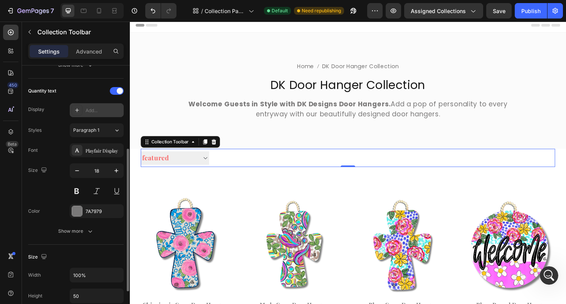
click at [91, 114] on div "Add..." at bounding box center [104, 110] width 36 height 7
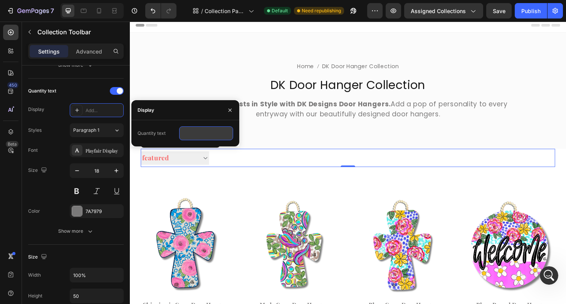
click at [194, 132] on input "text" at bounding box center [206, 133] width 54 height 14
type input "d"
click at [232, 109] on icon "button" at bounding box center [230, 110] width 6 height 6
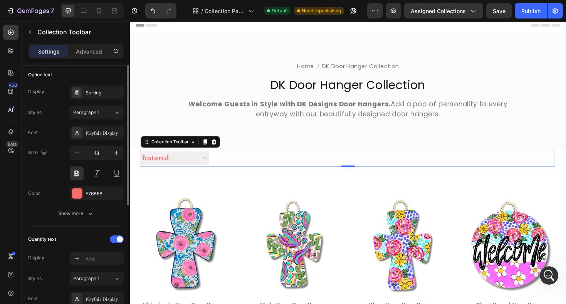
scroll to position [0, 0]
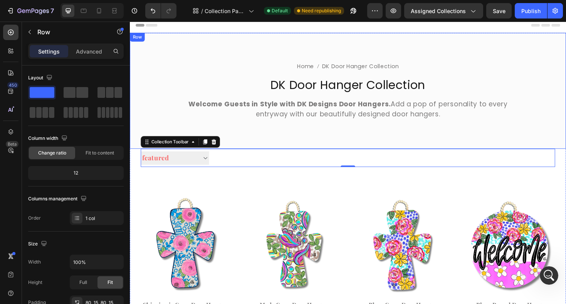
click at [261, 145] on div "Home DK Door Hanger Collection Breadcrumb Row DK Door Hanger Collection Collect…" at bounding box center [361, 95] width 463 height 123
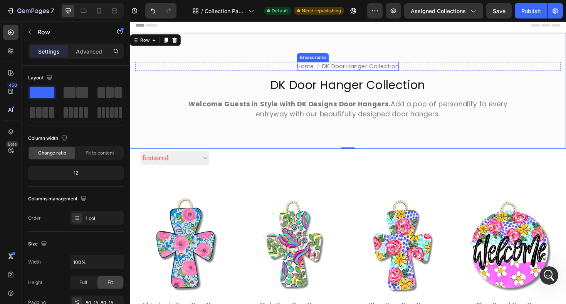
click at [357, 67] on span "DK Door Hanger Collection" at bounding box center [374, 68] width 81 height 9
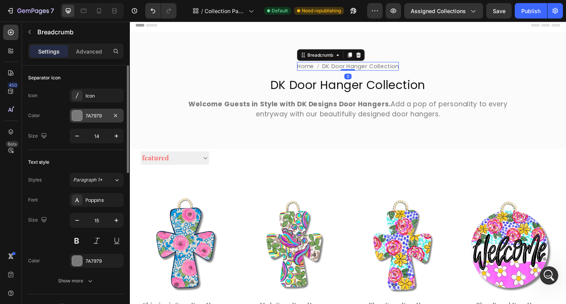
click at [77, 115] on div at bounding box center [77, 116] width 10 height 10
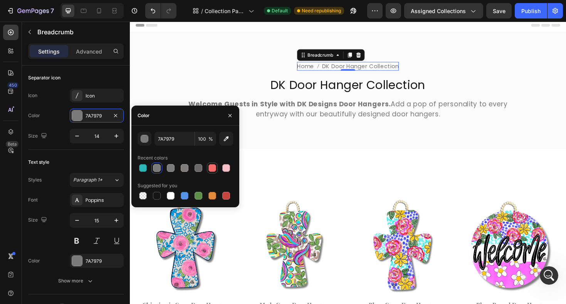
click at [211, 171] on div at bounding box center [213, 168] width 8 height 8
type input "F76B6B"
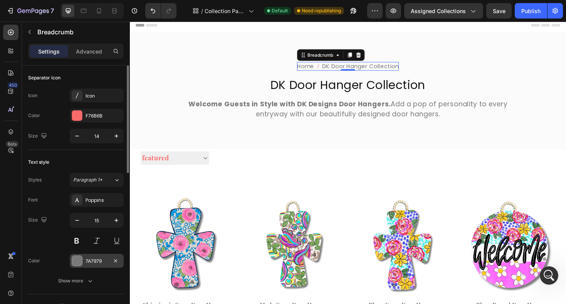
click at [80, 262] on div at bounding box center [77, 261] width 10 height 10
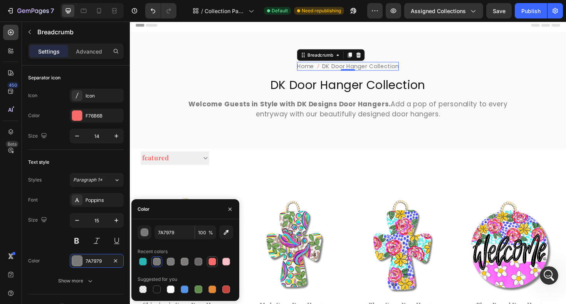
click at [216, 263] on div at bounding box center [212, 261] width 9 height 9
type input "F76B6B"
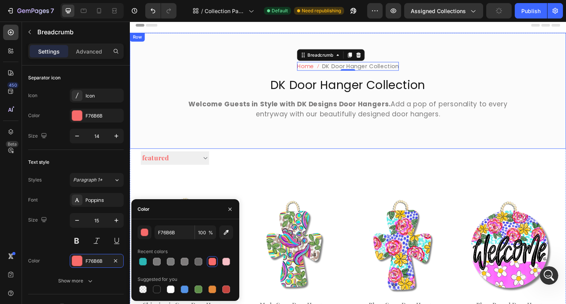
click at [495, 59] on div "Home DK Door Hanger Collection Breadcrumb 0 Row DK Door Hanger Collection Colle…" at bounding box center [361, 95] width 463 height 123
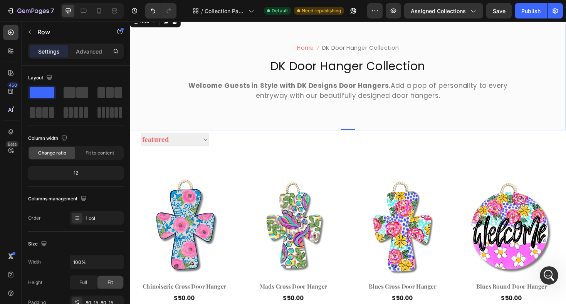
scroll to position [29, 0]
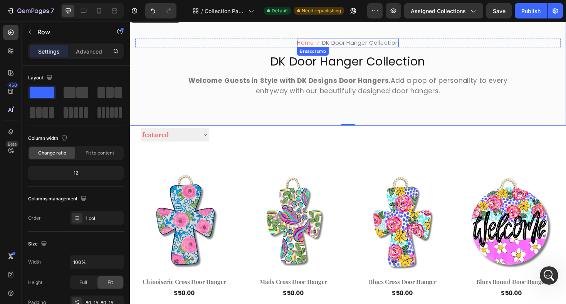
click at [377, 43] on span "DK Door Hanger Collection" at bounding box center [374, 44] width 81 height 9
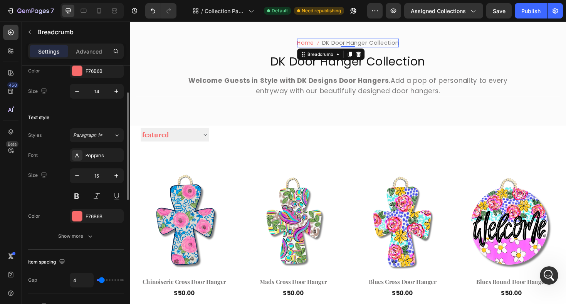
scroll to position [51, 0]
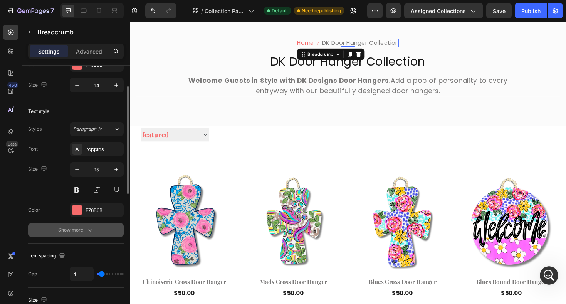
click at [77, 229] on div "Show more" at bounding box center [76, 230] width 36 height 8
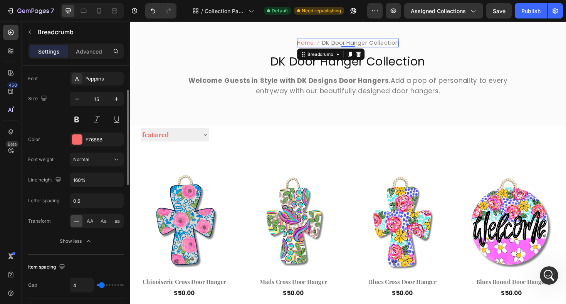
scroll to position [128, 0]
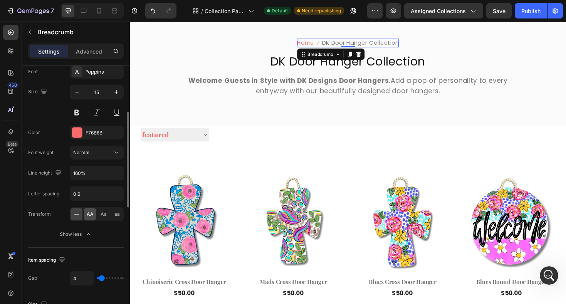
click at [91, 217] on span "AA" at bounding box center [90, 214] width 7 height 7
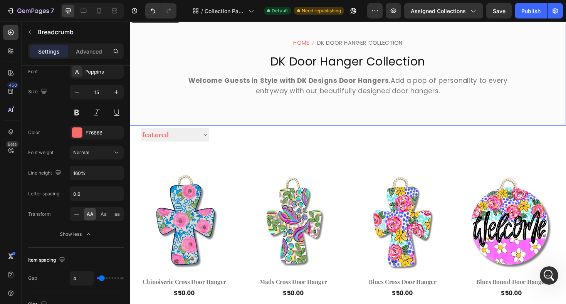
click at [483, 37] on div "Home DK Door Hanger Collection Breadcrumb Row DK Door Hanger Collection Collect…" at bounding box center [361, 70] width 463 height 123
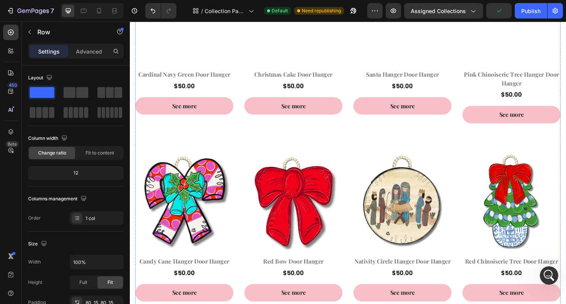
scroll to position [623, 0]
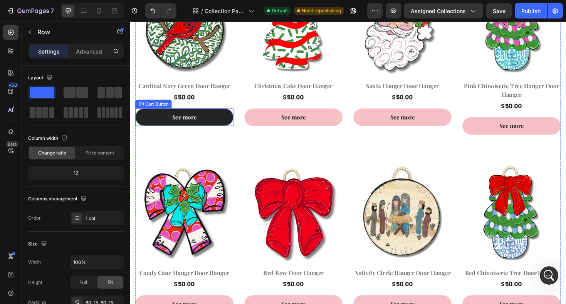
click at [215, 122] on button "See more" at bounding box center [188, 123] width 104 height 19
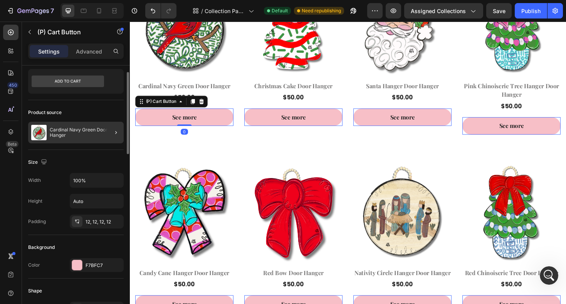
scroll to position [20, 0]
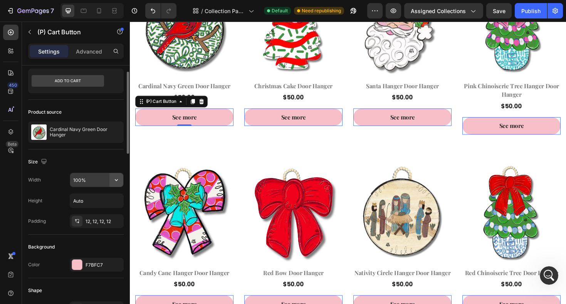
click at [116, 180] on icon "button" at bounding box center [116, 180] width 3 height 2
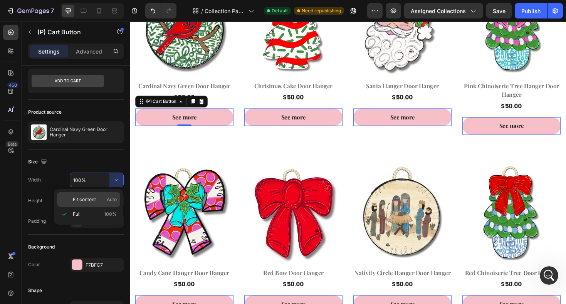
click at [107, 199] on span "Auto" at bounding box center [112, 199] width 10 height 7
type input "Auto"
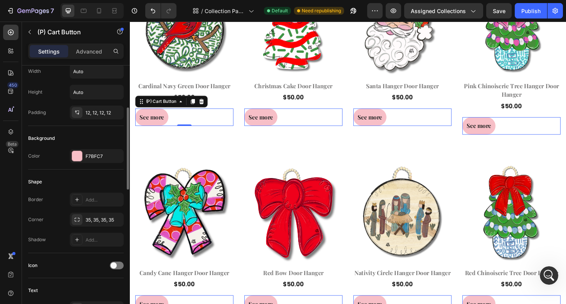
scroll to position [135, 0]
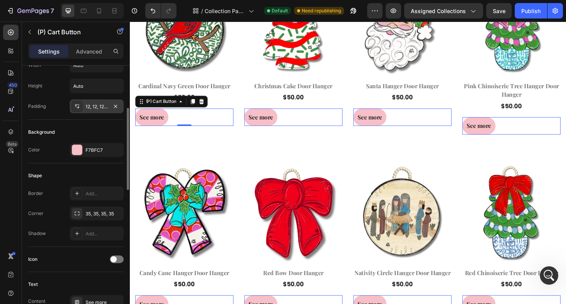
click at [95, 109] on div "12, 12, 12, 12" at bounding box center [97, 106] width 22 height 7
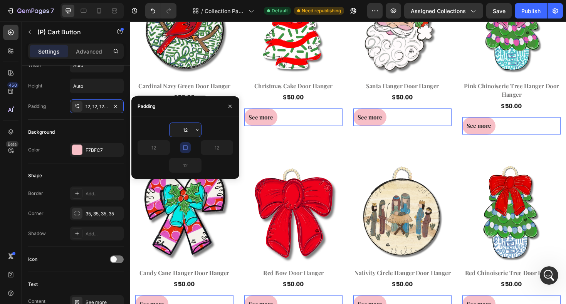
click at [187, 131] on input "12" at bounding box center [186, 130] width 32 height 14
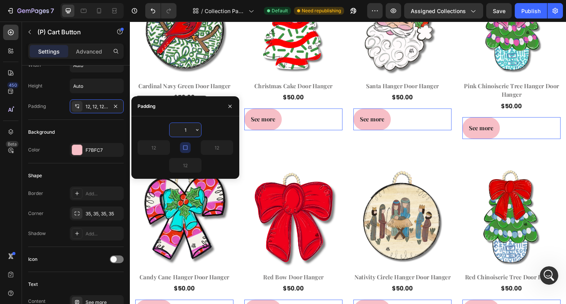
scroll to position [606, 0]
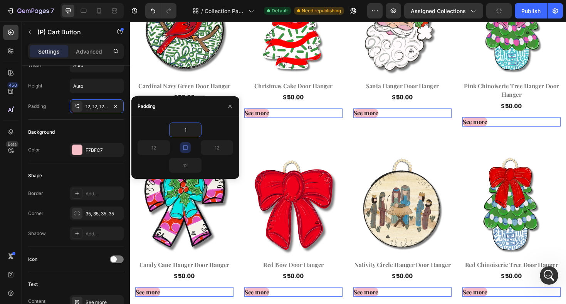
type input "1"
click at [183, 146] on icon "button" at bounding box center [185, 147] width 4 height 4
type input "1"
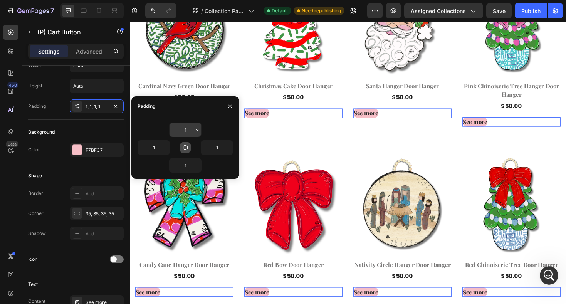
click at [191, 130] on input "1" at bounding box center [186, 130] width 32 height 14
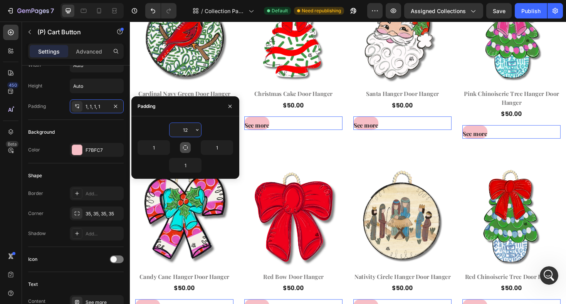
scroll to position [615, 0]
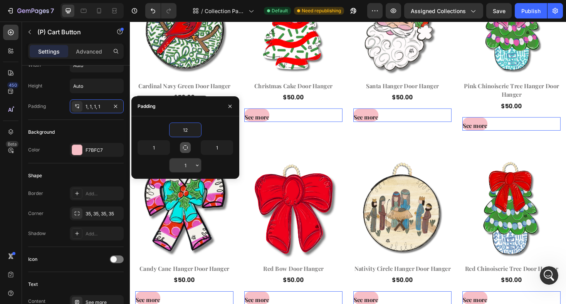
type input "12"
click at [189, 167] on input "1" at bounding box center [186, 165] width 32 height 14
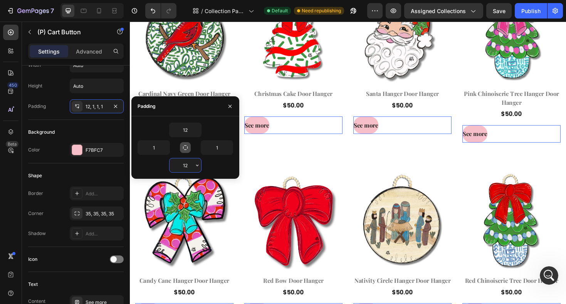
scroll to position [623, 0]
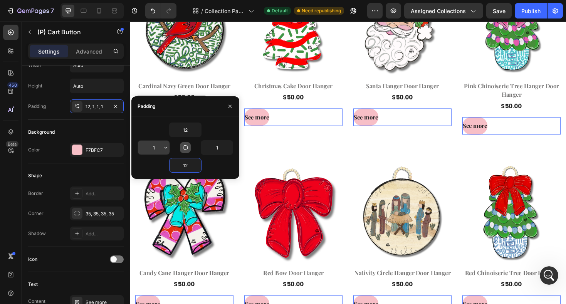
type input "12"
click at [155, 150] on input "1" at bounding box center [154, 148] width 32 height 14
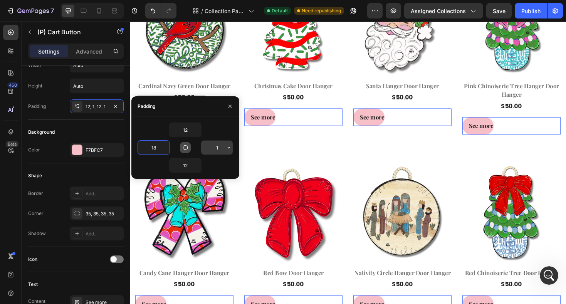
type input "18"
click at [216, 147] on input "1" at bounding box center [217, 148] width 32 height 14
type input "18"
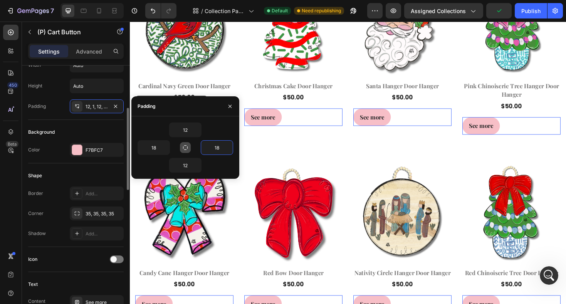
click at [79, 177] on div "Shape" at bounding box center [76, 176] width 96 height 12
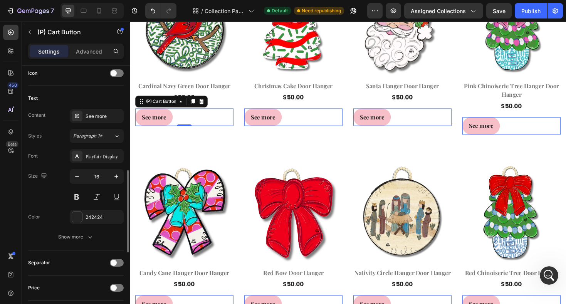
scroll to position [324, 0]
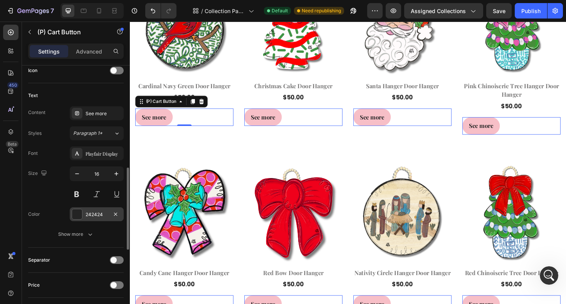
click at [77, 216] on div at bounding box center [77, 214] width 10 height 10
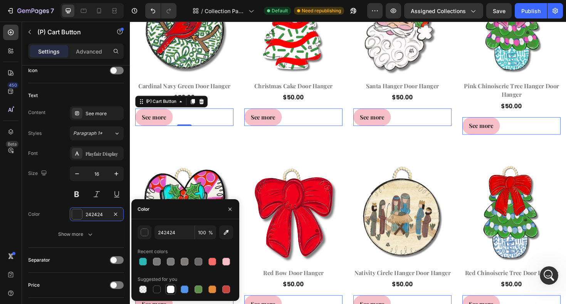
click at [170, 291] on div at bounding box center [171, 290] width 8 height 8
type input "FFFFFF"
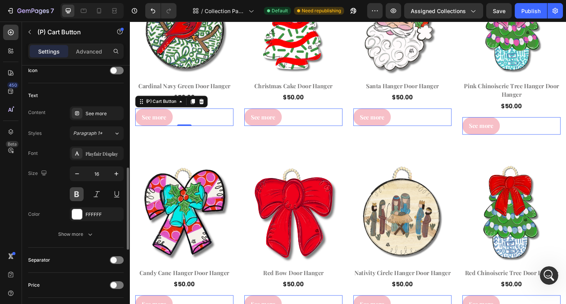
click at [78, 193] on button at bounding box center [77, 194] width 14 height 14
click at [102, 154] on div "Playfair Display" at bounding box center [104, 153] width 36 height 7
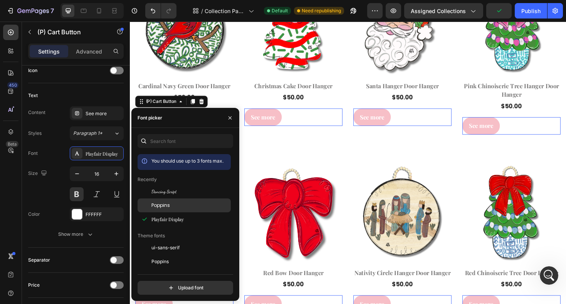
click at [167, 286] on div "Poppins" at bounding box center [184, 293] width 93 height 14
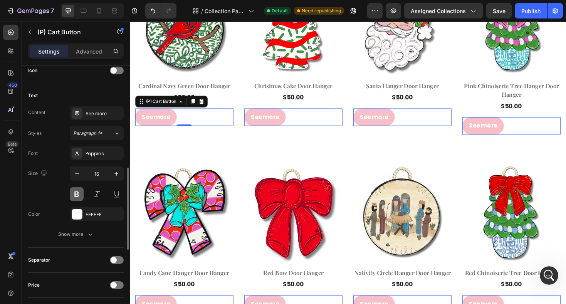
click at [76, 198] on button at bounding box center [77, 194] width 14 height 14
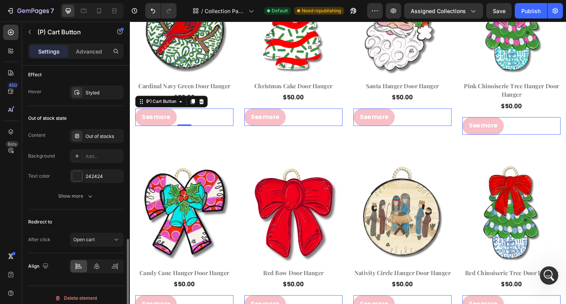
scroll to position [566, 0]
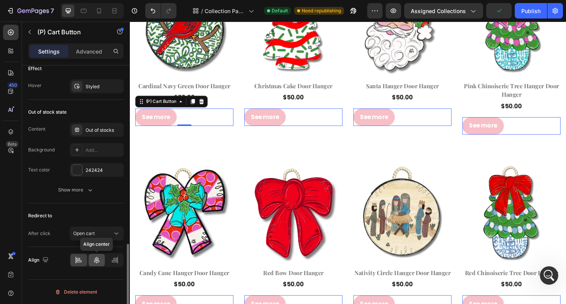
click at [102, 260] on div at bounding box center [97, 260] width 17 height 12
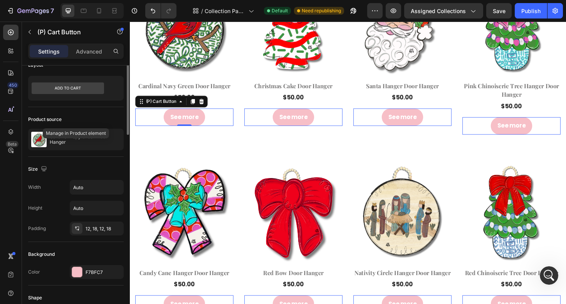
scroll to position [0, 0]
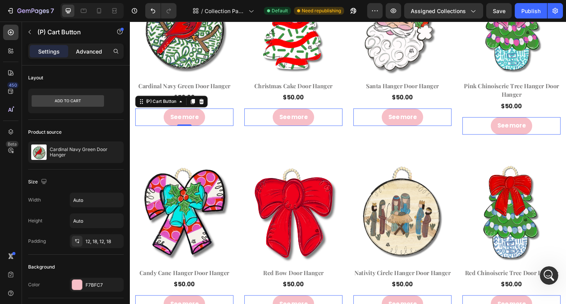
click at [90, 51] on p "Advanced" at bounding box center [89, 51] width 26 height 8
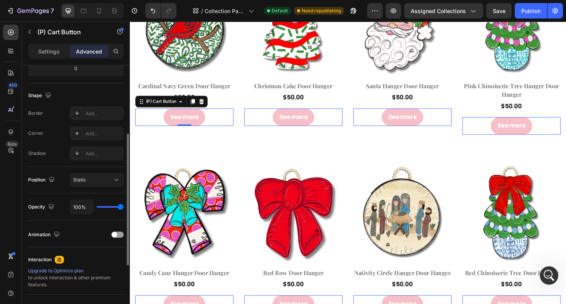
scroll to position [196, 0]
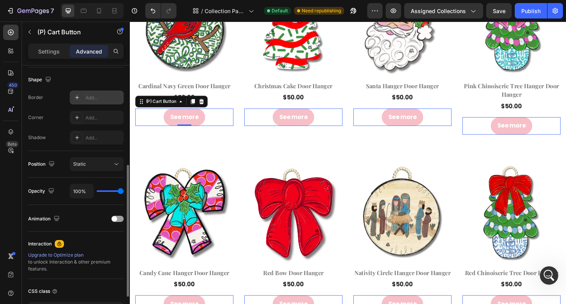
click at [92, 97] on div "Add..." at bounding box center [104, 97] width 36 height 7
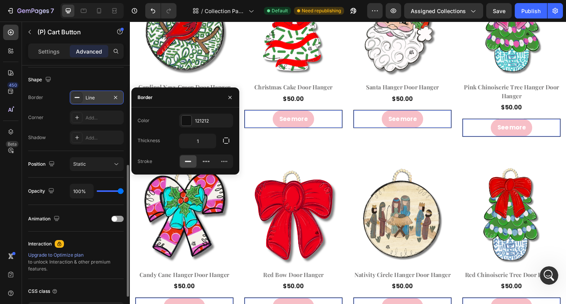
scroll to position [625, 0]
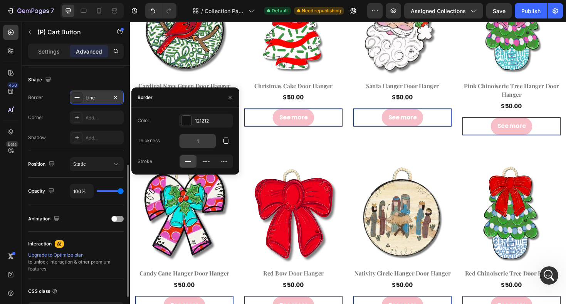
click at [204, 141] on input "1" at bounding box center [198, 141] width 36 height 14
click at [224, 132] on div "Color 121212 Thickness 2 Stroke" at bounding box center [185, 141] width 108 height 55
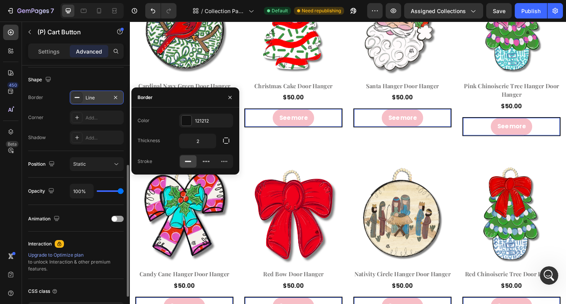
type input "1"
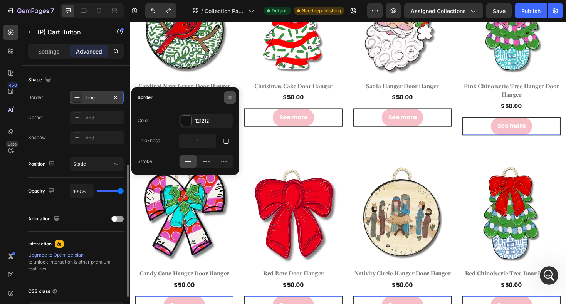
click at [230, 98] on icon "button" at bounding box center [230, 97] width 3 height 3
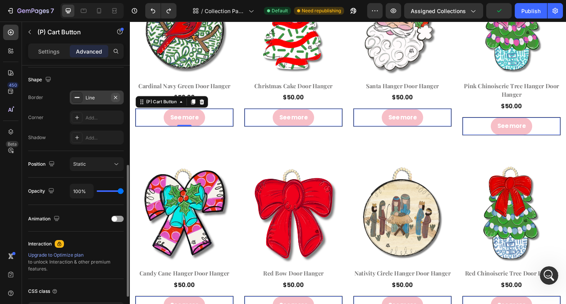
click at [118, 97] on icon "button" at bounding box center [116, 97] width 6 height 6
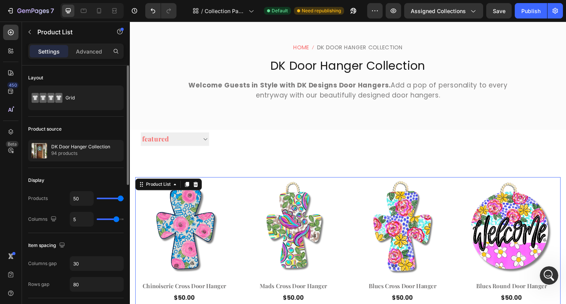
scroll to position [31, 0]
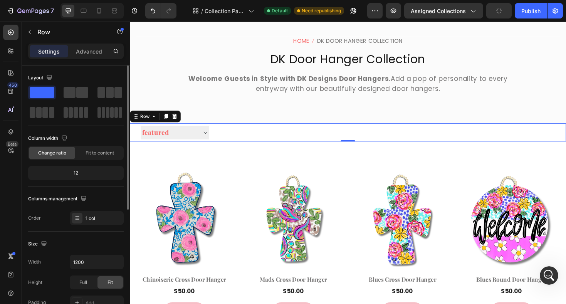
click at [566, 136] on div "Sorting Best selling Featured Alphabetically, A-Z Alphabetically, Z-A Price, lo…" at bounding box center [361, 139] width 463 height 19
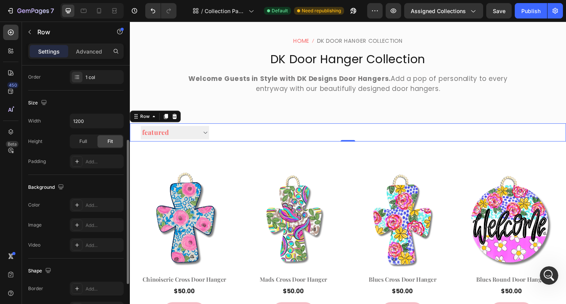
scroll to position [149, 0]
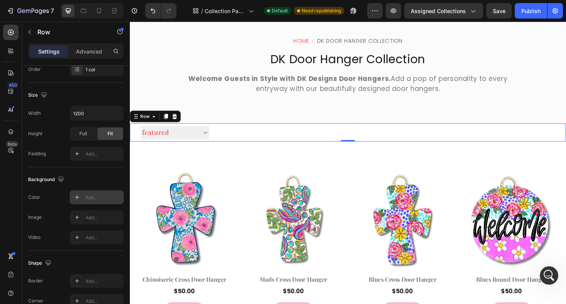
click at [76, 195] on icon at bounding box center [77, 197] width 6 height 6
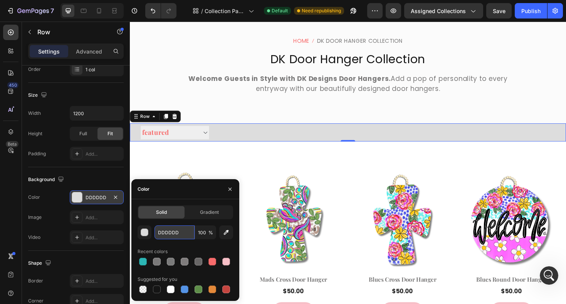
click at [179, 234] on input "DDDDDD" at bounding box center [175, 233] width 40 height 14
paste input "#FAF8F4"
type input "#FAF8F4"
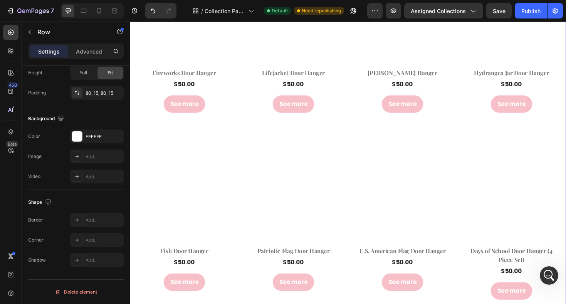
scroll to position [2194, 0]
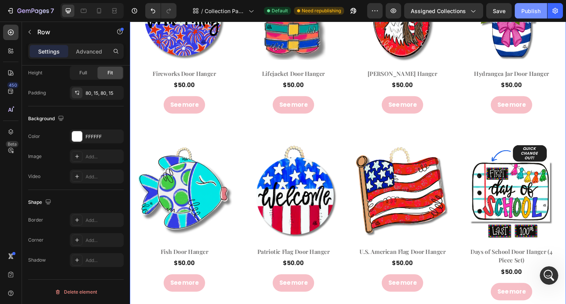
click at [534, 11] on div "Publish" at bounding box center [531, 11] width 19 height 8
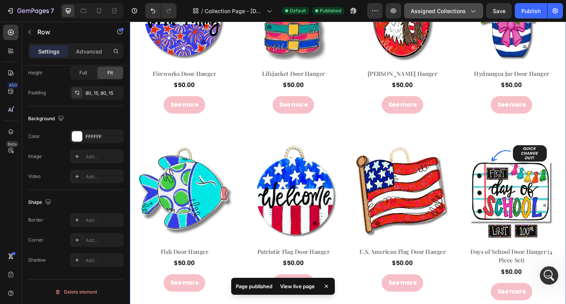
click at [456, 14] on span "Assigned Collections" at bounding box center [438, 11] width 55 height 8
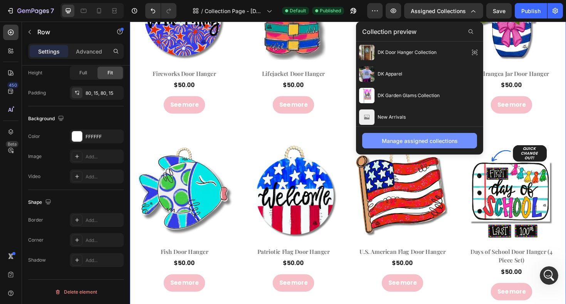
click at [415, 140] on div "Manage assigned collections" at bounding box center [420, 141] width 76 height 8
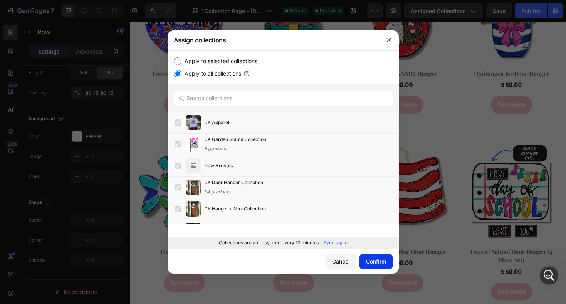
click at [386, 264] on button "Confirm" at bounding box center [376, 261] width 33 height 15
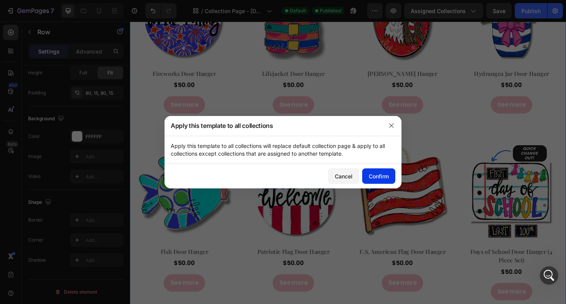
click at [387, 177] on div "Confirm" at bounding box center [379, 176] width 20 height 8
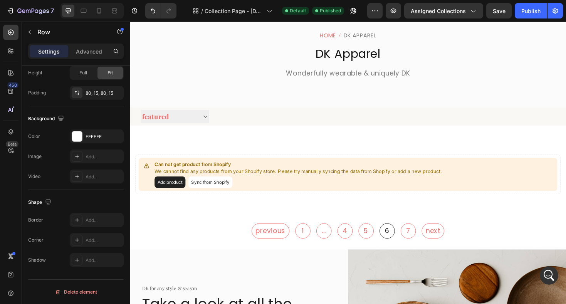
scroll to position [42, 0]
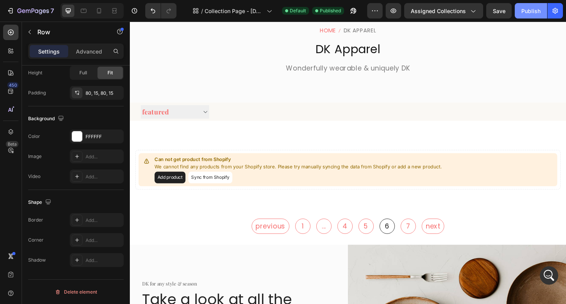
click at [534, 12] on div "Publish" at bounding box center [531, 11] width 19 height 8
click at [472, 11] on icon "button" at bounding box center [473, 11] width 4 height 2
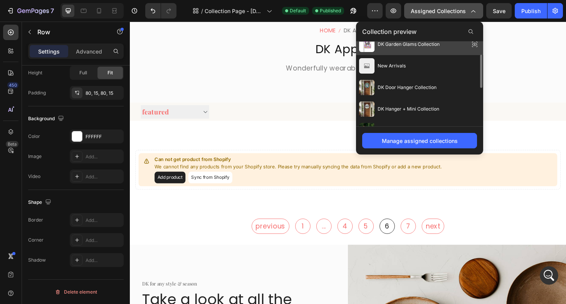
scroll to position [32, 0]
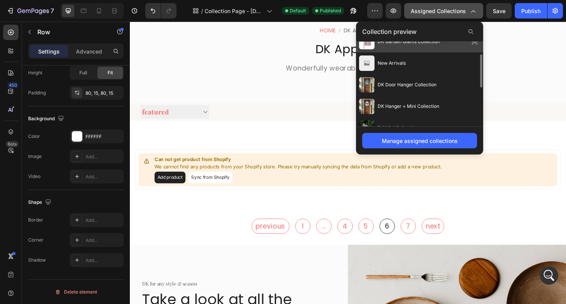
click at [428, 82] on span "DK Door Hanger Collection" at bounding box center [407, 84] width 59 height 7
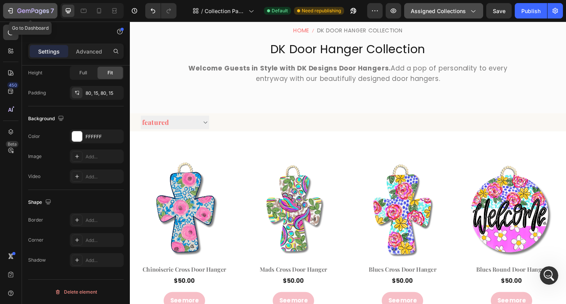
click at [41, 11] on icon "button" at bounding box center [33, 11] width 32 height 7
